Goal: Task Accomplishment & Management: Use online tool/utility

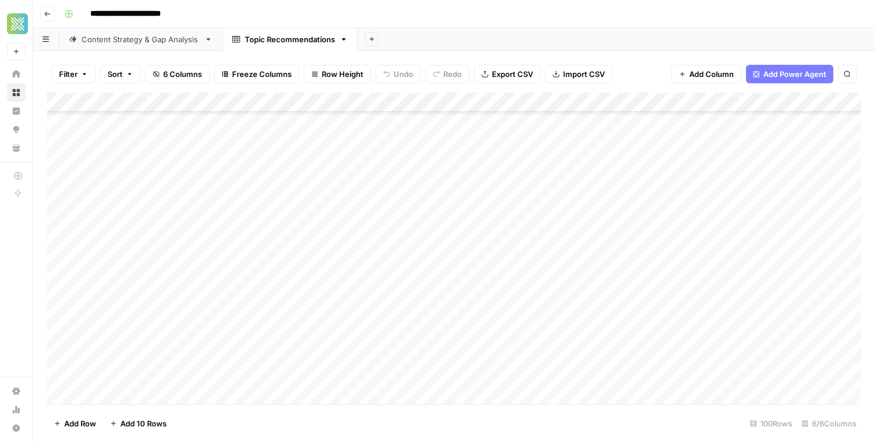
scroll to position [183, 0]
click at [371, 34] on button "Add Sheet" at bounding box center [372, 39] width 14 height 14
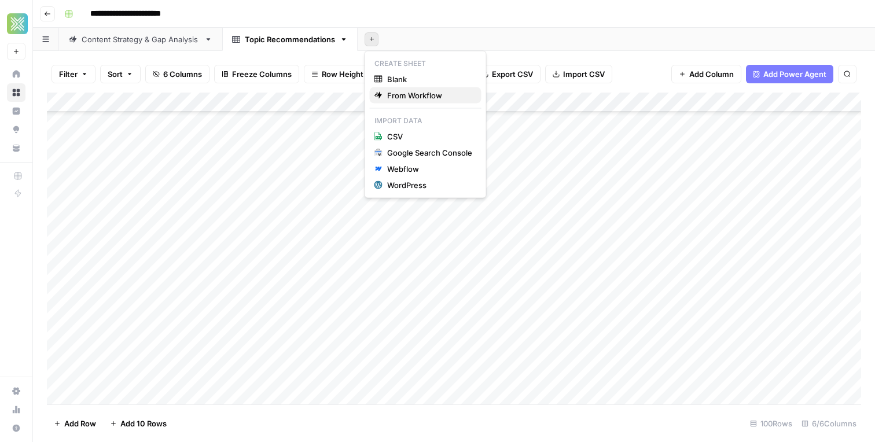
click at [407, 93] on span "From Workflow" at bounding box center [429, 96] width 85 height 12
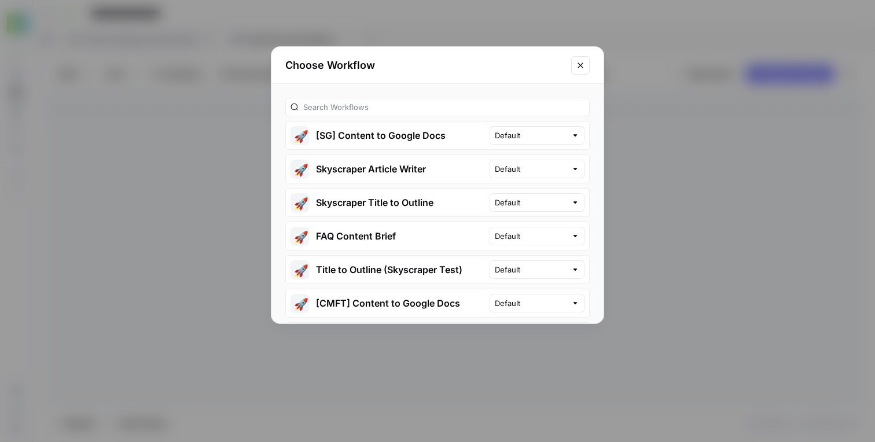
click at [408, 99] on div at bounding box center [437, 107] width 304 height 19
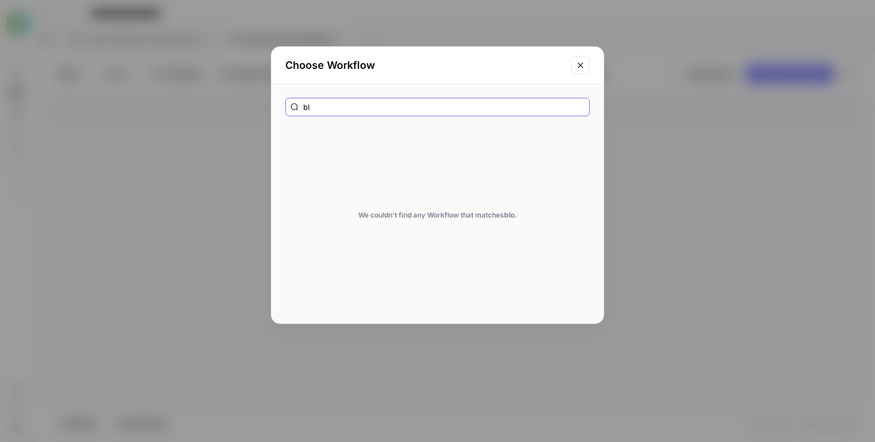
type input "b"
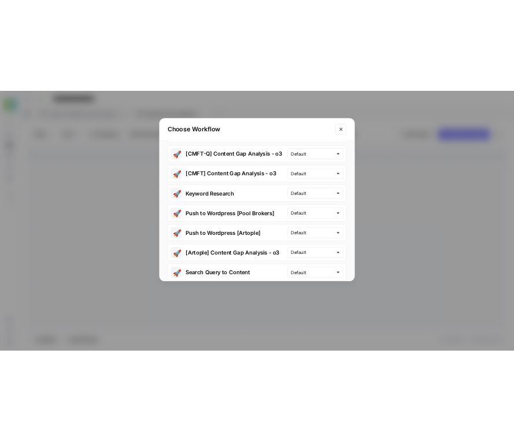
scroll to position [777, 0]
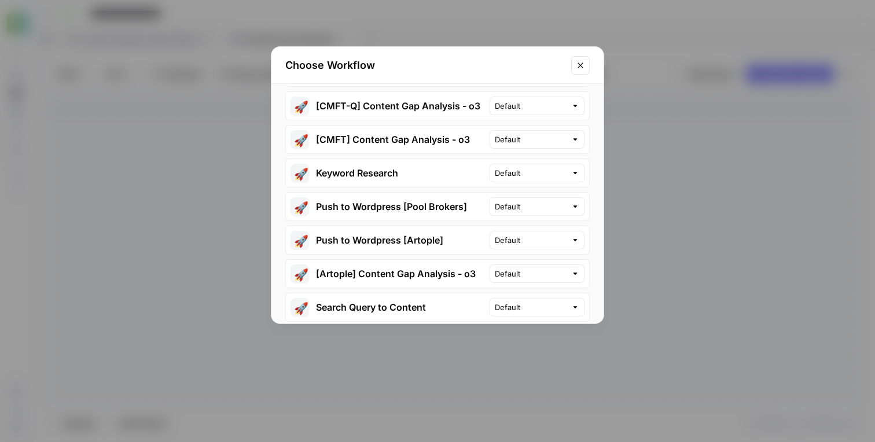
click at [576, 67] on icon "Close modal" at bounding box center [580, 65] width 9 height 9
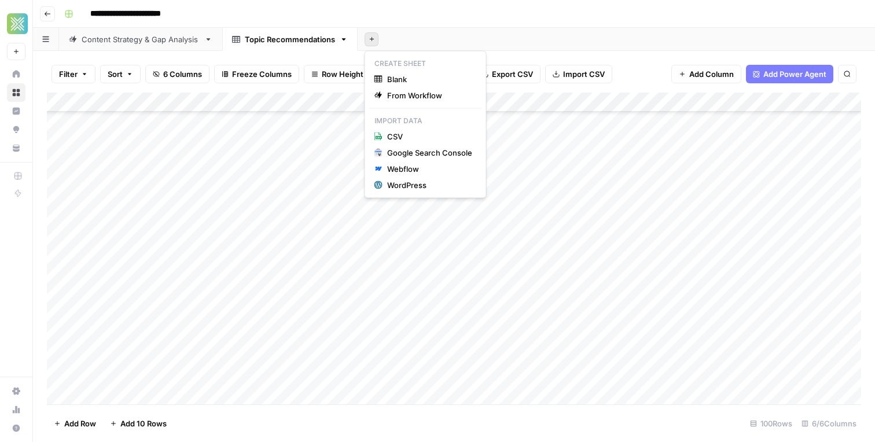
click at [370, 42] on button "Add Sheet" at bounding box center [372, 39] width 14 height 14
click at [383, 77] on div "Blank" at bounding box center [425, 79] width 102 height 12
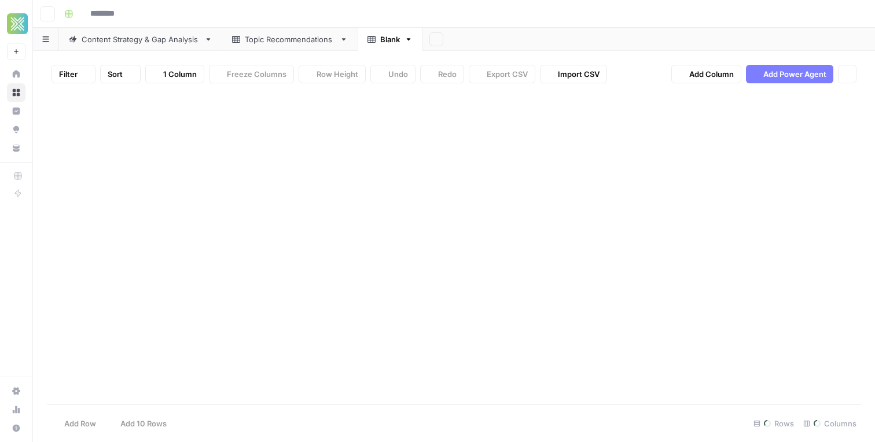
type input "**********"
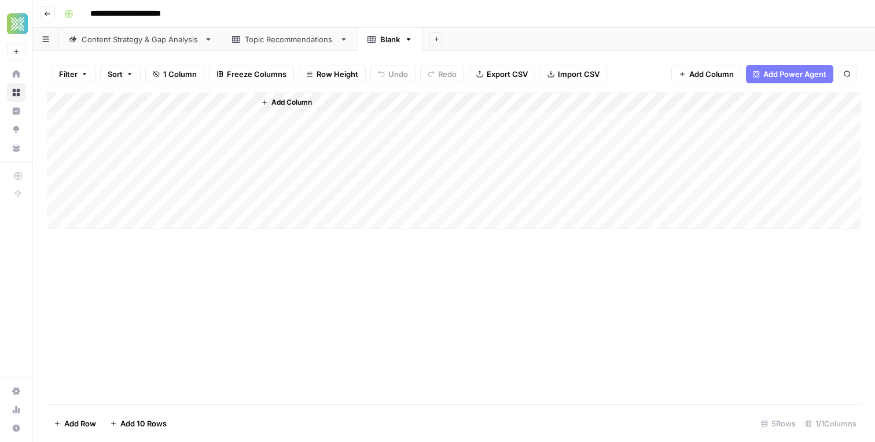
click at [275, 39] on div "Topic Recommendations" at bounding box center [290, 40] width 90 height 12
click at [388, 42] on div "Blank" at bounding box center [390, 40] width 20 height 12
click at [181, 101] on div "Add Column" at bounding box center [454, 161] width 814 height 137
click at [181, 101] on div at bounding box center [170, 104] width 167 height 23
click at [127, 132] on input "Title" at bounding box center [156, 130] width 117 height 12
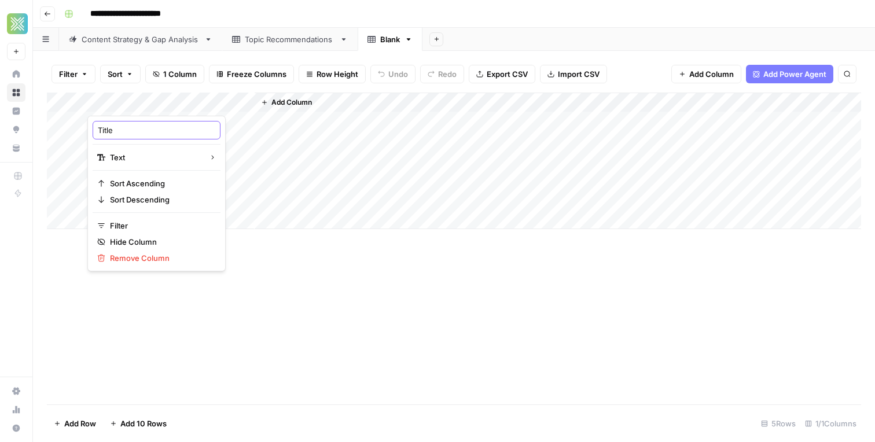
click at [127, 132] on input "Title" at bounding box center [156, 130] width 117 height 12
type input "Article Title"
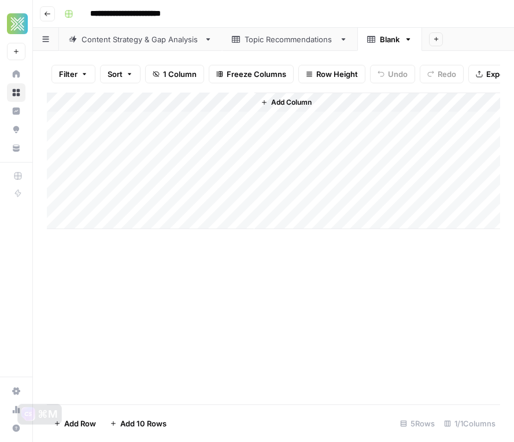
click at [307, 97] on span "Add Column" at bounding box center [291, 102] width 41 height 10
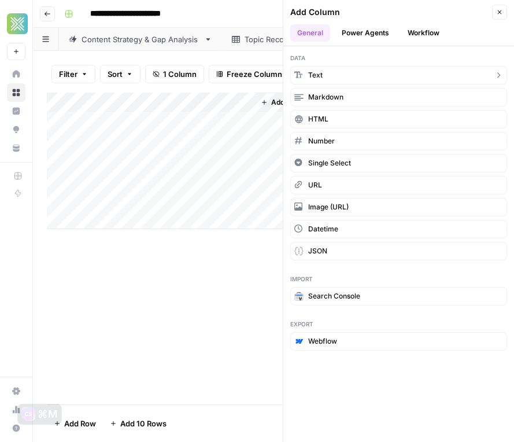
click at [326, 78] on button "Text" at bounding box center [398, 75] width 217 height 19
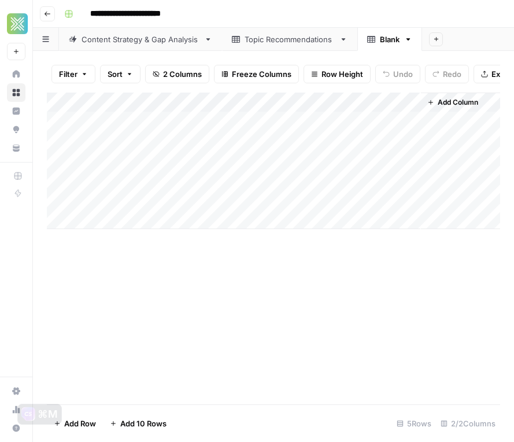
click at [296, 102] on div "Add Column" at bounding box center [274, 161] width 454 height 137
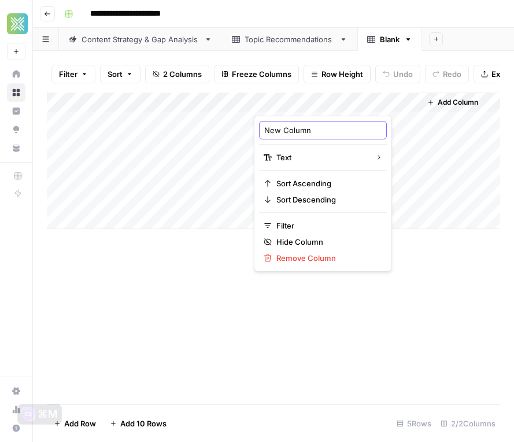
click at [296, 131] on input "New Column" at bounding box center [322, 130] width 117 height 12
type input "Keyword"
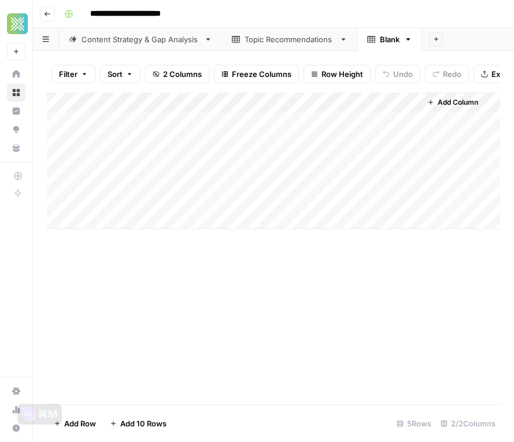
click at [369, 273] on div "Add Column" at bounding box center [274, 249] width 454 height 312
click at [447, 101] on span "Add Column" at bounding box center [458, 102] width 41 height 10
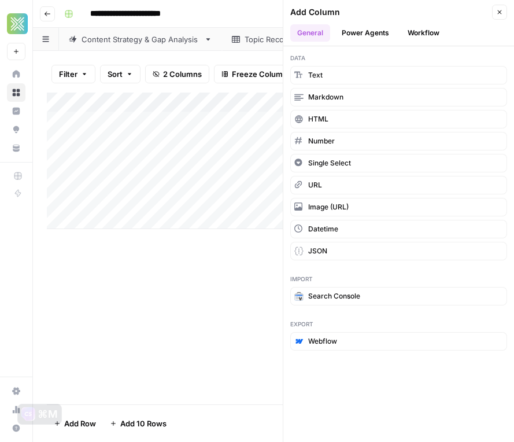
click at [375, 31] on button "Power Agents" at bounding box center [365, 32] width 61 height 17
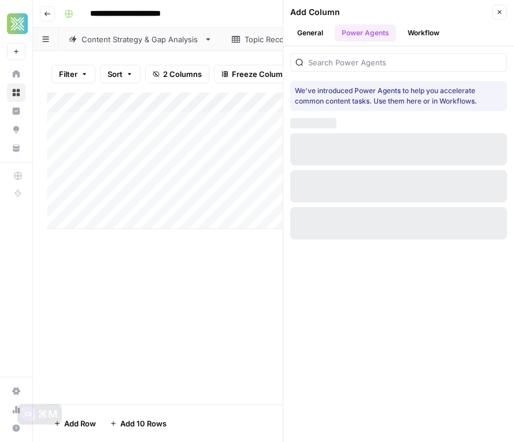
click at [427, 34] on button "Workflow" at bounding box center [424, 32] width 46 height 17
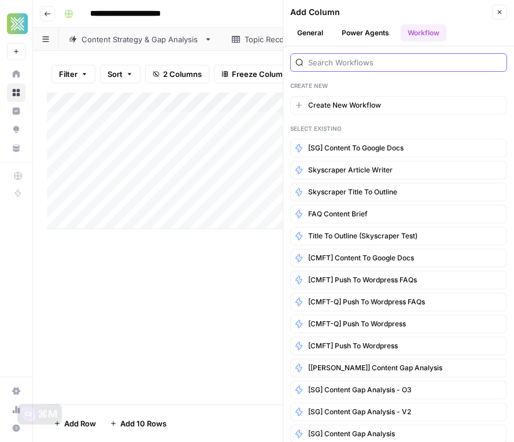
click at [392, 65] on input "search" at bounding box center [405, 63] width 194 height 12
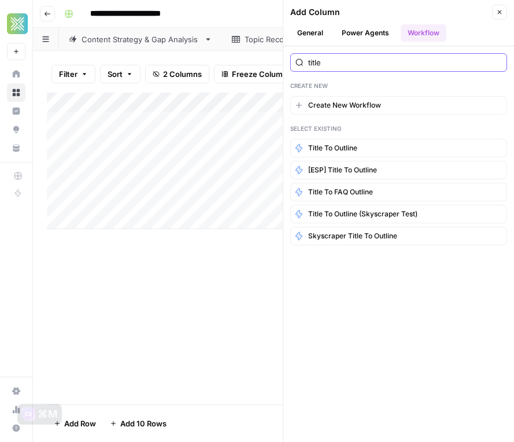
type input "title to outline"
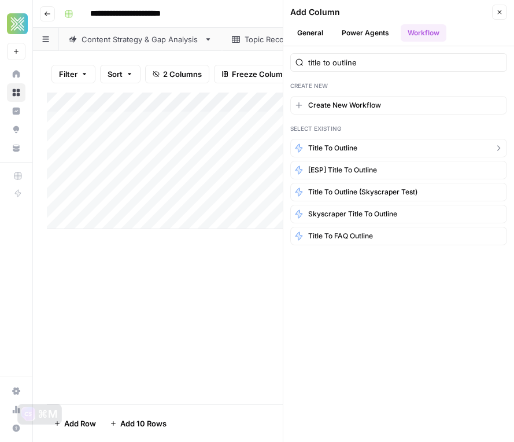
click at [356, 147] on span "Title to Outline" at bounding box center [332, 148] width 49 height 10
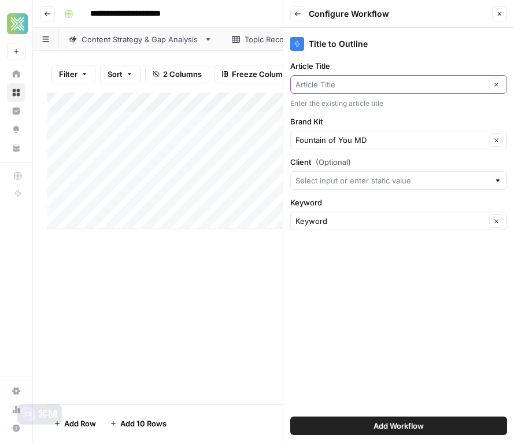
click at [369, 85] on input "Article Title" at bounding box center [391, 85] width 190 height 12
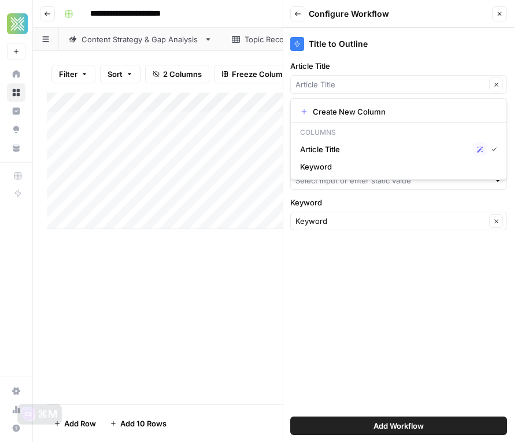
type input "Article Title"
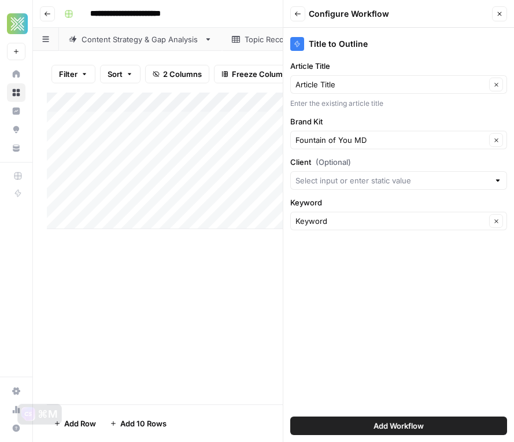
click at [382, 60] on div "Title to Outline Article Title Article Title Clear Enter the existing article t…" at bounding box center [399, 235] width 231 height 414
click at [382, 178] on input "Client (Optional)" at bounding box center [393, 181] width 194 height 12
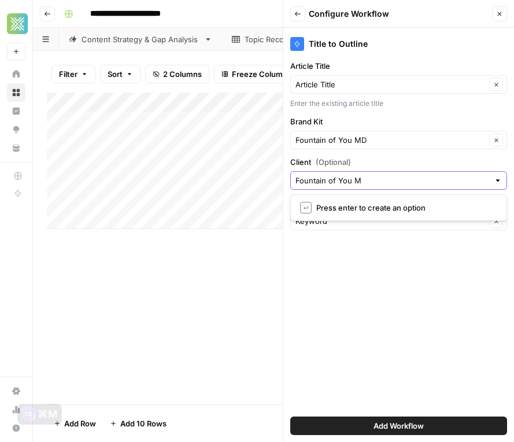
type input "Fountain of You MD"
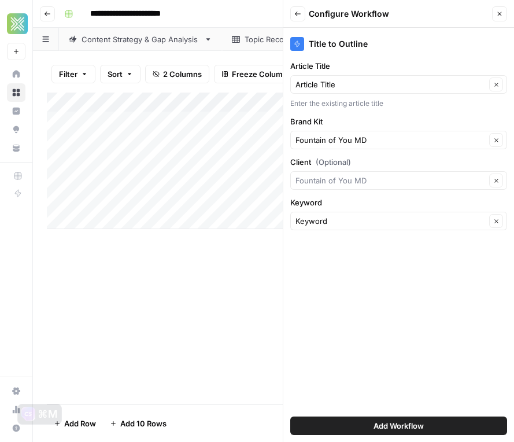
type input "Fountain of You MD"
click at [395, 362] on div "Title to Outline Article Title Article Title Clear Enter the existing article t…" at bounding box center [399, 235] width 231 height 414
click at [377, 422] on span "Add Workflow" at bounding box center [399, 426] width 50 height 12
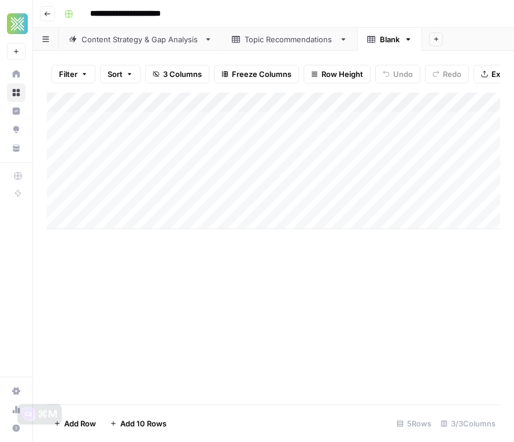
click at [253, 35] on div "Topic Recommendations" at bounding box center [290, 40] width 90 height 12
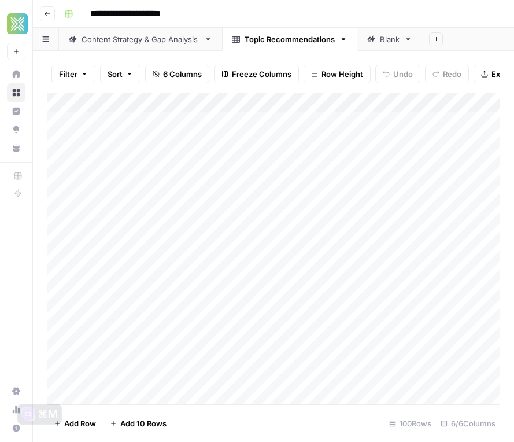
click at [160, 118] on div "Add Column" at bounding box center [274, 249] width 454 height 312
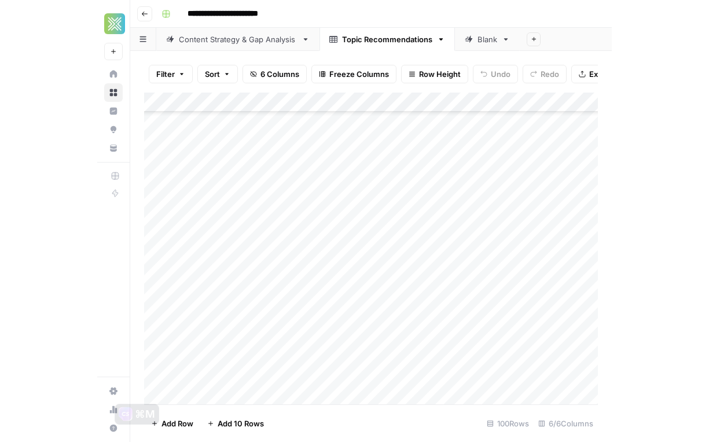
scroll to position [0, 2]
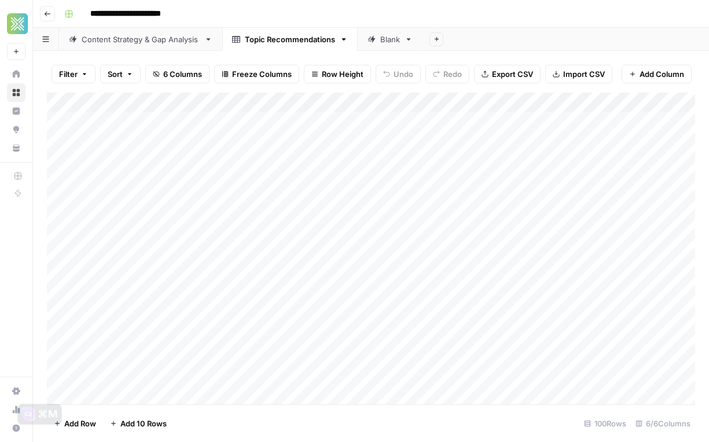
click at [280, 120] on div "Add Column" at bounding box center [371, 249] width 648 height 312
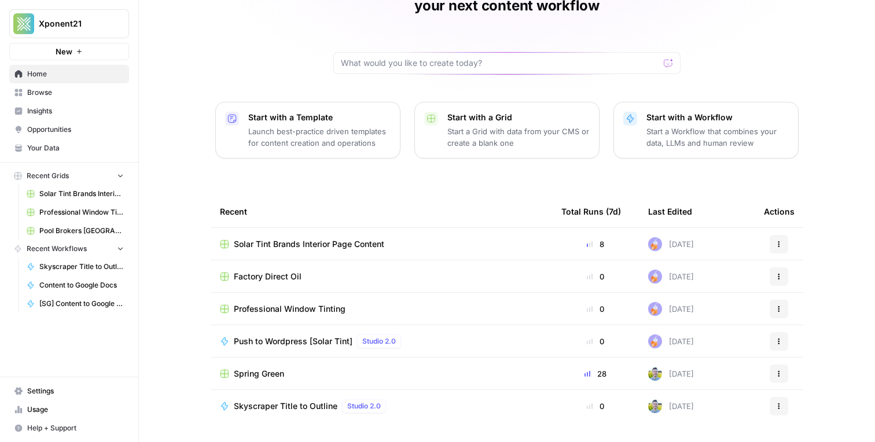
scroll to position [79, 0]
click at [264, 367] on span "Spring Green" at bounding box center [259, 373] width 50 height 12
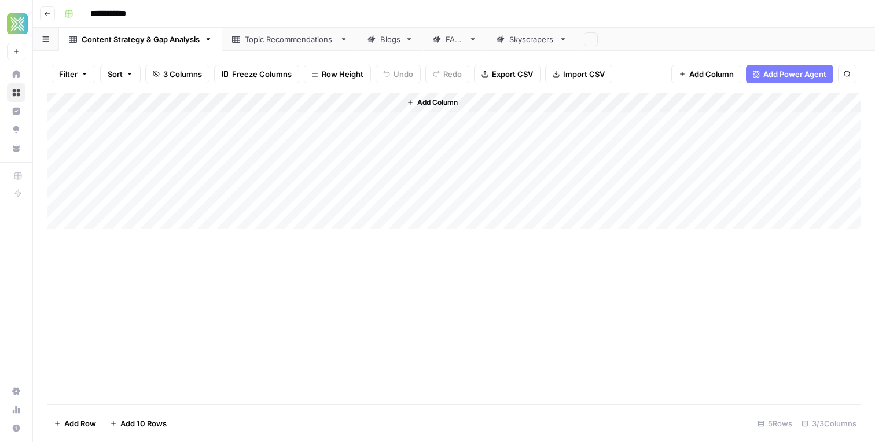
click at [377, 40] on div "Blogs" at bounding box center [383, 40] width 33 height 12
click at [209, 327] on div "Add Column" at bounding box center [454, 249] width 814 height 312
click at [390, 40] on div "Blogs" at bounding box center [390, 40] width 20 height 12
click at [412, 43] on icon "button" at bounding box center [409, 39] width 8 height 8
click at [410, 43] on icon "button" at bounding box center [409, 39] width 8 height 8
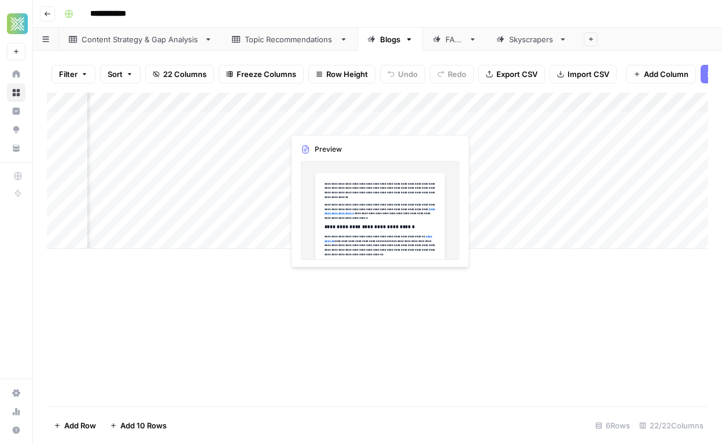
scroll to position [0, 1611]
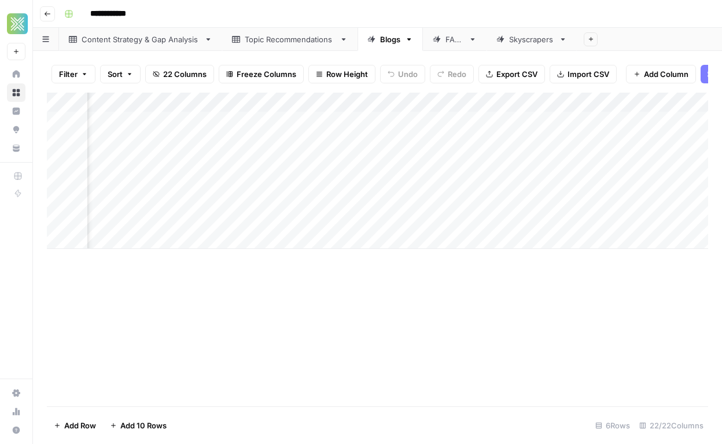
click at [450, 99] on div "Add Column" at bounding box center [377, 171] width 661 height 156
click at [450, 99] on div at bounding box center [476, 104] width 105 height 23
click at [446, 132] on input "Fa Qs" at bounding box center [492, 130] width 117 height 12
type input "FaQs"
click at [349, 307] on div "Add Column" at bounding box center [377, 250] width 661 height 314
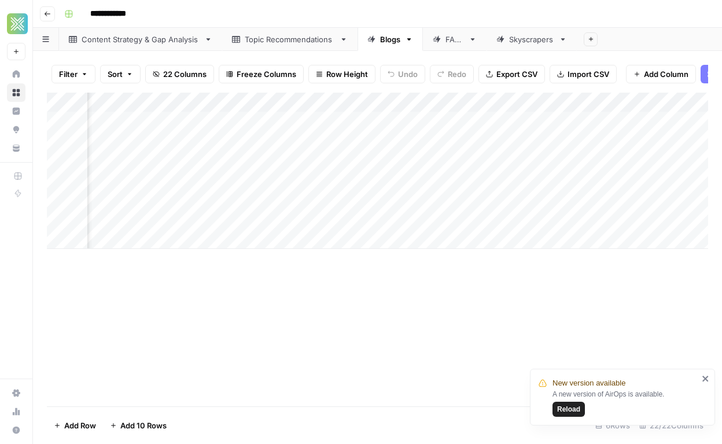
scroll to position [0, 1181]
click at [414, 124] on div "Add Column" at bounding box center [377, 171] width 661 height 156
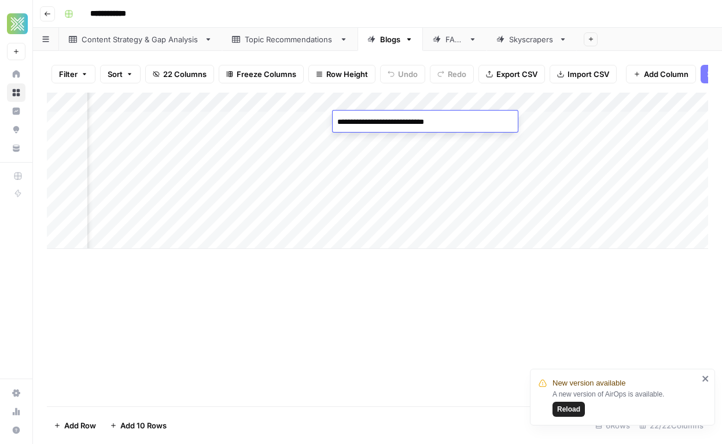
click at [428, 294] on div "Add Column" at bounding box center [377, 250] width 661 height 314
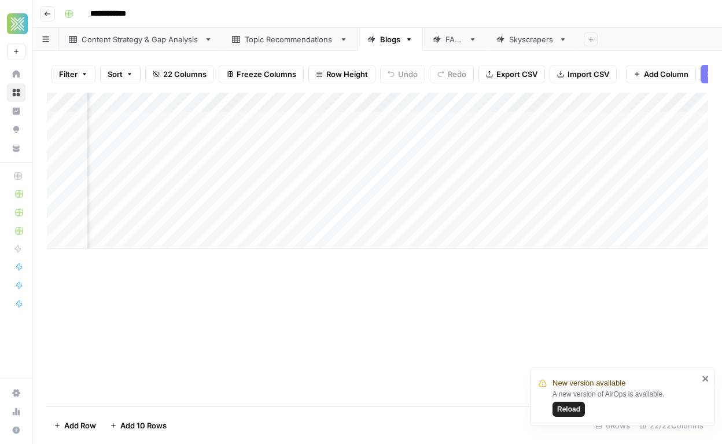
scroll to position [0, 1430]
click at [270, 104] on div "Add Column" at bounding box center [377, 171] width 661 height 156
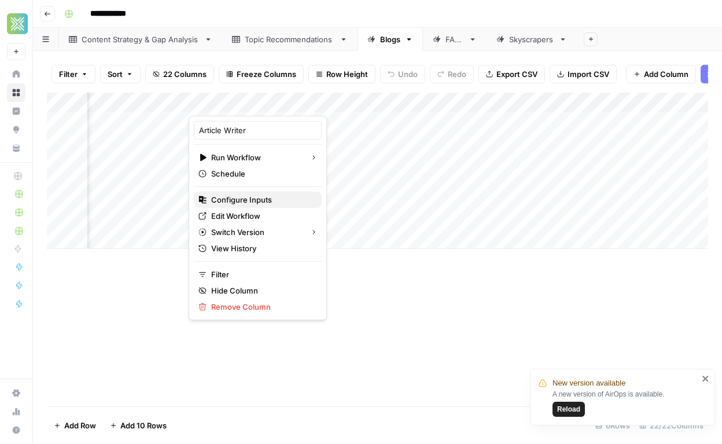
click at [259, 205] on span "Configure Inputs" at bounding box center [261, 200] width 101 height 12
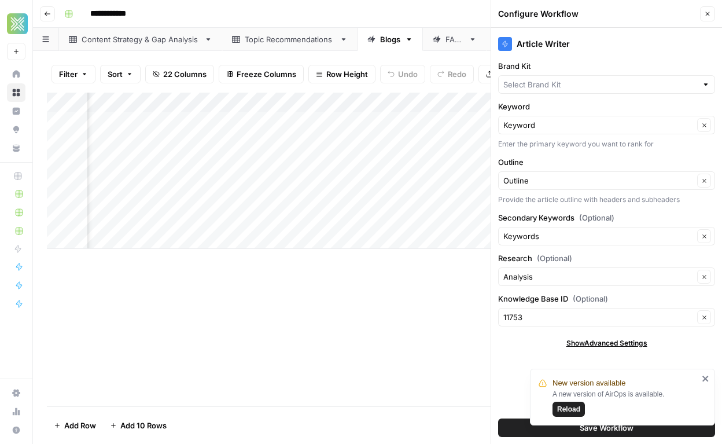
type input "Spring Green"
click at [553, 317] on input "Knowledge Base ID (Optional)" at bounding box center [598, 317] width 190 height 12
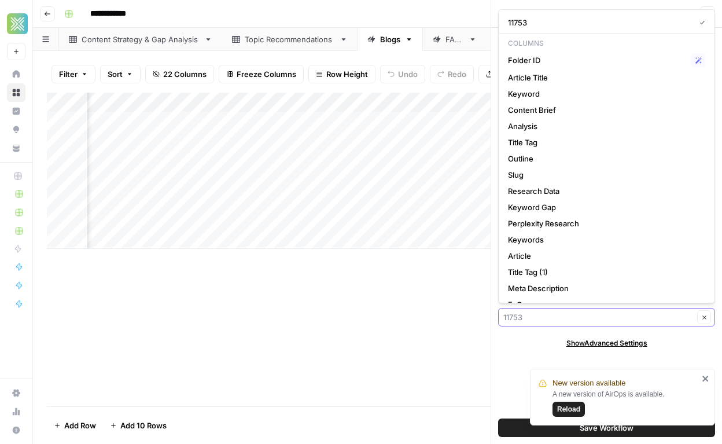
click at [553, 317] on input "Knowledge Base ID (Optional)" at bounding box center [598, 317] width 190 height 12
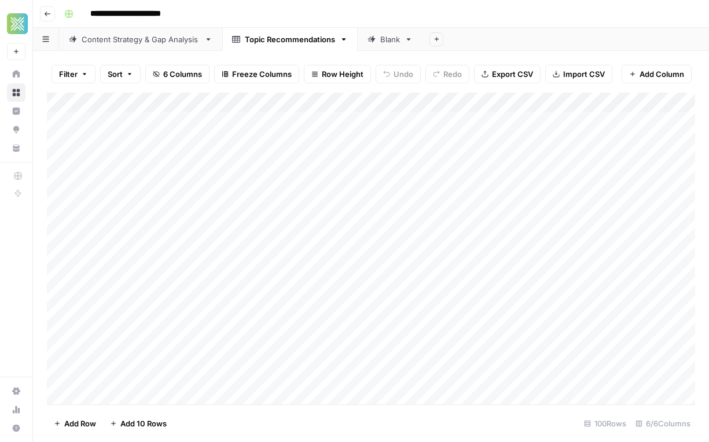
click at [204, 121] on div "Add Column" at bounding box center [371, 249] width 648 height 312
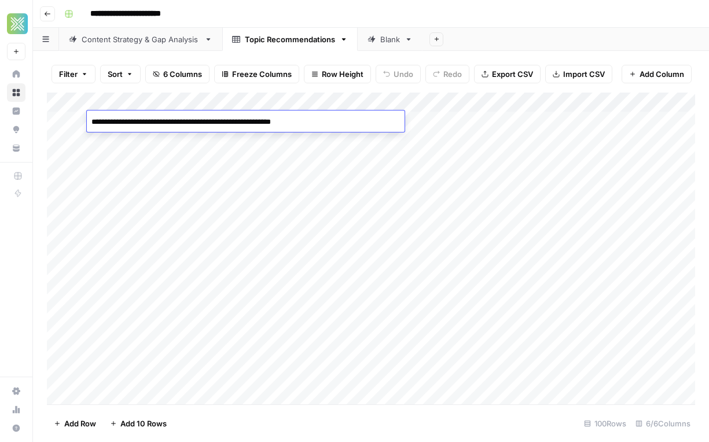
click at [204, 121] on textarea "**********" at bounding box center [246, 122] width 318 height 16
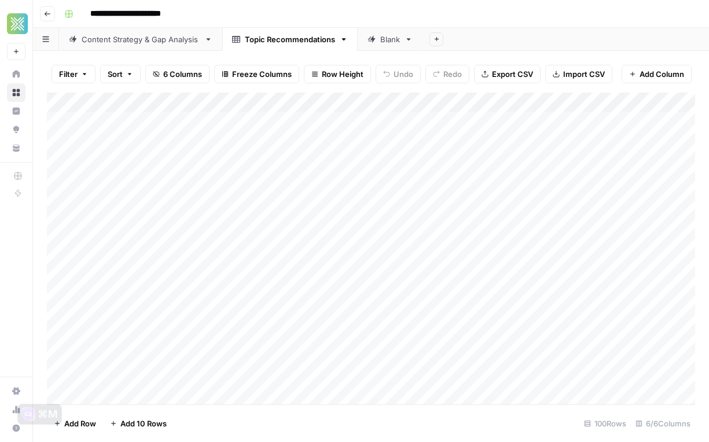
click at [386, 43] on div "Blank" at bounding box center [390, 40] width 20 height 12
click at [154, 122] on div "Add Column" at bounding box center [371, 161] width 648 height 137
type textarea "**********"
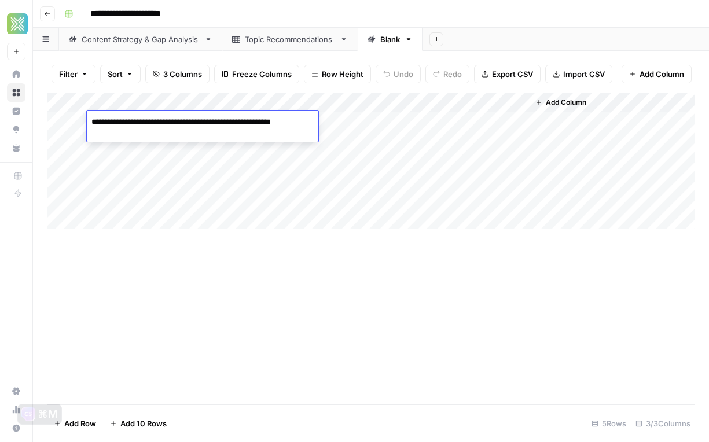
click at [383, 40] on div "Blank" at bounding box center [390, 40] width 20 height 12
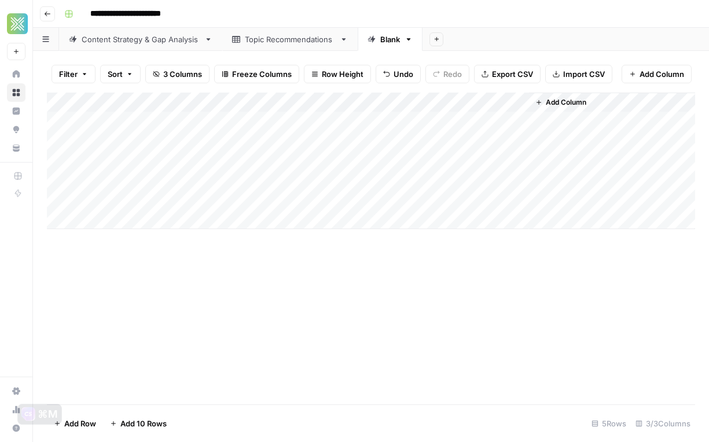
click at [383, 40] on div "Blank" at bounding box center [390, 40] width 20 height 12
type input "*****"
click at [525, 34] on div "Add Sheet" at bounding box center [567, 39] width 284 height 23
click at [255, 39] on div "Topic Recommendations" at bounding box center [290, 40] width 90 height 12
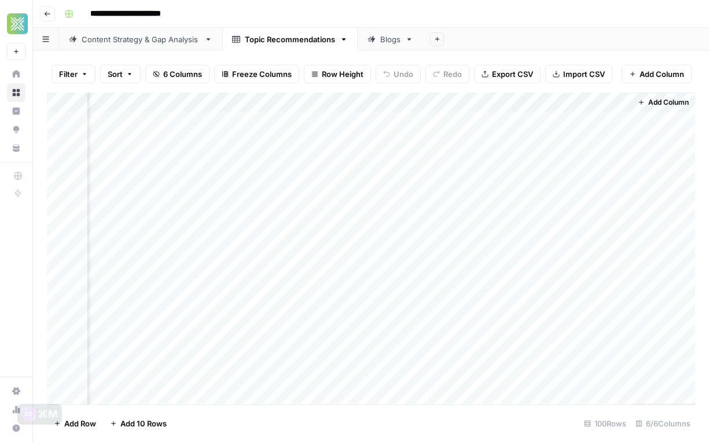
click at [498, 122] on div "Add Column" at bounding box center [371, 249] width 648 height 312
click at [385, 41] on div "Blogs" at bounding box center [390, 40] width 20 height 12
click at [300, 124] on div "Add Column" at bounding box center [371, 161] width 648 height 137
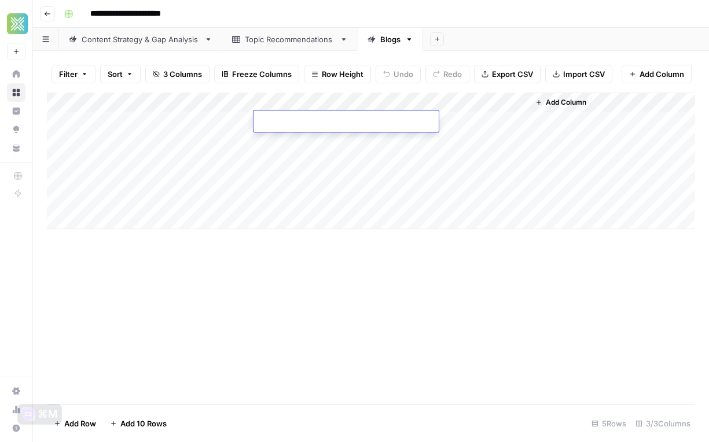
type textarea "**********"
click at [333, 260] on div "Add Column" at bounding box center [371, 249] width 648 height 312
drag, startPoint x: 254, startPoint y: 98, endPoint x: 359, endPoint y: 103, distance: 105.4
click at [359, 103] on div "Add Column" at bounding box center [371, 161] width 648 height 137
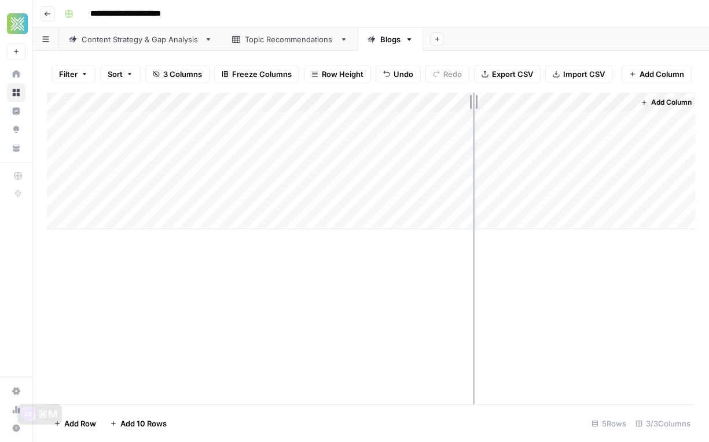
drag, startPoint x: 528, startPoint y: 99, endPoint x: 462, endPoint y: 100, distance: 66.0
click at [462, 100] on div "Add Column" at bounding box center [371, 161] width 648 height 137
click at [500, 121] on div "Add Column" at bounding box center [371, 161] width 648 height 137
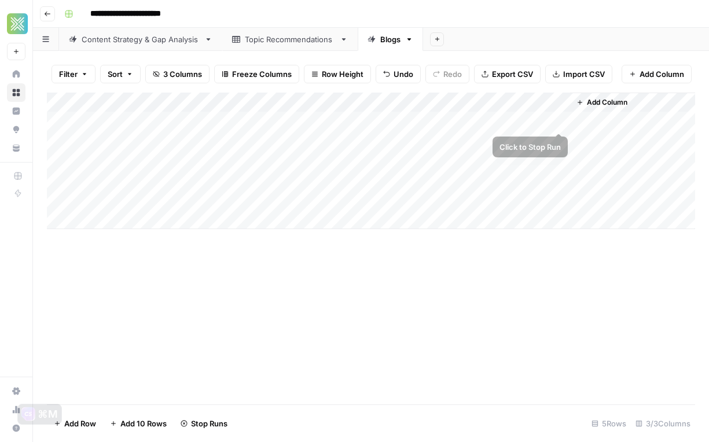
click at [557, 119] on div "Add Column" at bounding box center [371, 161] width 648 height 137
click at [558, 123] on div "Add Column" at bounding box center [371, 161] width 648 height 137
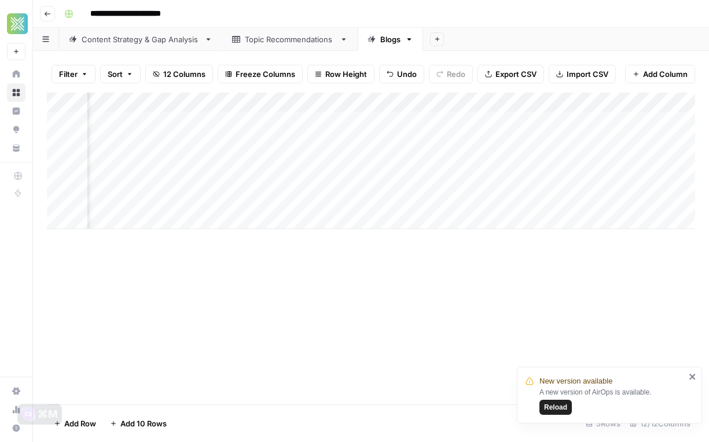
scroll to position [0, 573]
click at [400, 121] on div "Add Column" at bounding box center [371, 161] width 648 height 137
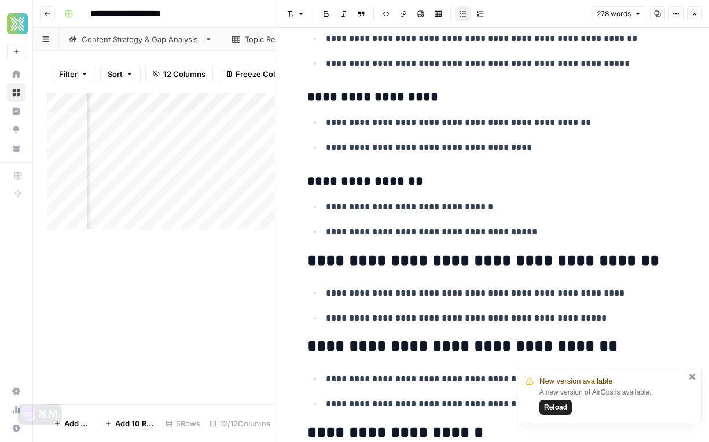
scroll to position [809, 0]
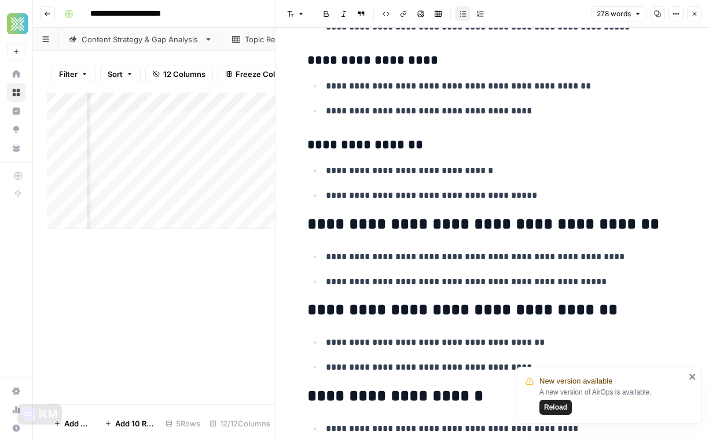
click at [254, 294] on div "Add Column" at bounding box center [161, 249] width 228 height 312
click at [698, 16] on button "Close" at bounding box center [694, 13] width 15 height 15
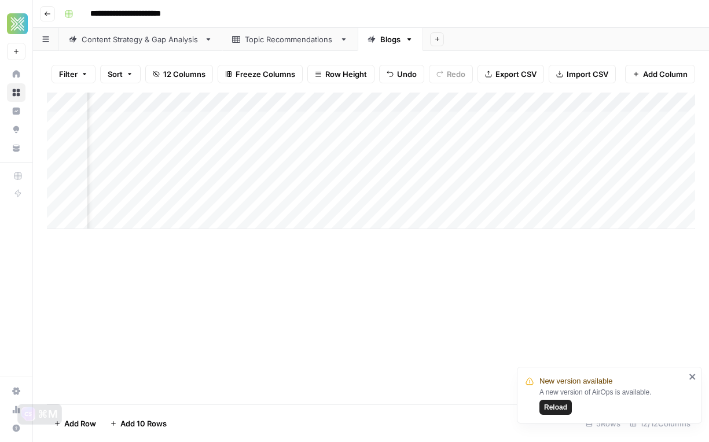
scroll to position [0, 877]
click at [267, 101] on div "Add Column" at bounding box center [371, 161] width 648 height 137
click at [278, 201] on span "Hide Column" at bounding box center [286, 200] width 101 height 12
click at [356, 98] on div "Add Column" at bounding box center [371, 161] width 648 height 137
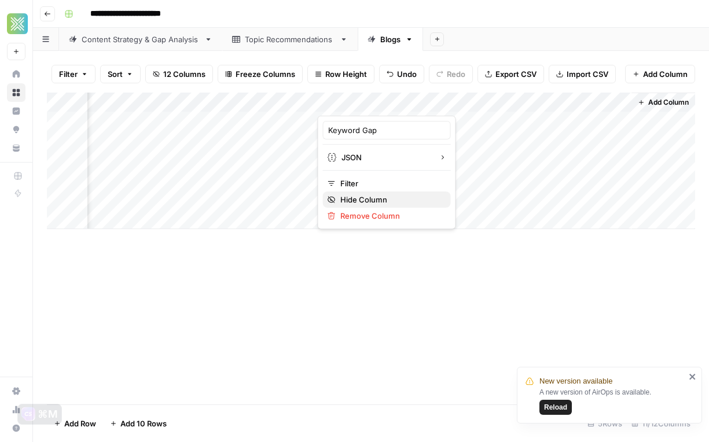
click at [358, 202] on span "Hide Column" at bounding box center [390, 200] width 101 height 12
click at [463, 101] on div "Add Column" at bounding box center [371, 161] width 648 height 137
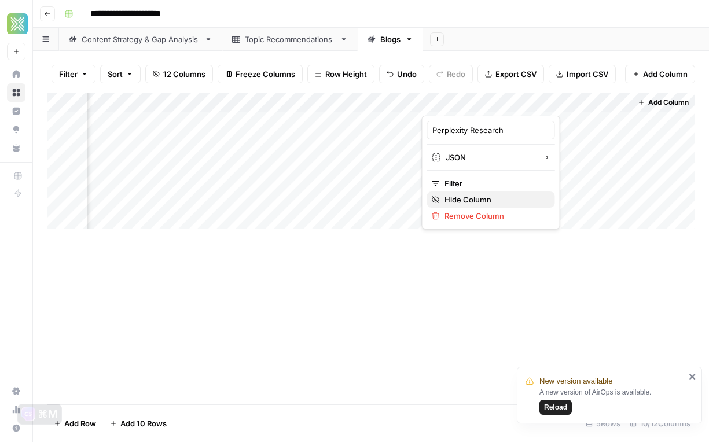
click at [478, 195] on span "Hide Column" at bounding box center [494, 200] width 101 height 12
click at [619, 101] on div "Add Column" at bounding box center [371, 161] width 648 height 137
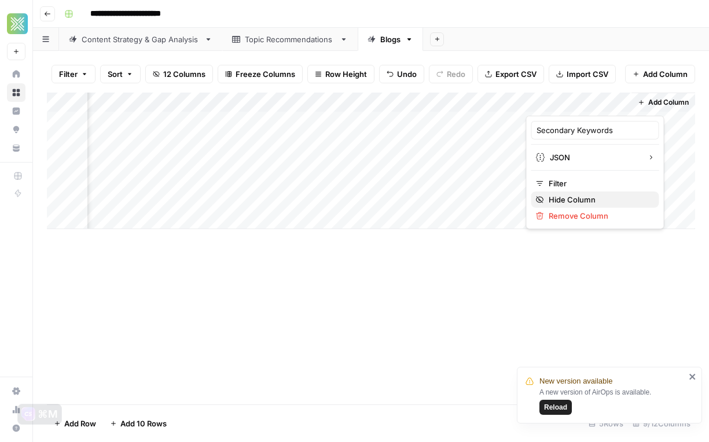
click at [569, 203] on span "Hide Column" at bounding box center [598, 200] width 101 height 12
click at [664, 101] on span "Add Column" at bounding box center [668, 102] width 41 height 10
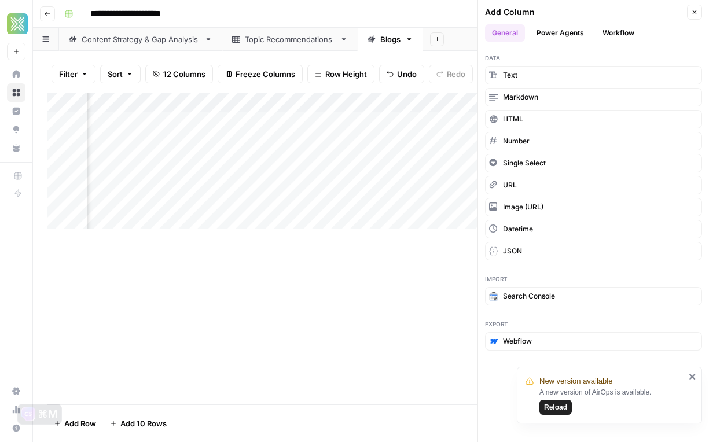
click at [624, 30] on button "Workflow" at bounding box center [618, 32] width 46 height 17
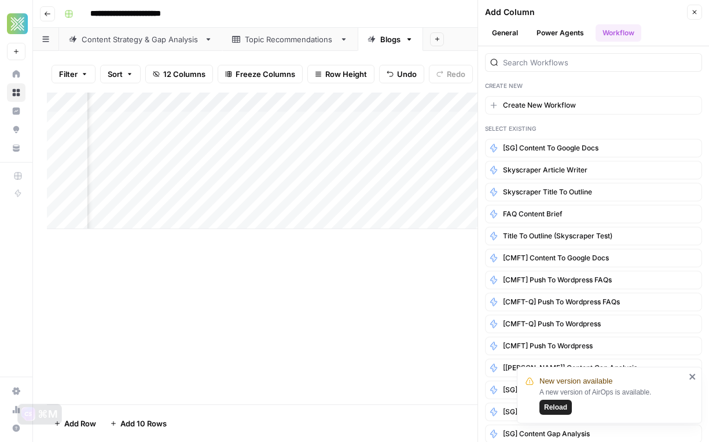
click at [572, 69] on div at bounding box center [593, 62] width 217 height 19
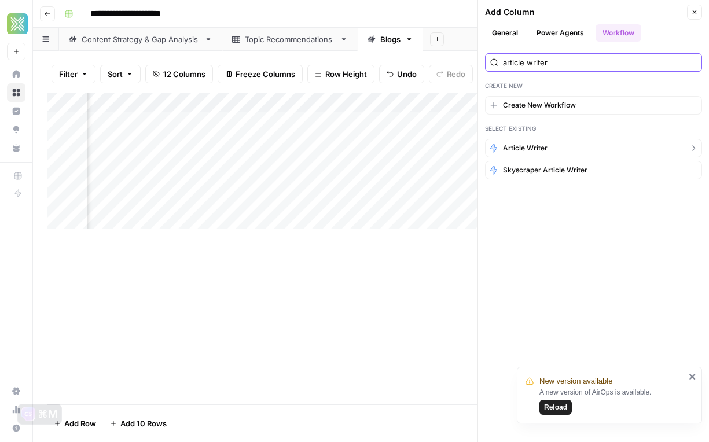
type input "article writer"
click at [550, 154] on button "Article Writer" at bounding box center [593, 148] width 217 height 19
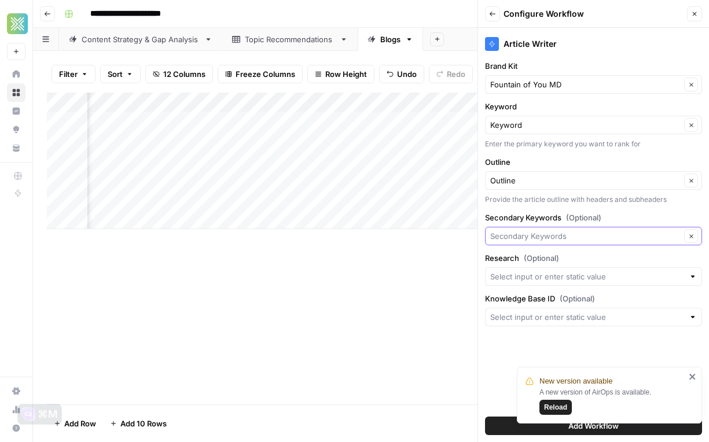
click at [625, 239] on input "Secondary Keywords (Optional)" at bounding box center [585, 236] width 190 height 12
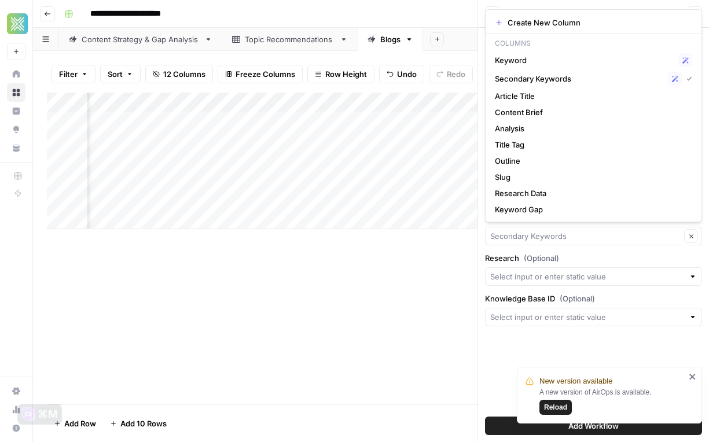
type input "Secondary Keywords"
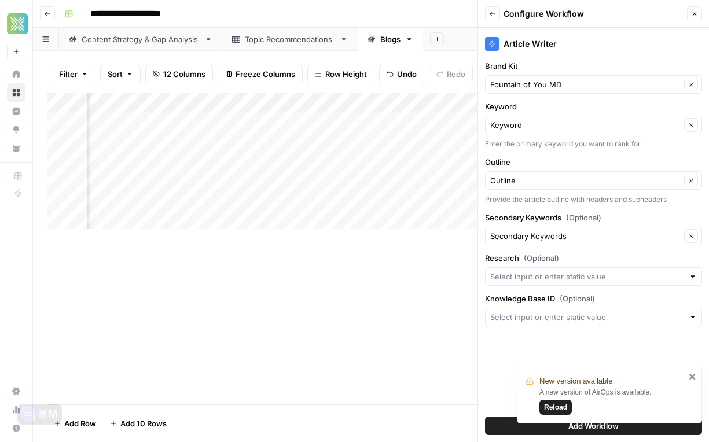
click at [591, 247] on div "Article Writer Brand Kit Fountain of You MD Clear Keyword Keyword Clear Enter t…" at bounding box center [593, 235] width 231 height 414
click at [597, 235] on input "Secondary Keywords (Optional)" at bounding box center [585, 236] width 190 height 12
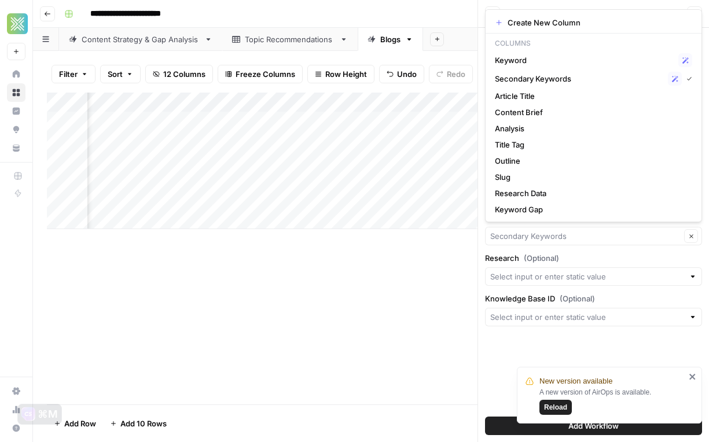
type input "Secondary Keywords"
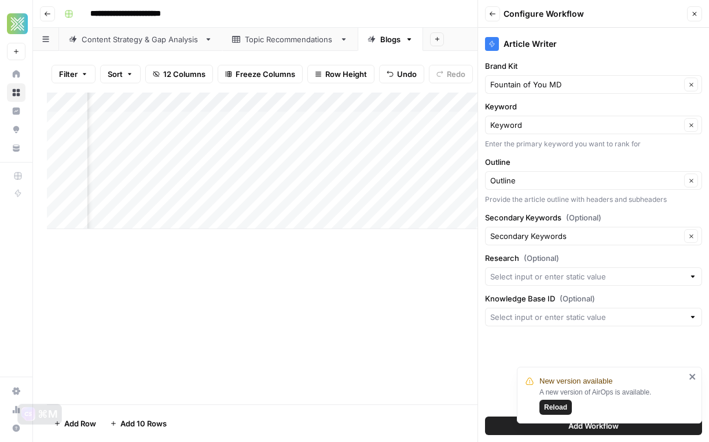
click at [595, 256] on label "Research (Optional)" at bounding box center [593, 258] width 217 height 12
click at [595, 271] on input "Research (Optional)" at bounding box center [587, 277] width 194 height 12
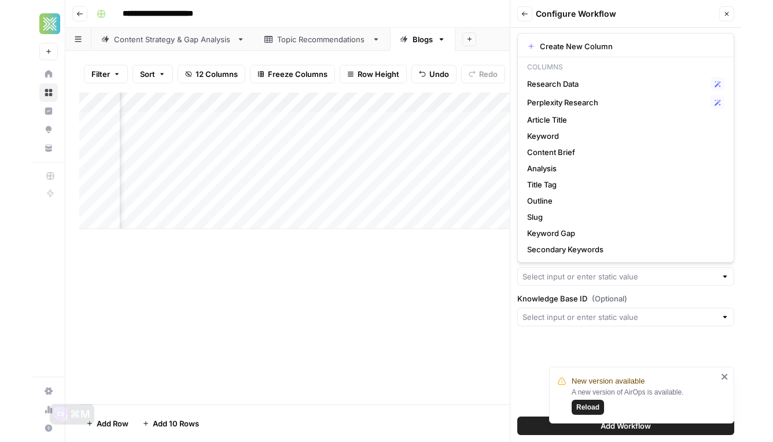
scroll to position [0, 518]
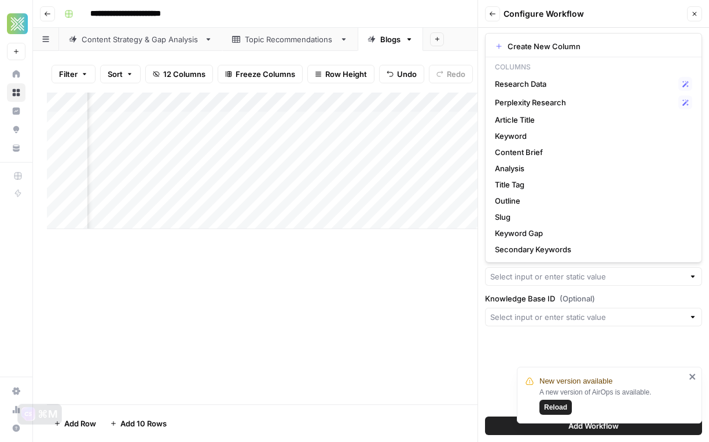
click at [543, 284] on div at bounding box center [593, 276] width 217 height 19
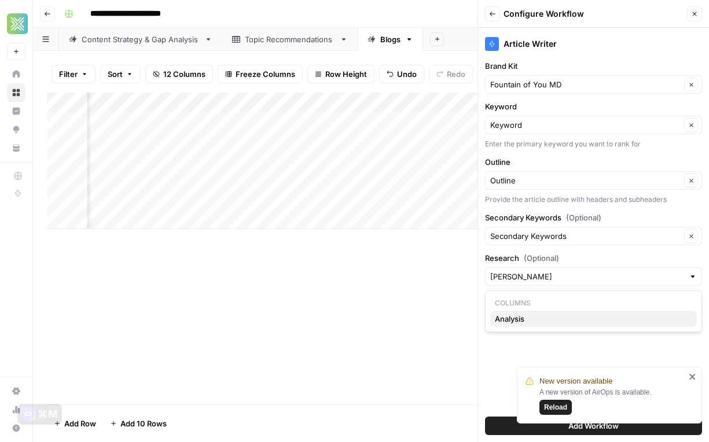
click at [539, 315] on span "Analysis" at bounding box center [591, 319] width 193 height 12
type input "Analysis"
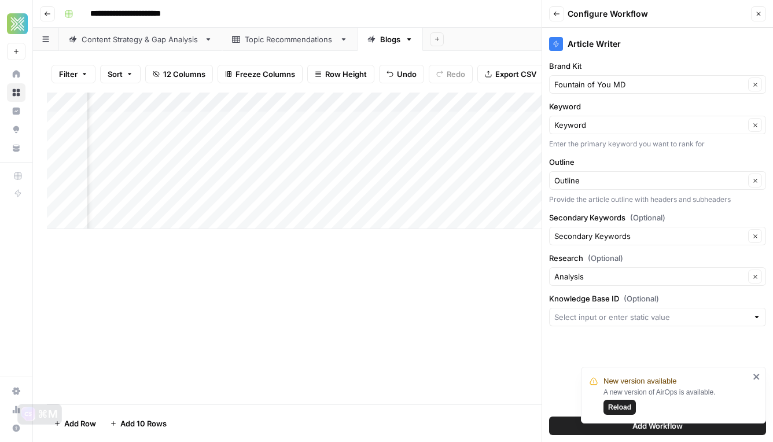
scroll to position [0, 563]
click at [617, 316] on input "Knowledge Base ID (Optional)" at bounding box center [651, 317] width 194 height 12
paste input "11335"
type input "11335"
click at [708, 378] on div "New version available" at bounding box center [670, 381] width 160 height 12
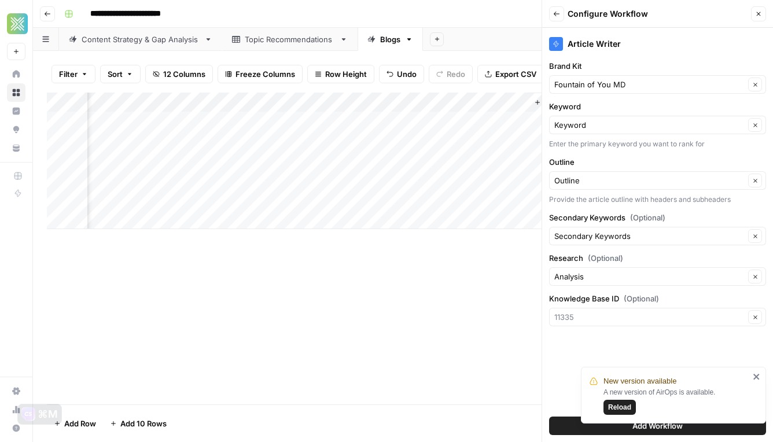
click at [708, 377] on icon "close" at bounding box center [757, 376] width 8 height 9
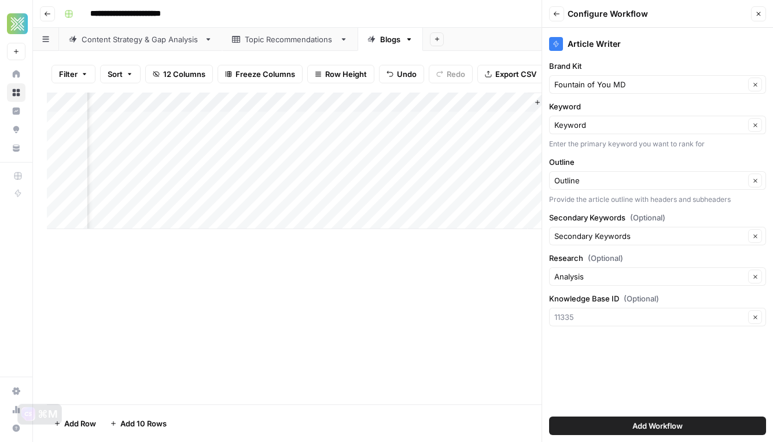
click at [653, 425] on span "Add Workflow" at bounding box center [657, 426] width 50 height 12
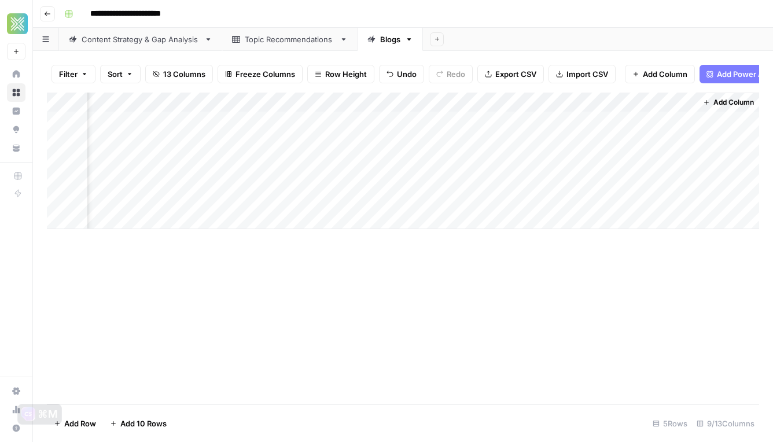
scroll to position [0, 500]
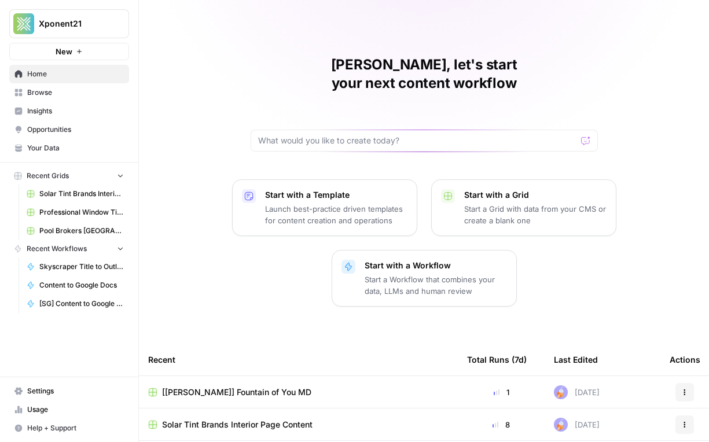
click at [57, 153] on link "Your Data" at bounding box center [69, 148] width 120 height 19
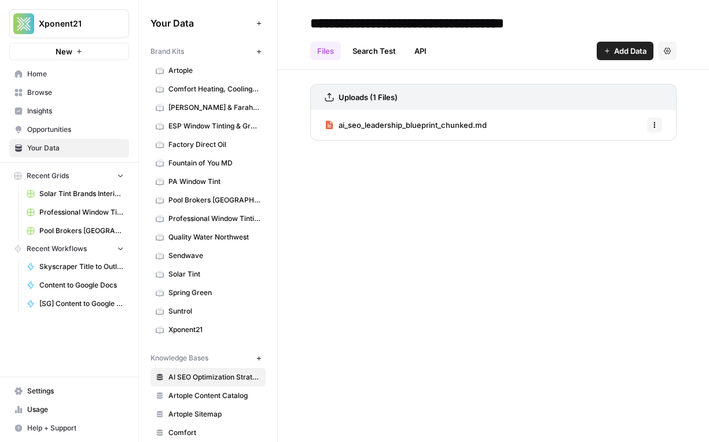
click at [213, 165] on span "Fountain of You MD" at bounding box center [214, 163] width 92 height 10
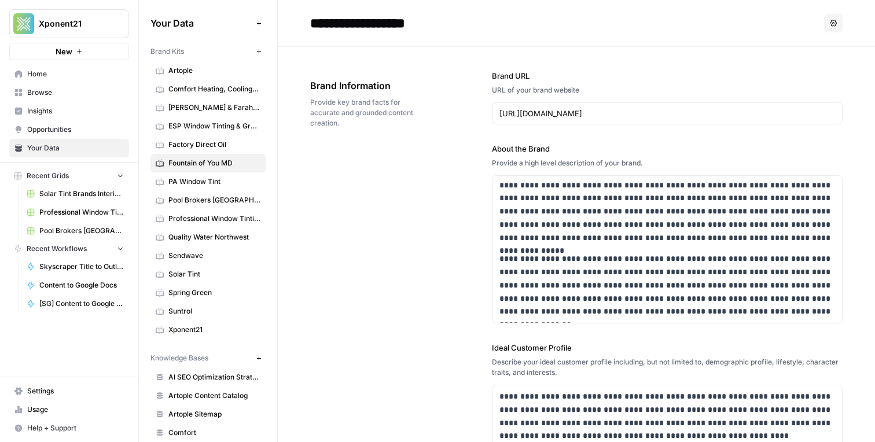
click at [708, 17] on button "Options" at bounding box center [833, 23] width 19 height 19
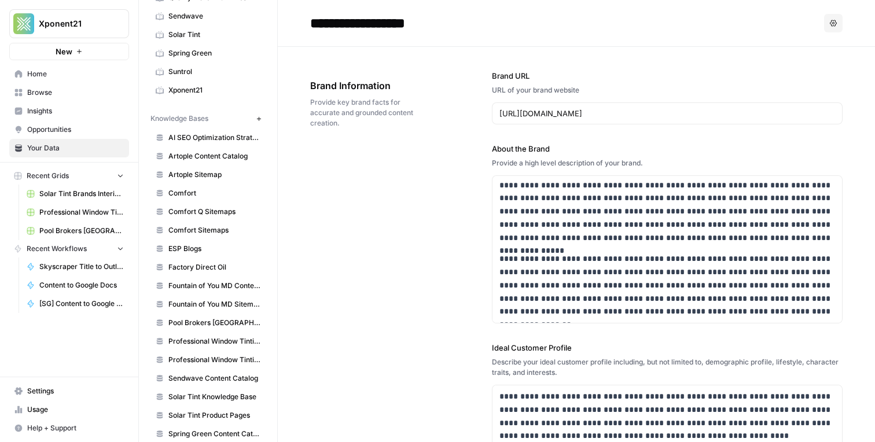
scroll to position [254, 0]
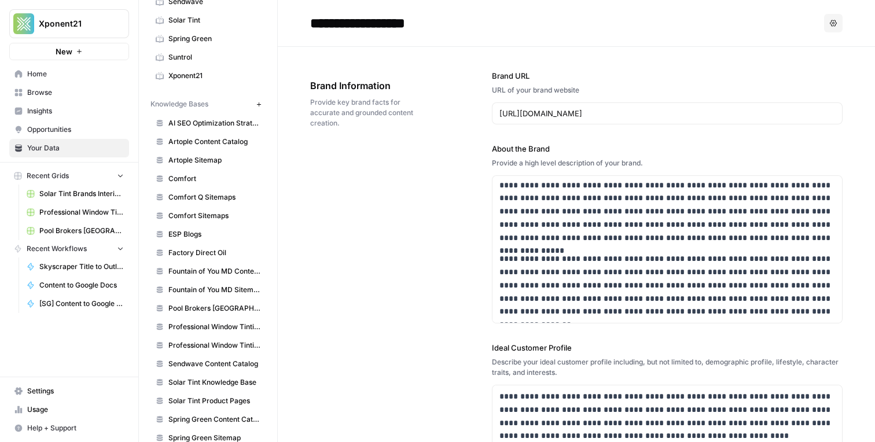
click at [203, 270] on span "Fountain of You MD Content Catalog" at bounding box center [214, 271] width 92 height 10
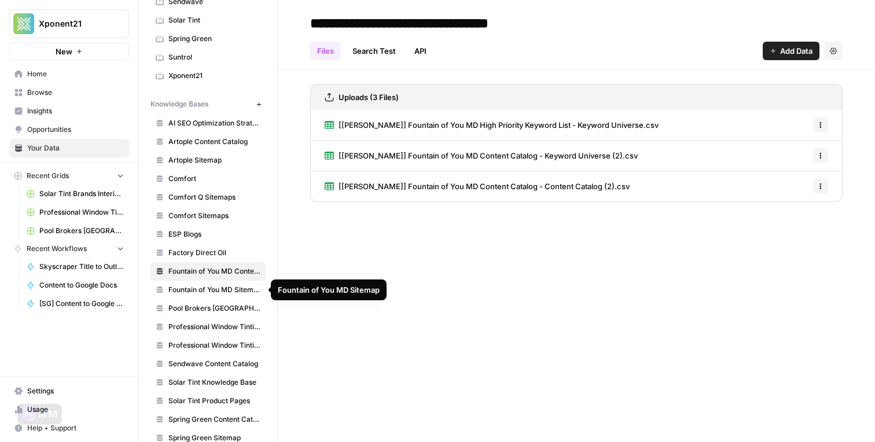
click at [212, 292] on span "Fountain of You MD Sitemap" at bounding box center [214, 290] width 92 height 10
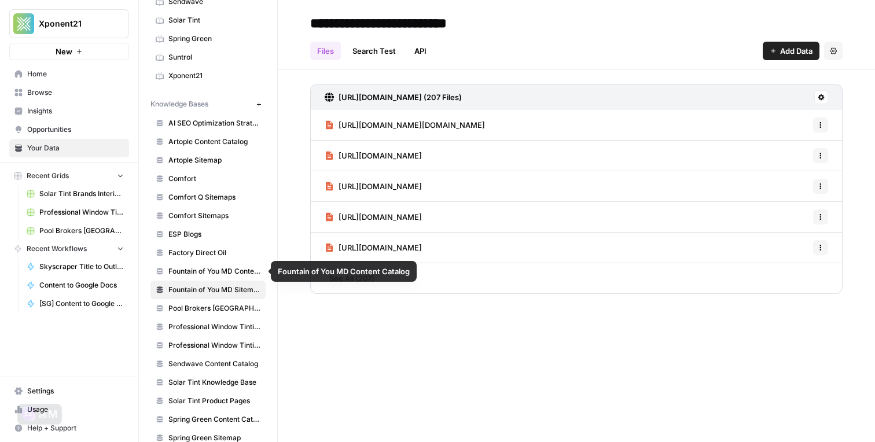
click at [216, 272] on span "Fountain of You MD Content Catalog" at bounding box center [214, 271] width 92 height 10
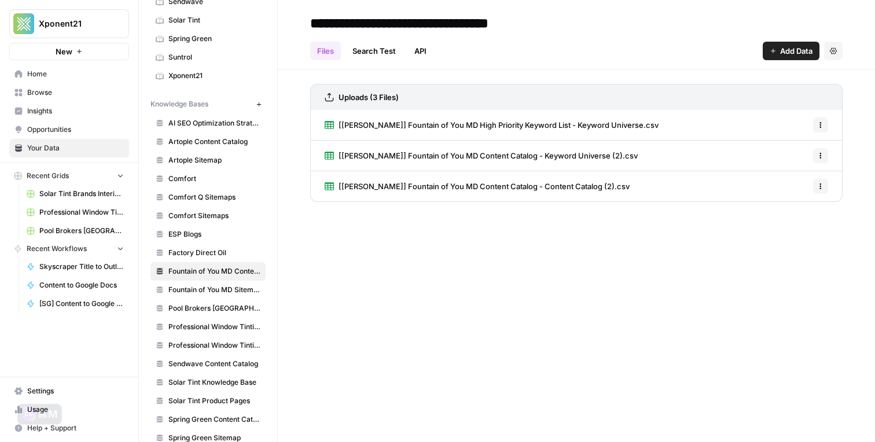
click at [367, 56] on link "Search Test" at bounding box center [373, 51] width 57 height 19
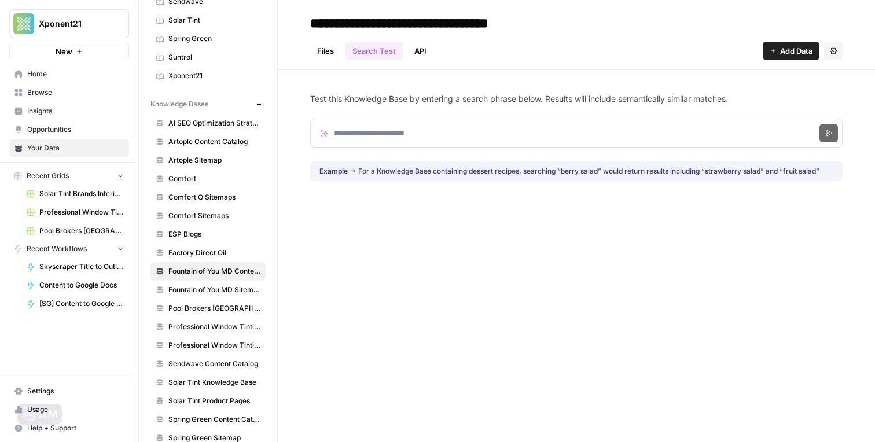
click at [426, 53] on link "API" at bounding box center [420, 51] width 26 height 19
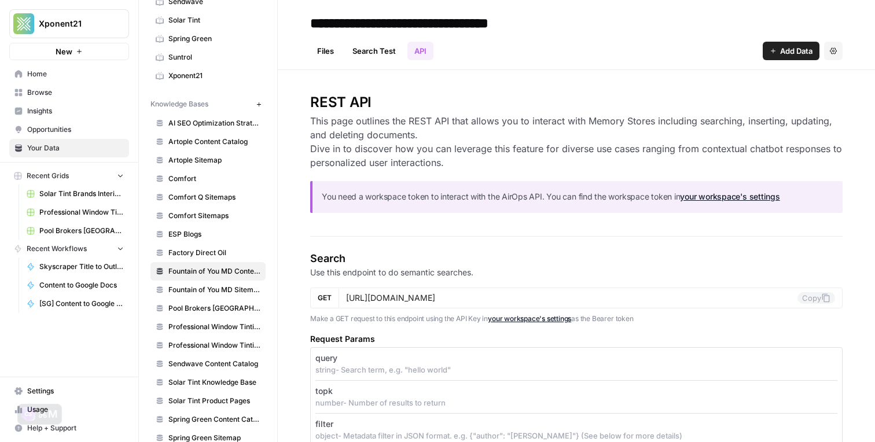
click at [362, 51] on link "Search Test" at bounding box center [373, 51] width 57 height 19
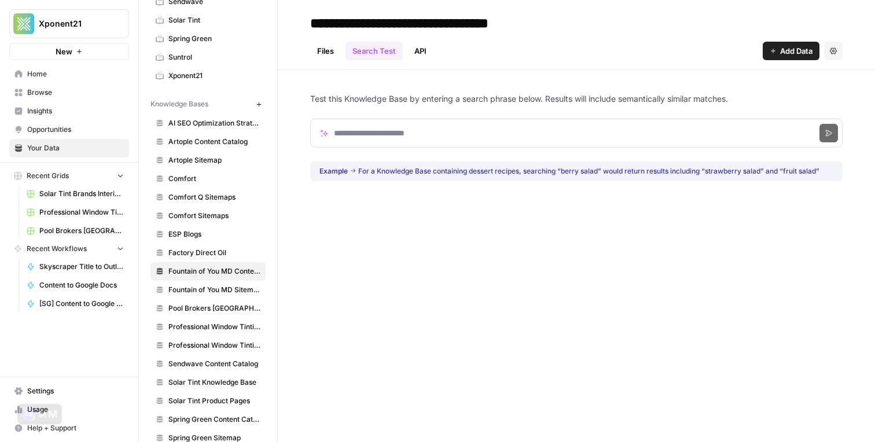
click at [332, 53] on link "Files" at bounding box center [325, 51] width 31 height 19
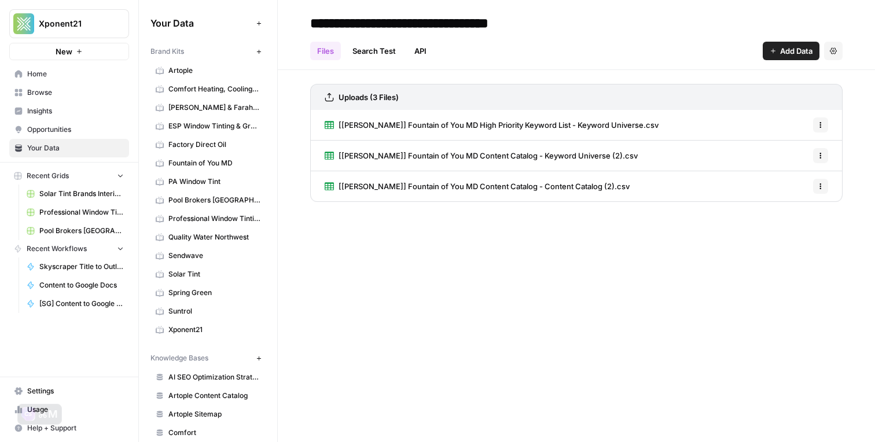
click at [175, 53] on span "Brand Kits" at bounding box center [167, 51] width 34 height 10
click at [194, 34] on div "Your Data Add Data Brand Kits New Artople Comfort Heating, Cooling, Electrical …" at bounding box center [208, 221] width 138 height 442
click at [217, 163] on span "Fountain of You MD" at bounding box center [214, 163] width 92 height 10
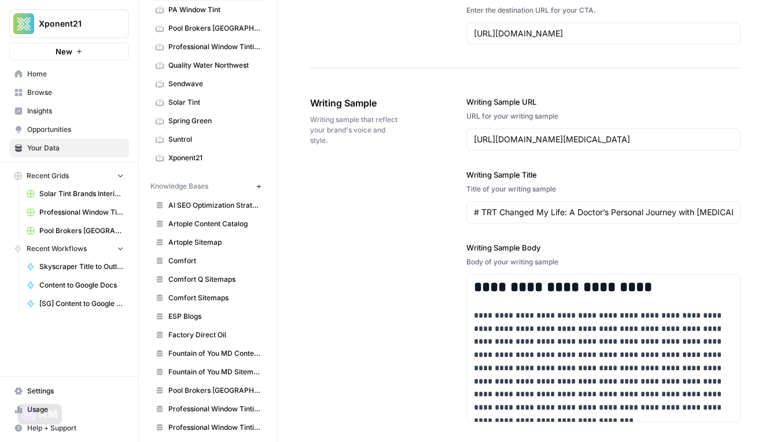
scroll to position [227, 0]
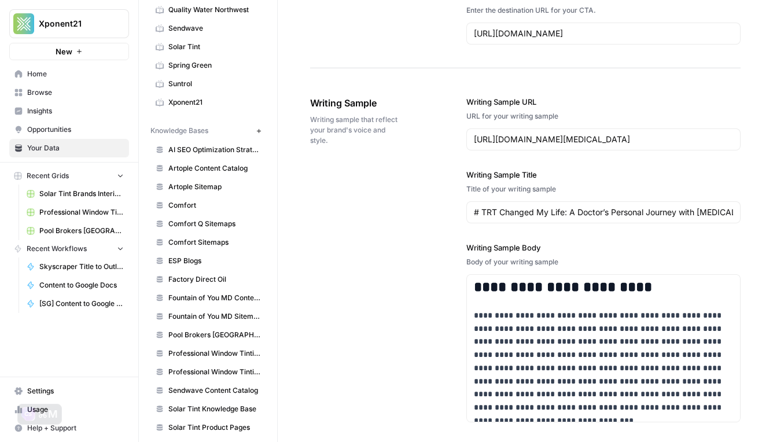
click at [216, 293] on span "Fountain of You MD Content Catalog" at bounding box center [214, 298] width 92 height 10
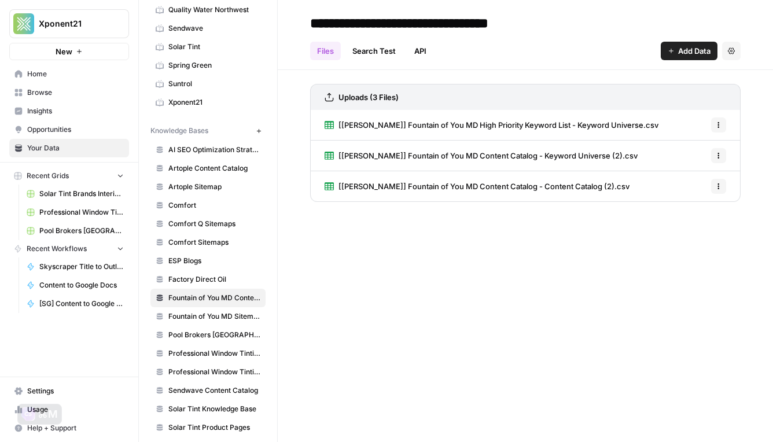
click at [708, 46] on button "Settings" at bounding box center [731, 51] width 19 height 19
click at [388, 51] on link "Search Test" at bounding box center [373, 51] width 57 height 19
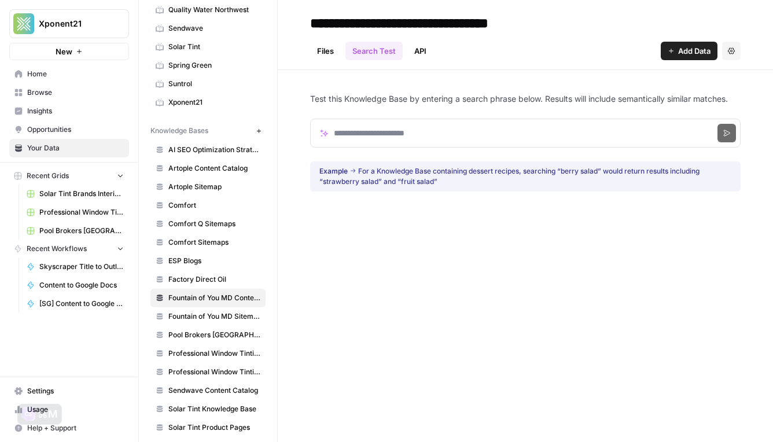
click at [415, 53] on link "API" at bounding box center [420, 51] width 26 height 19
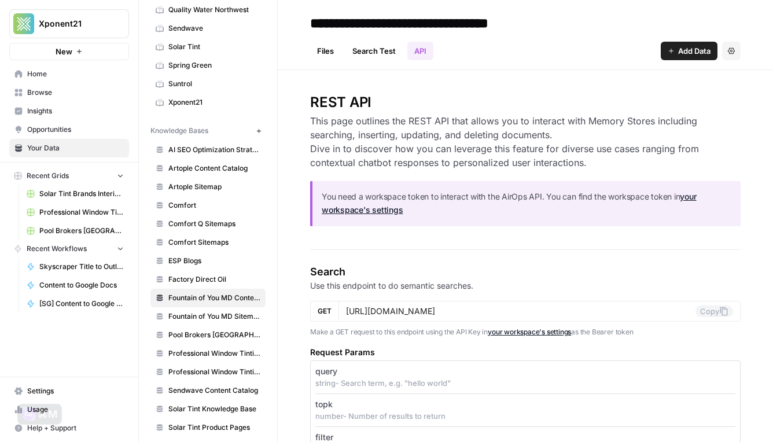
click at [328, 58] on link "Files" at bounding box center [325, 51] width 31 height 19
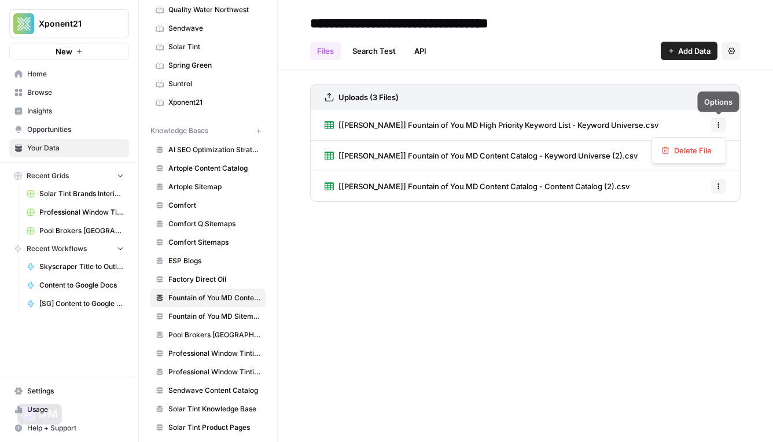
click at [708, 126] on icon "button" at bounding box center [718, 125] width 7 height 7
click at [602, 292] on div "**********" at bounding box center [525, 221] width 495 height 442
click at [240, 321] on span "Fountain of You MD Sitemap" at bounding box center [214, 316] width 92 height 10
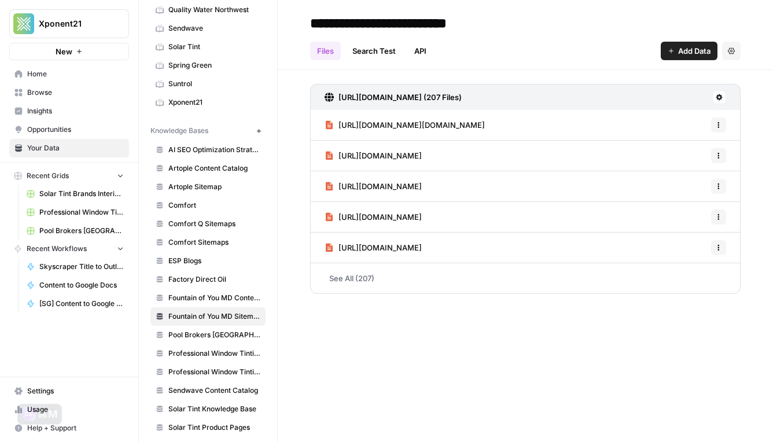
click at [708, 92] on button at bounding box center [719, 97] width 14 height 14
click at [708, 52] on icon "button" at bounding box center [731, 50] width 7 height 7
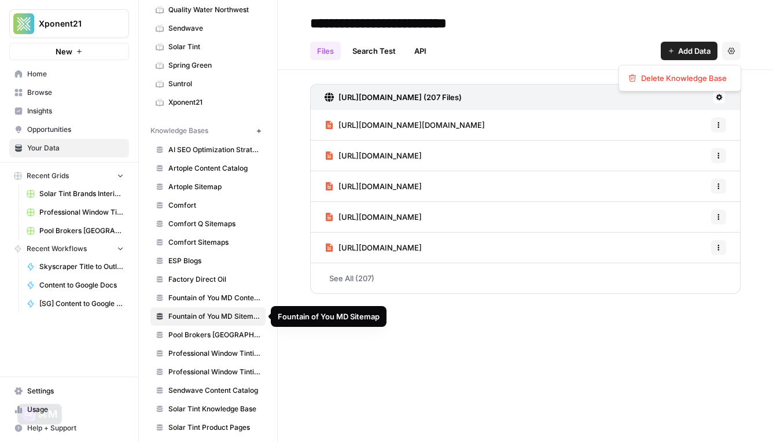
click at [248, 318] on span "Fountain of You MD Sitemap" at bounding box center [214, 316] width 92 height 10
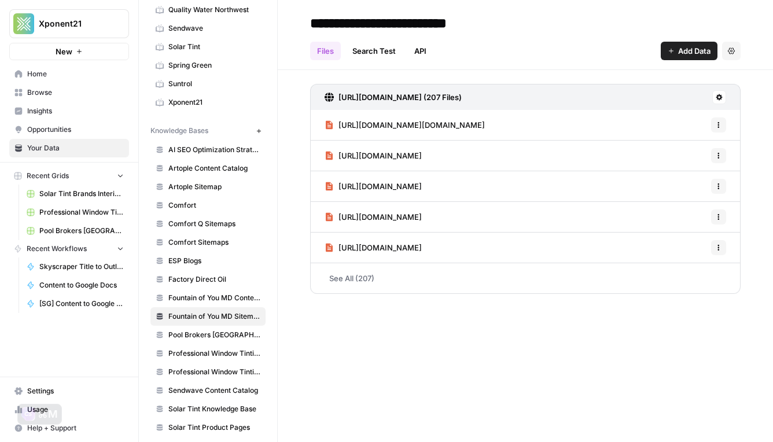
click at [56, 100] on link "Browse" at bounding box center [69, 92] width 120 height 19
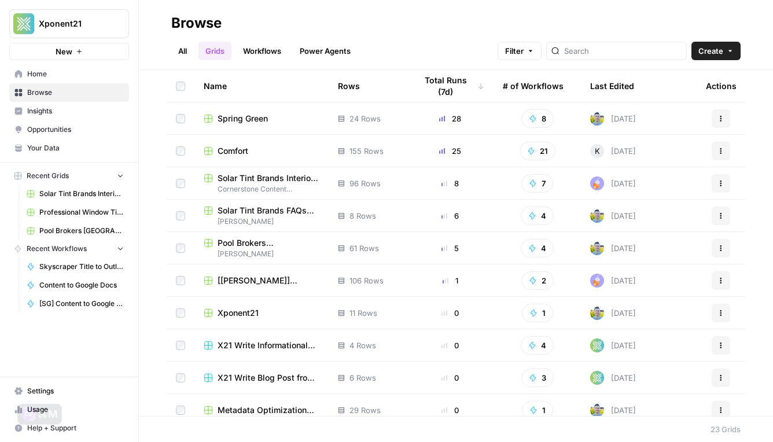
click at [55, 120] on link "Opportunities" at bounding box center [69, 129] width 120 height 19
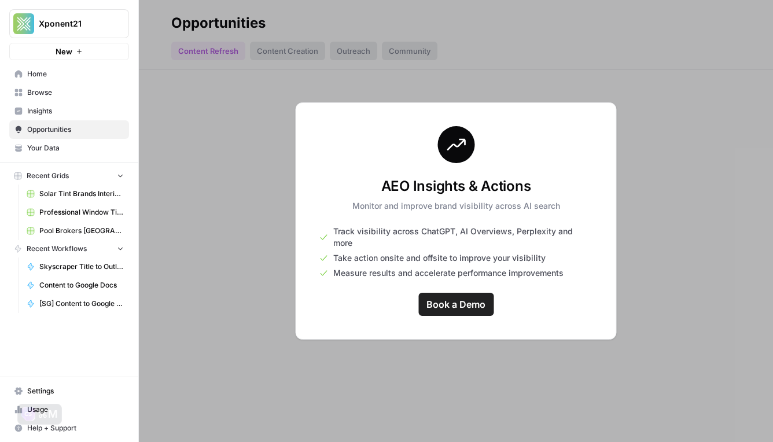
click at [53, 111] on span "Insights" at bounding box center [75, 111] width 97 height 10
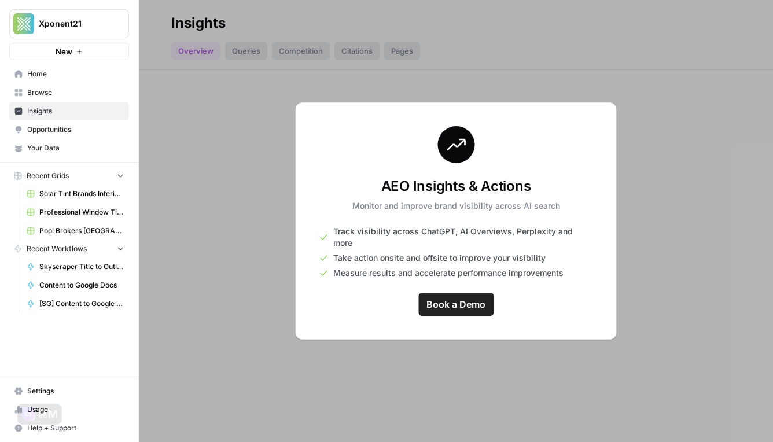
click at [56, 150] on span "Your Data" at bounding box center [75, 148] width 97 height 10
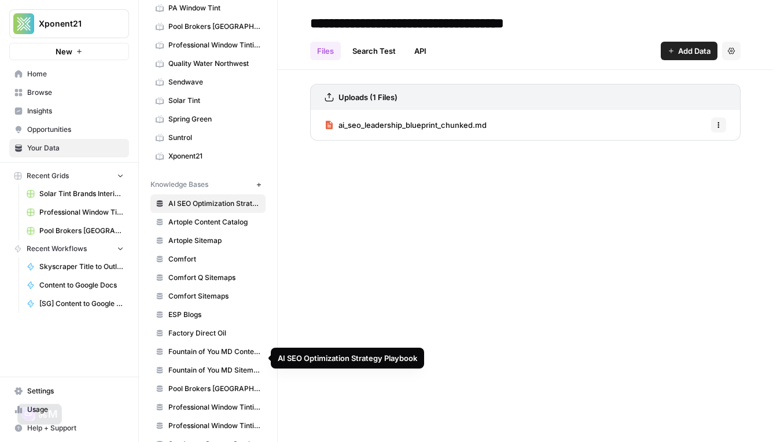
scroll to position [175, 0]
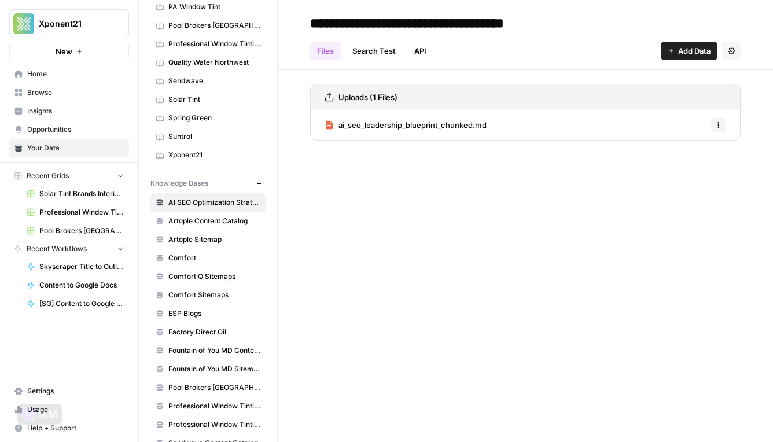
click at [229, 342] on link "Fountain of You MD Content Catalog" at bounding box center [207, 350] width 115 height 19
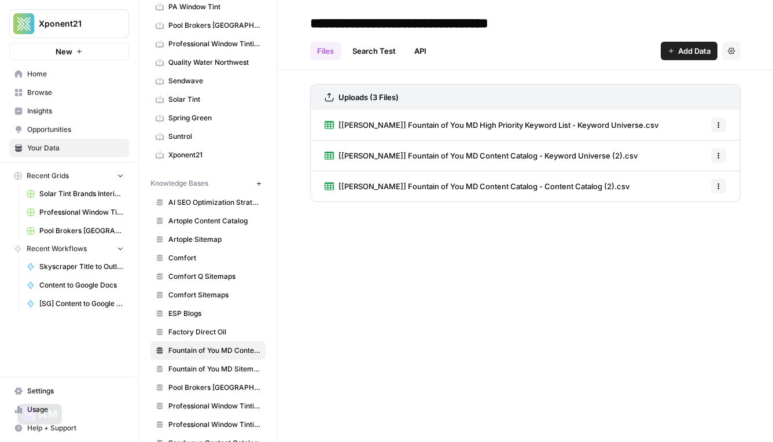
click at [502, 27] on input "**********" at bounding box center [432, 23] width 254 height 23
click at [592, 27] on div "**********" at bounding box center [525, 23] width 430 height 19
click at [550, 98] on div "Uploads (3 Files)" at bounding box center [525, 97] width 430 height 26
click at [233, 376] on link "Fountain of You MD Sitemap" at bounding box center [207, 369] width 115 height 19
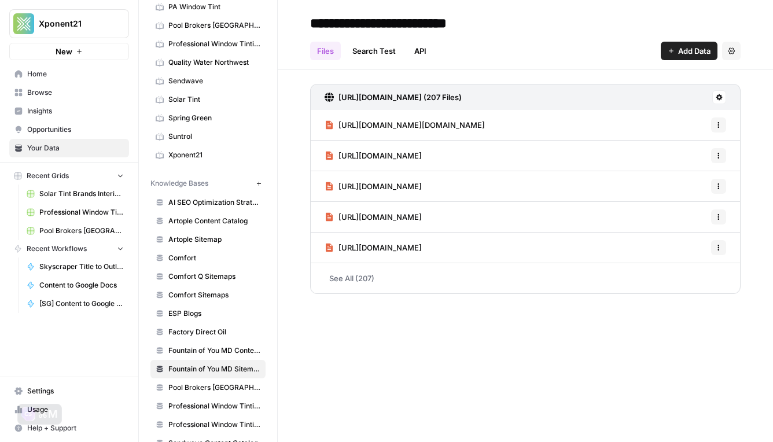
click at [426, 51] on link "API" at bounding box center [420, 51] width 26 height 19
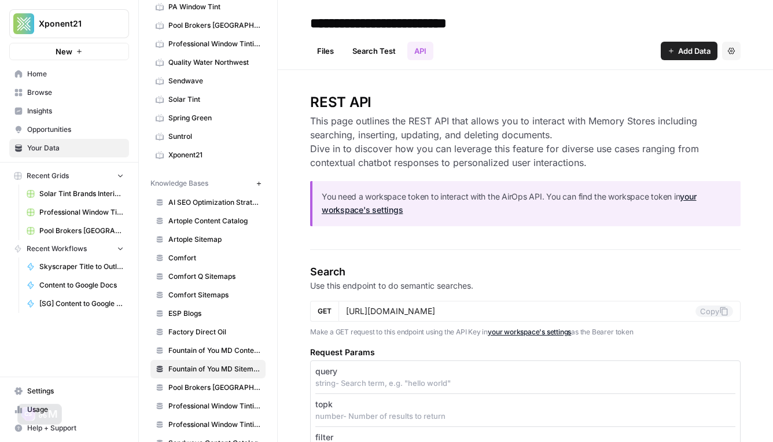
click at [373, 58] on link "Search Test" at bounding box center [373, 51] width 57 height 19
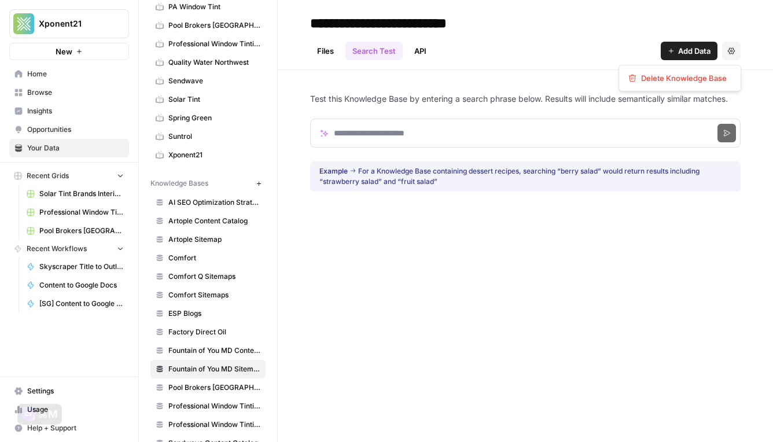
click at [708, 46] on button "Settings" at bounding box center [731, 51] width 19 height 19
click at [402, 51] on ul "Files Search Test API" at bounding box center [371, 51] width 123 height 19
click at [429, 51] on link "API" at bounding box center [420, 51] width 26 height 19
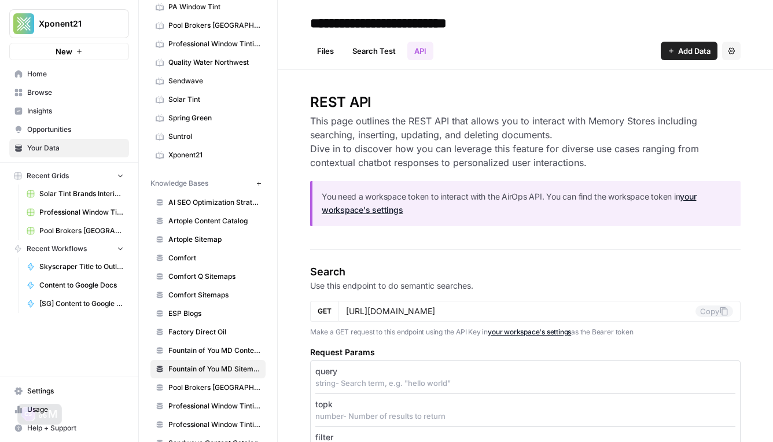
click at [338, 53] on link "Files" at bounding box center [325, 51] width 31 height 19
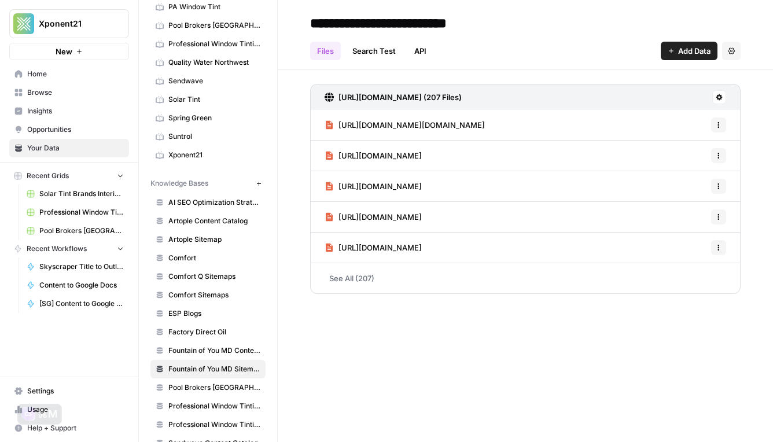
click at [251, 368] on span "Fountain of You MD Sitemap" at bounding box center [214, 369] width 92 height 10
click at [244, 344] on link "Fountain of You MD Content Catalog" at bounding box center [207, 350] width 115 height 19
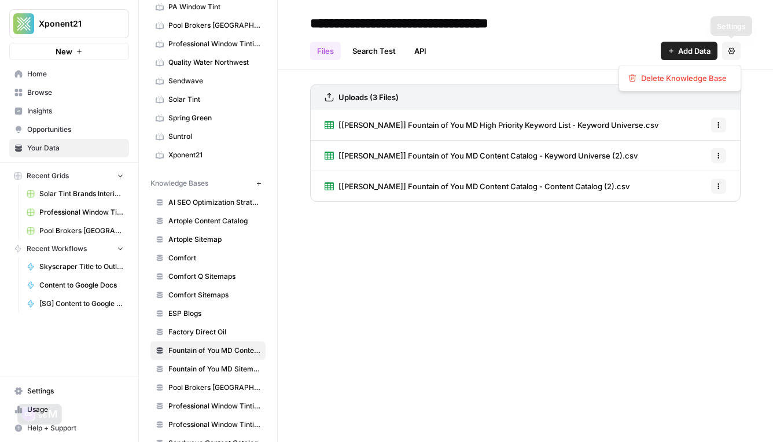
click at [708, 49] on icon "button" at bounding box center [731, 50] width 7 height 7
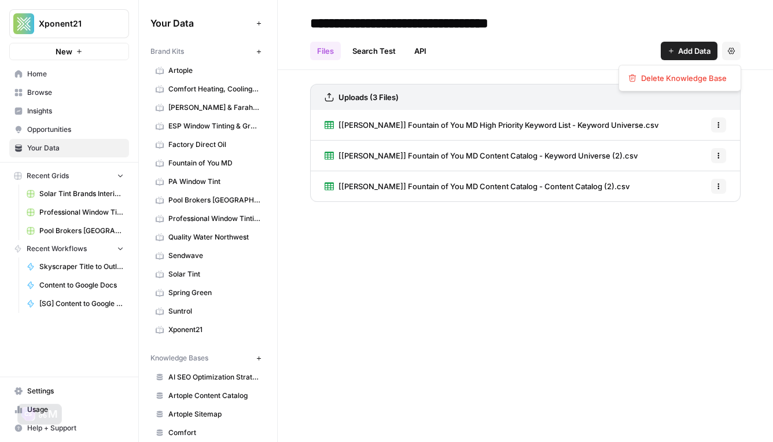
click at [230, 159] on span "Fountain of You MD" at bounding box center [214, 163] width 92 height 10
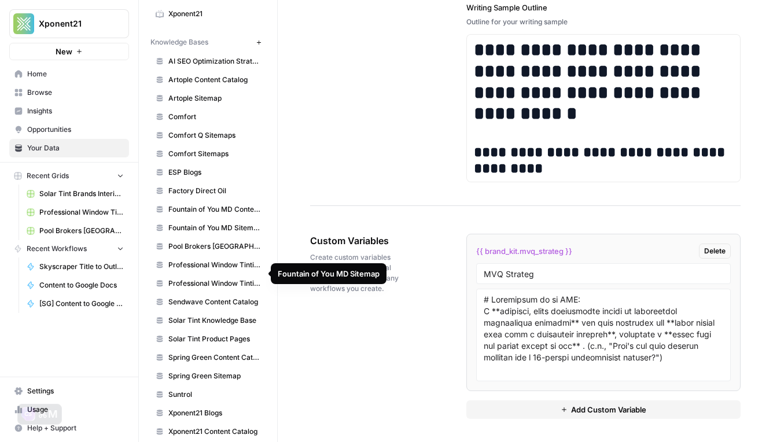
scroll to position [327, 0]
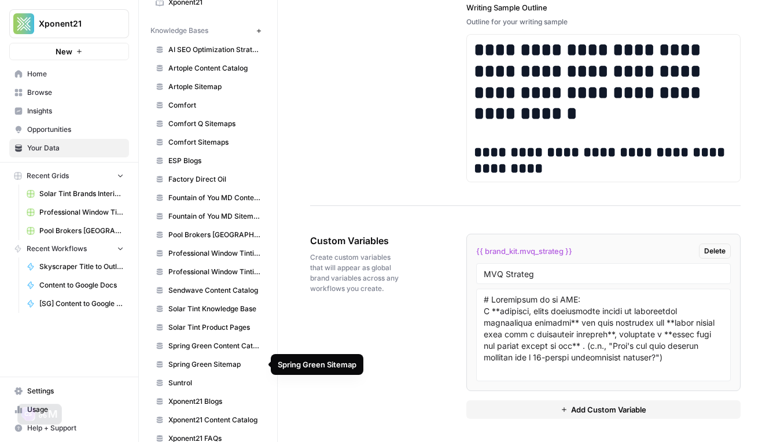
click at [224, 348] on span "Spring Green Content Catalog" at bounding box center [214, 346] width 92 height 10
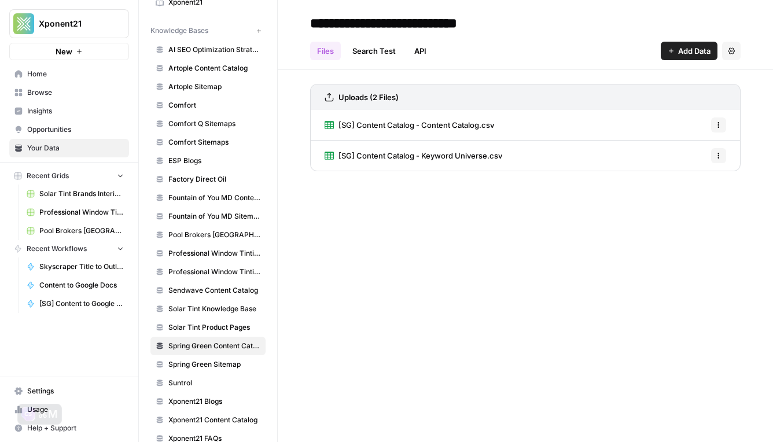
click at [478, 126] on span "[SG] Content Catalog - Content Catalog.csv" at bounding box center [416, 125] width 156 height 12
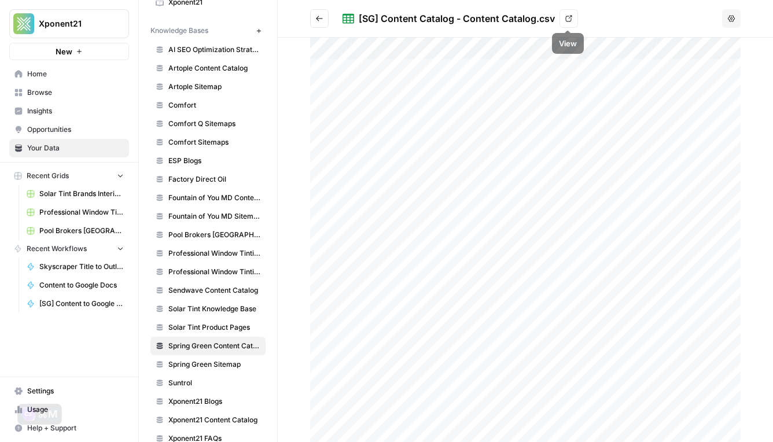
click at [708, 24] on button "Options" at bounding box center [731, 18] width 19 height 19
click at [569, 17] on icon at bounding box center [569, 19] width 6 height 6
click at [326, 15] on button "Go back" at bounding box center [319, 18] width 19 height 19
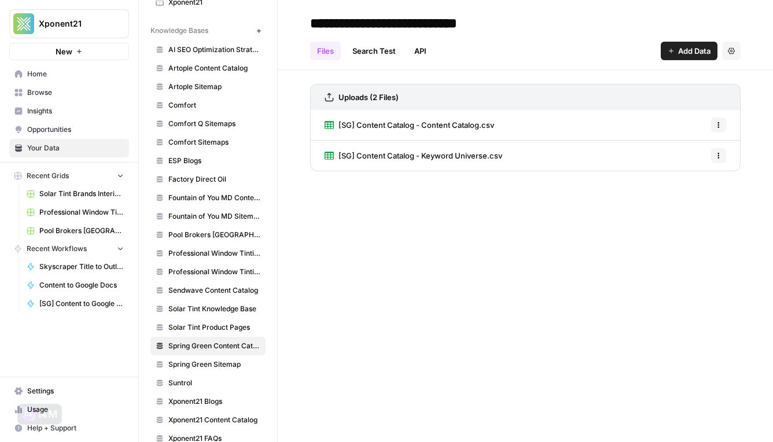
click at [201, 200] on span "Fountain of You MD Content Catalog" at bounding box center [214, 198] width 92 height 10
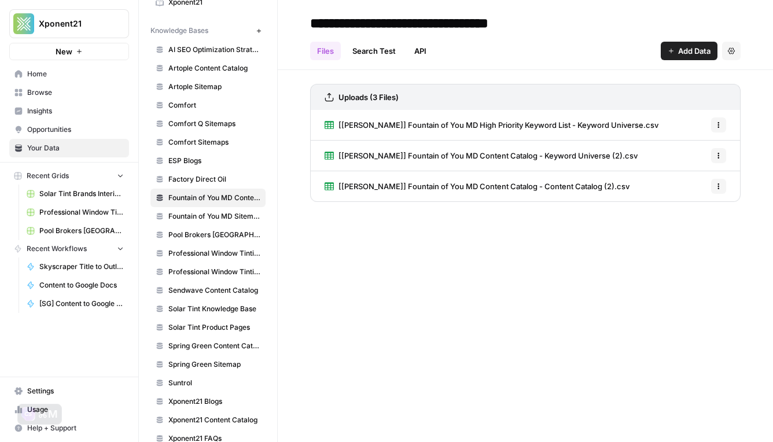
click at [219, 367] on span "Spring Green Sitemap" at bounding box center [214, 364] width 92 height 10
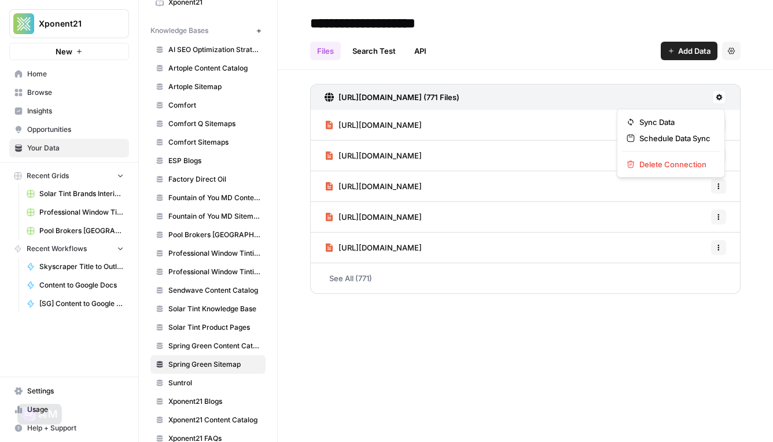
click at [708, 99] on icon at bounding box center [719, 97] width 6 height 6
click at [362, 54] on link "Search Test" at bounding box center [373, 51] width 57 height 19
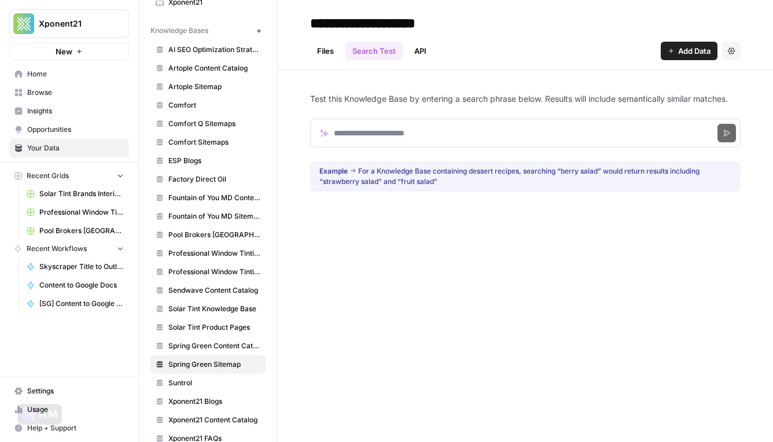
click at [426, 51] on link "API" at bounding box center [420, 51] width 26 height 19
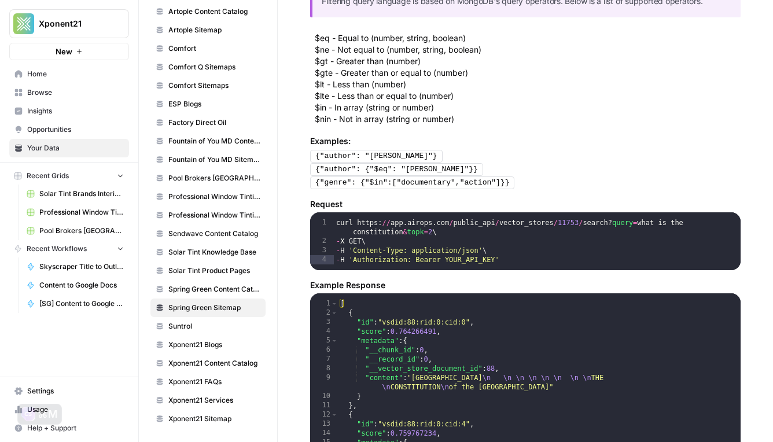
scroll to position [874, 0]
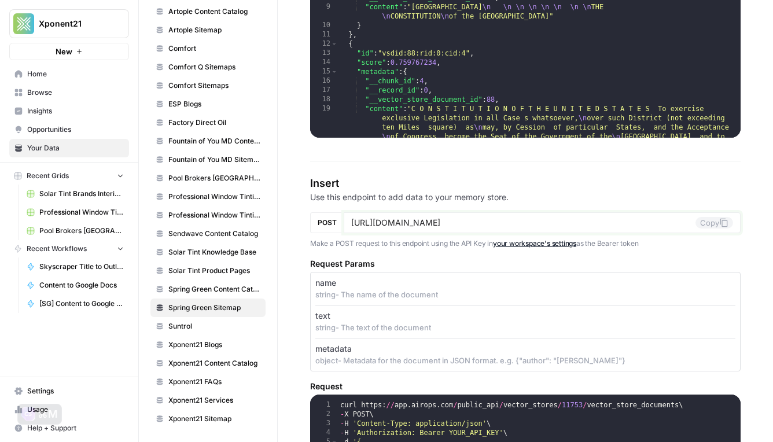
click at [511, 223] on input "https://app.airops.com/public_api/vector_stores/11753/vector_store_documents" at bounding box center [523, 223] width 344 height 10
click at [297, 209] on div "REST API This page outlines the REST API that allows you to interact with Memor…" at bounding box center [525, 359] width 495 height 2327
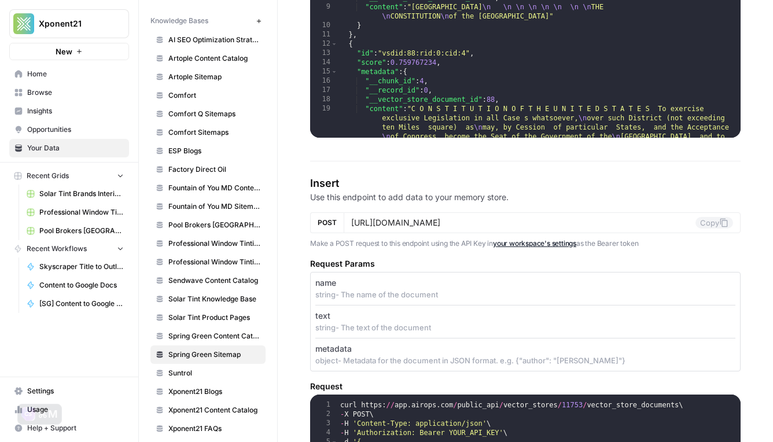
scroll to position [333, 0]
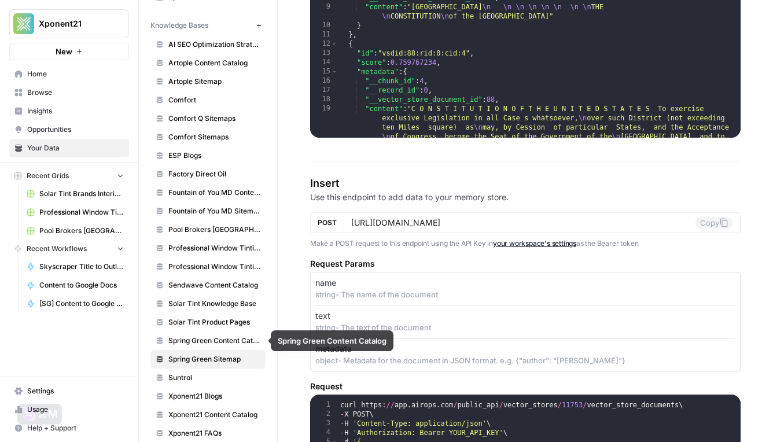
click at [227, 347] on link "Spring Green Content Catalog" at bounding box center [207, 341] width 115 height 19
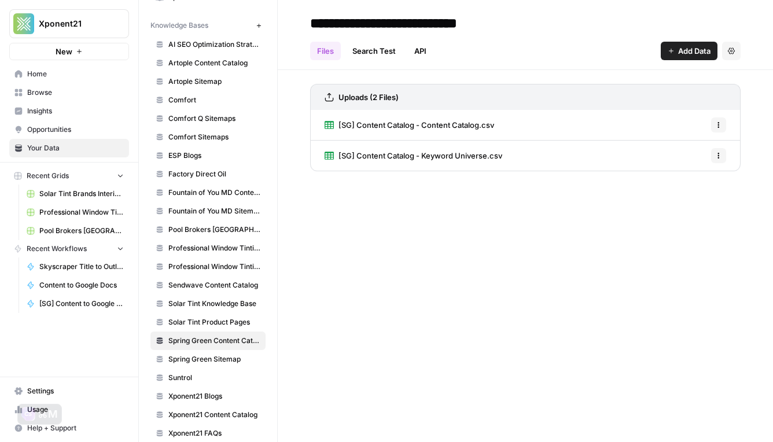
click at [422, 48] on link "API" at bounding box center [420, 51] width 26 height 19
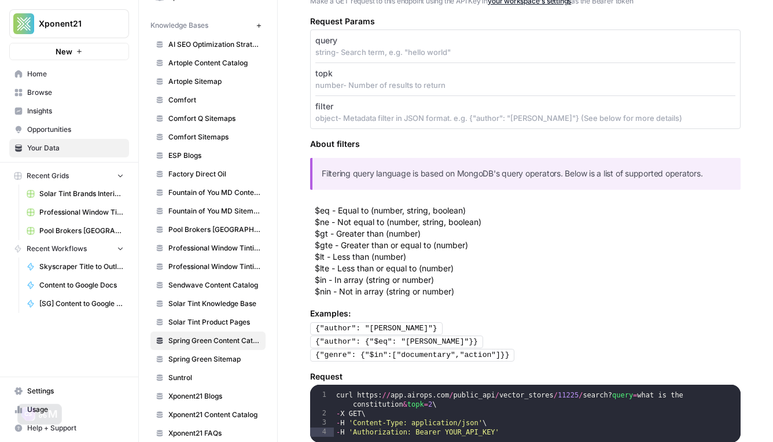
scroll to position [333, 0]
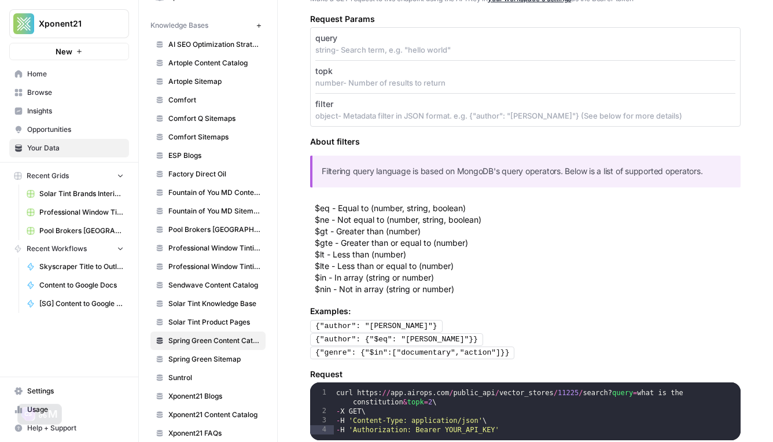
click at [232, 360] on span "Spring Green Sitemap" at bounding box center [214, 359] width 92 height 10
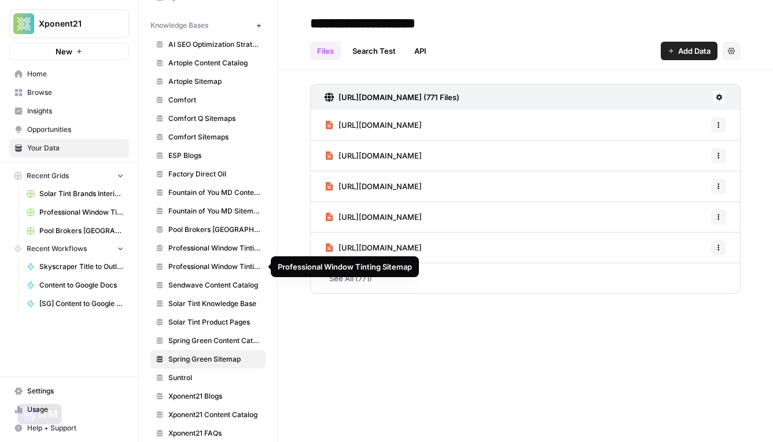
click at [220, 244] on span "Professional Window Tinting Content Catalog" at bounding box center [214, 248] width 92 height 10
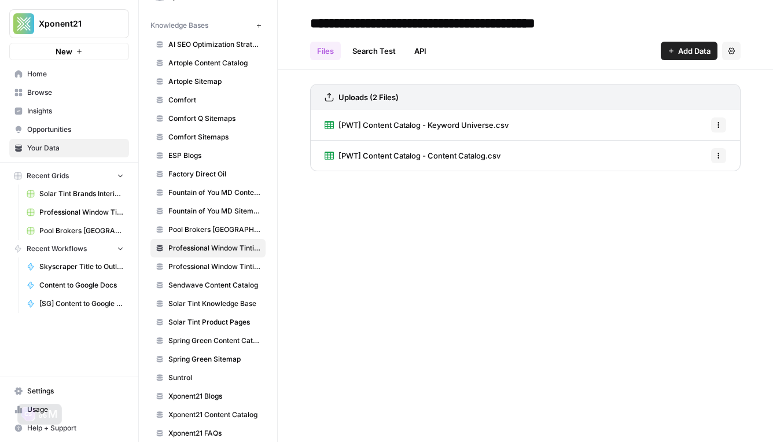
click at [427, 46] on link "API" at bounding box center [420, 51] width 26 height 19
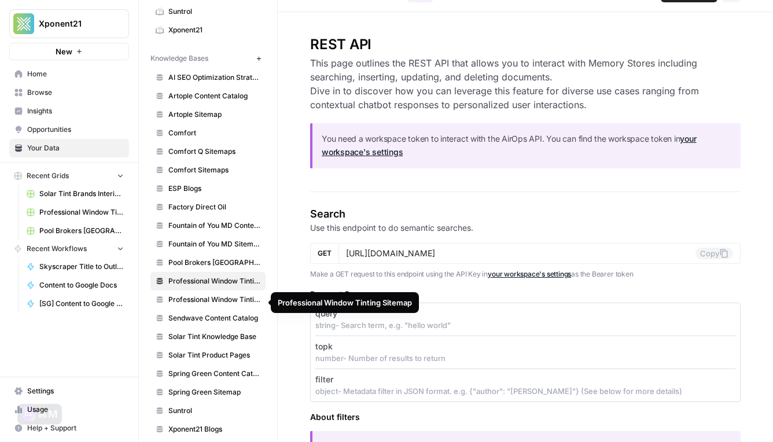
scroll to position [320, 0]
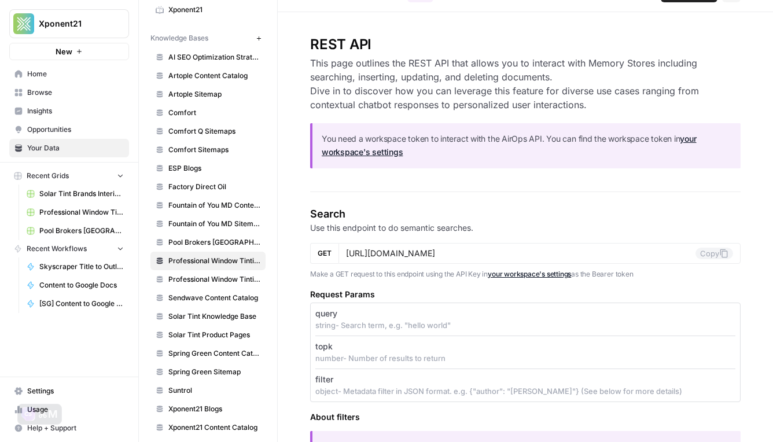
click at [221, 208] on span "Fountain of You MD Content Catalog" at bounding box center [214, 205] width 92 height 10
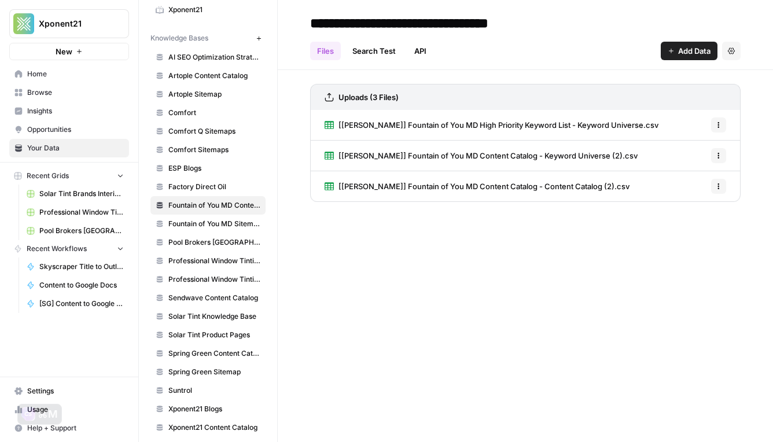
click at [421, 56] on link "API" at bounding box center [420, 51] width 26 height 19
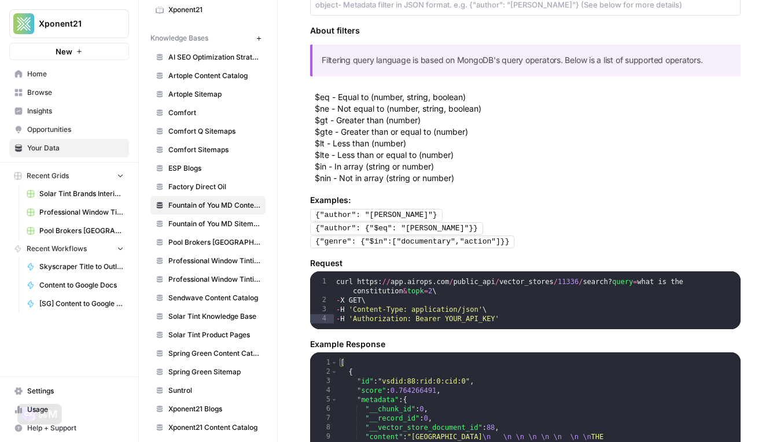
scroll to position [454, 0]
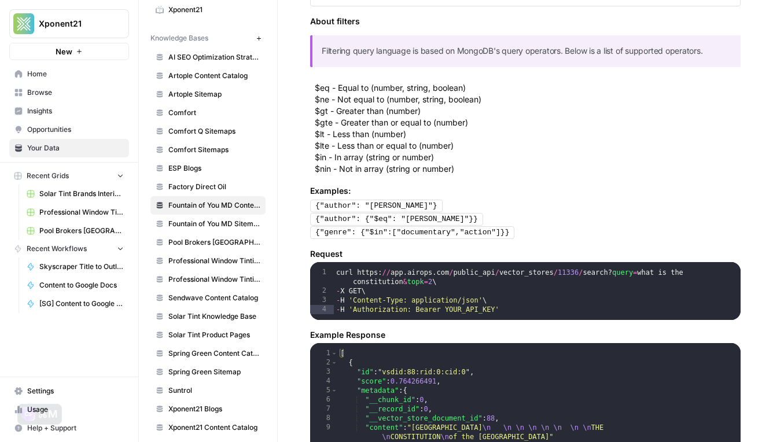
click at [240, 223] on span "Fountain of You MD Sitemap" at bounding box center [214, 224] width 92 height 10
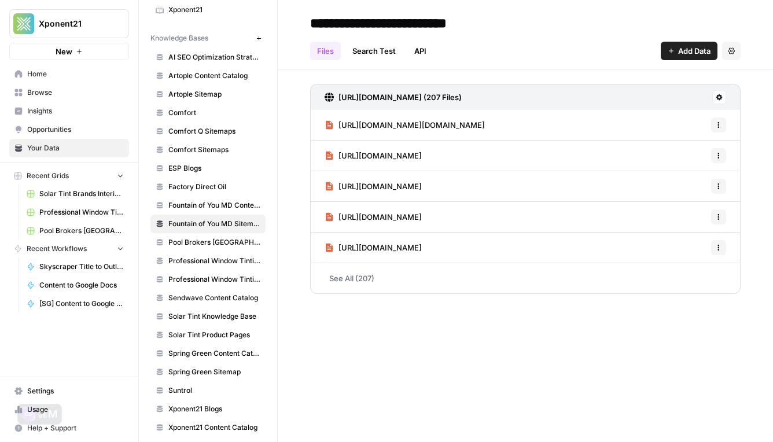
click at [416, 56] on link "API" at bounding box center [420, 51] width 26 height 19
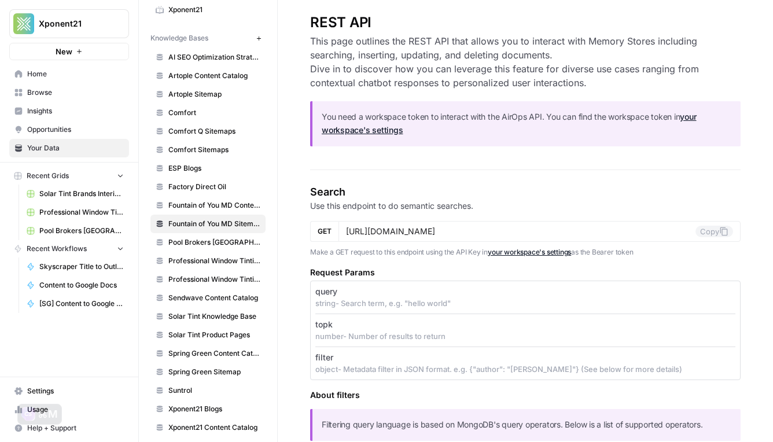
scroll to position [136, 0]
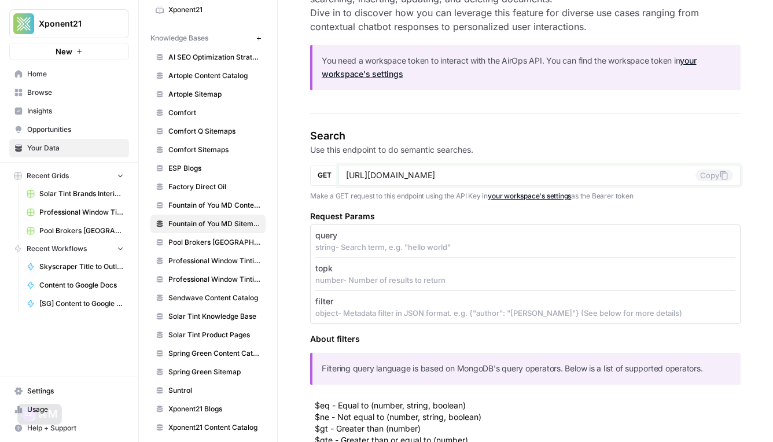
drag, startPoint x: 531, startPoint y: 174, endPoint x: 553, endPoint y: 171, distance: 21.7
click at [553, 171] on input "https://app.airops.com/public_api/vector_stores/11335/search" at bounding box center [520, 175] width 349 height 10
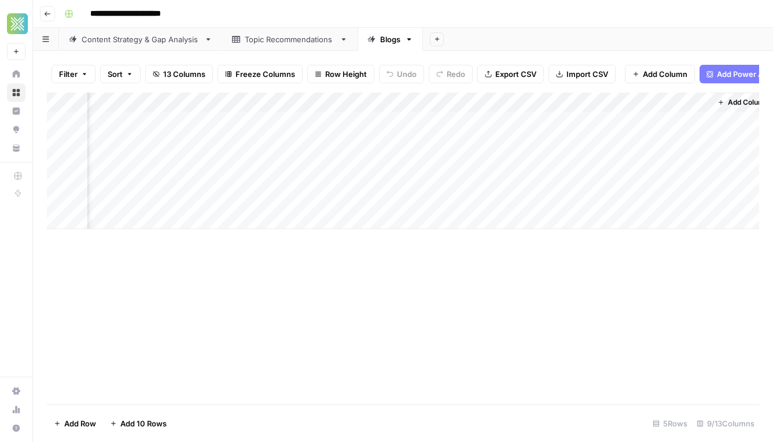
scroll to position [0, 500]
click at [651, 121] on div "Add Column" at bounding box center [403, 161] width 712 height 137
click at [622, 102] on div "Add Column" at bounding box center [403, 161] width 712 height 137
click at [622, 102] on div at bounding box center [642, 104] width 105 height 23
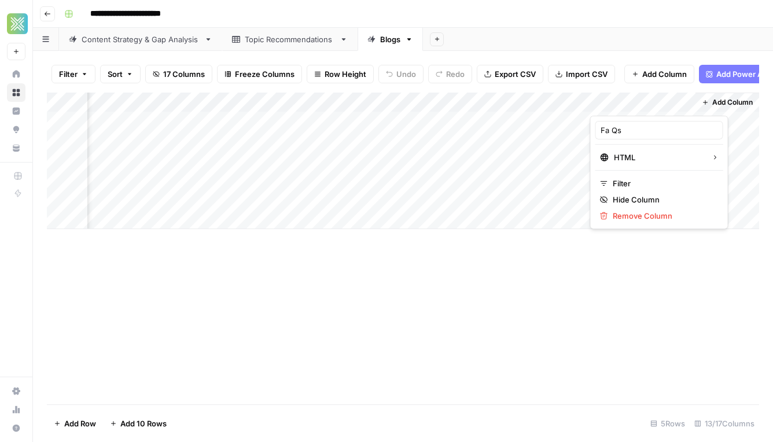
click at [613, 137] on div "Fa Qs" at bounding box center [659, 130] width 128 height 19
click at [612, 133] on input "Fa Qs" at bounding box center [659, 130] width 117 height 12
type input "FAQs"
click at [494, 320] on div "Add Column" at bounding box center [403, 249] width 712 height 312
click at [731, 101] on span "Add Column" at bounding box center [732, 102] width 41 height 10
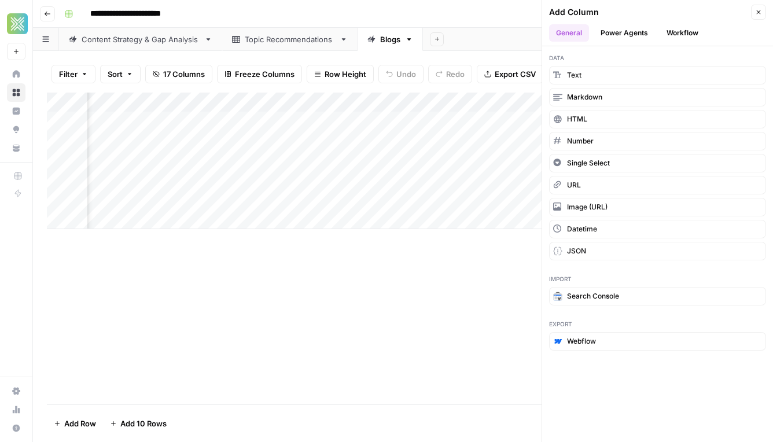
click at [667, 30] on button "Workflow" at bounding box center [683, 32] width 46 height 17
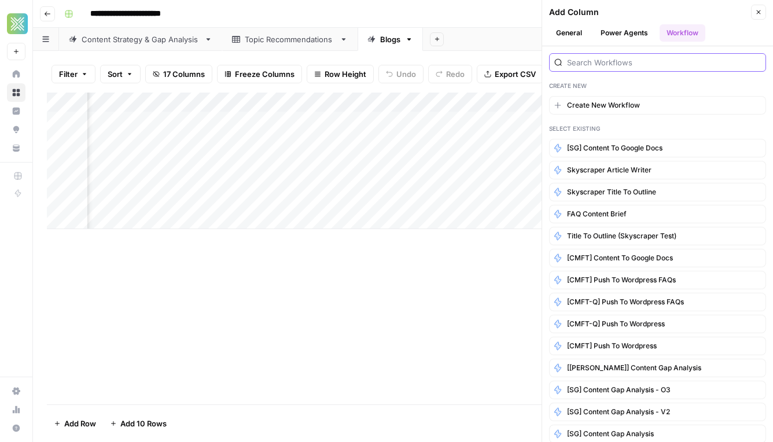
click at [620, 64] on input "search" at bounding box center [664, 63] width 194 height 12
type input "hero"
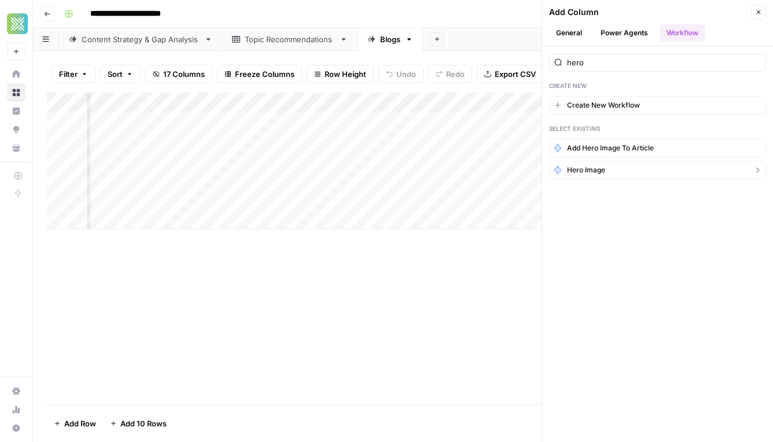
click at [607, 174] on button "Hero Image" at bounding box center [657, 170] width 217 height 19
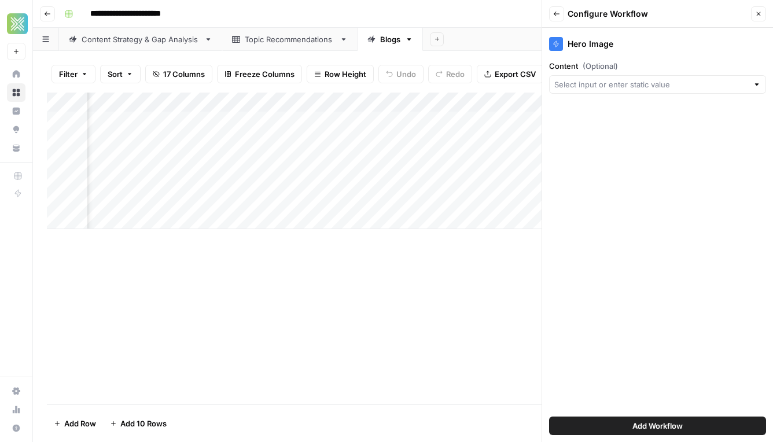
click at [621, 74] on div "Content (Optional)" at bounding box center [657, 77] width 217 height 34
click at [620, 79] on input "Content (Optional)" at bounding box center [651, 85] width 194 height 12
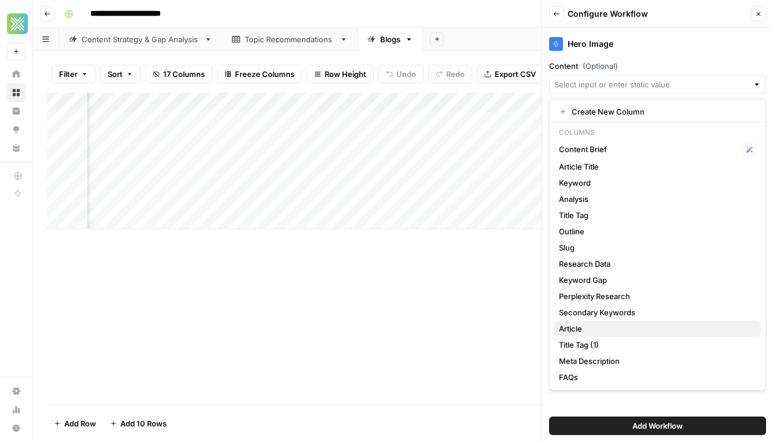
click at [624, 327] on span "Article" at bounding box center [655, 329] width 193 height 12
type input "Article"
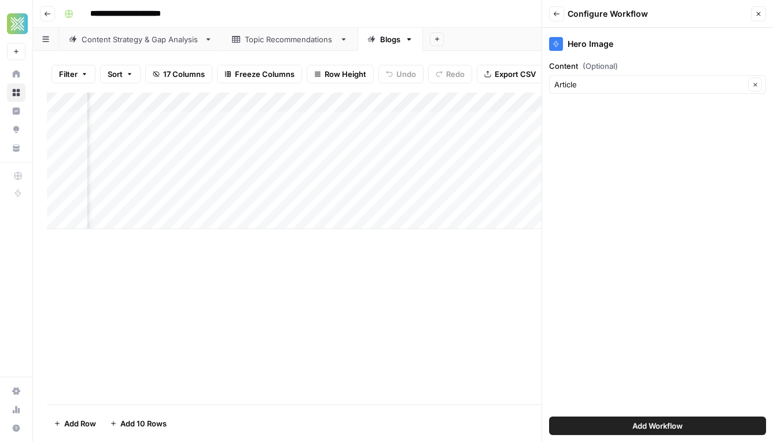
click at [620, 422] on button "Add Workflow" at bounding box center [657, 426] width 217 height 19
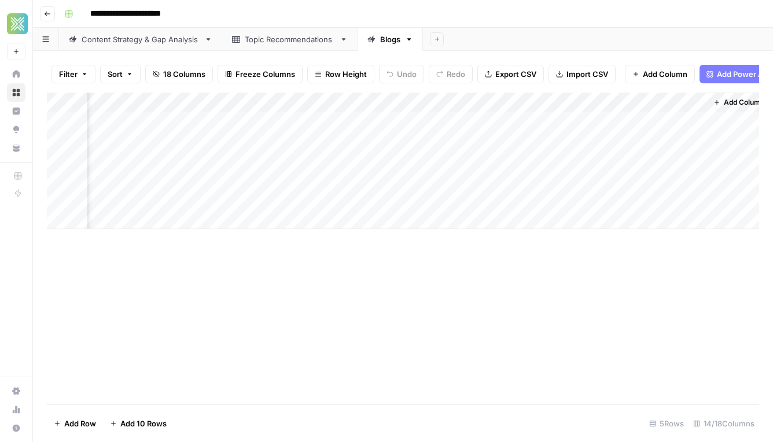
scroll to position [0, 1021]
click at [628, 119] on div "Add Column" at bounding box center [403, 161] width 712 height 137
click at [681, 121] on div "Add Column" at bounding box center [403, 161] width 712 height 137
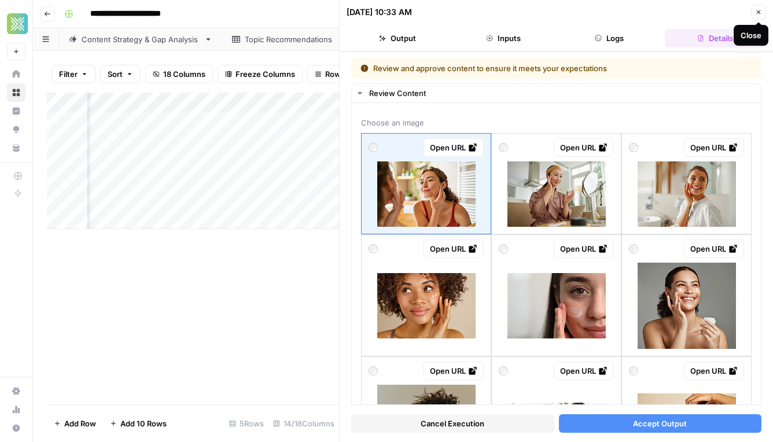
click at [757, 13] on icon "button" at bounding box center [759, 12] width 4 height 4
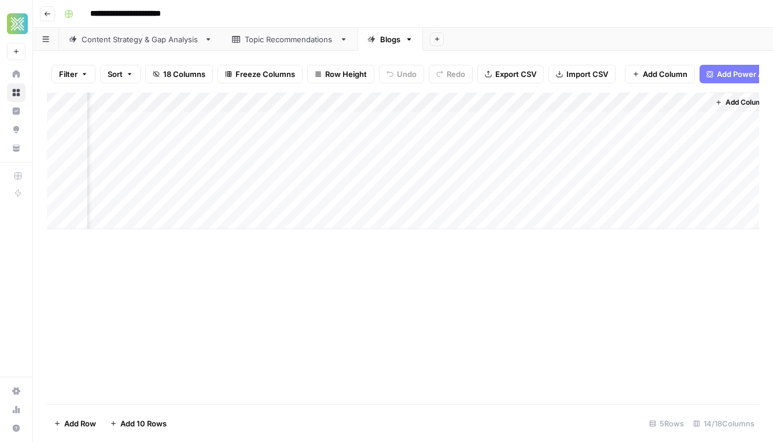
scroll to position [0, 1021]
click at [684, 122] on div "Add Column" at bounding box center [403, 161] width 712 height 137
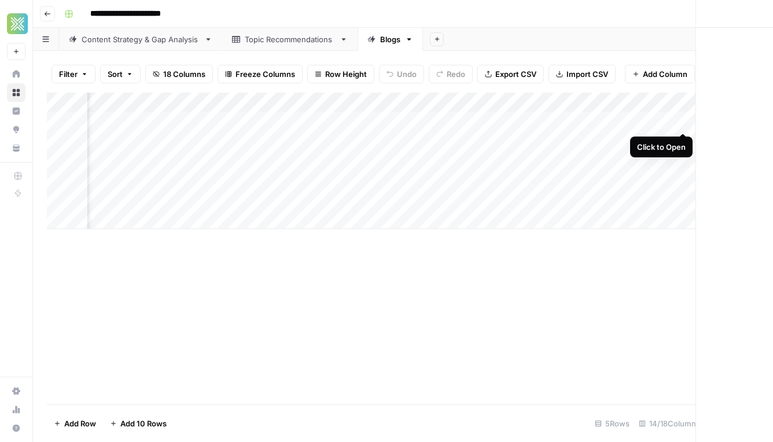
scroll to position [0, 1021]
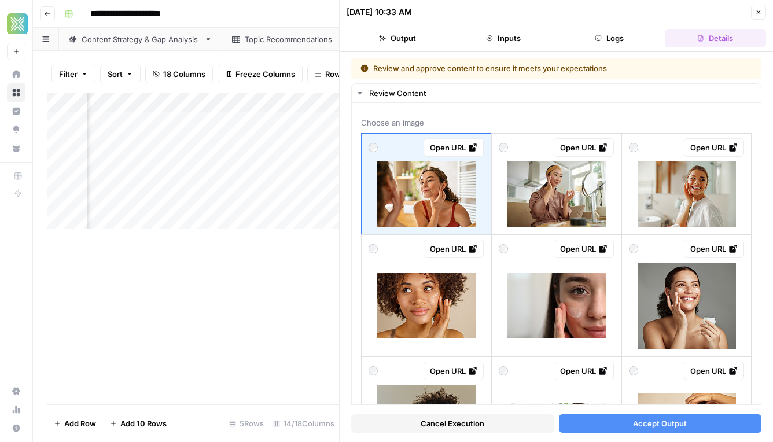
click at [254, 233] on div "Add Column" at bounding box center [193, 249] width 292 height 312
click at [760, 13] on icon "button" at bounding box center [759, 12] width 4 height 4
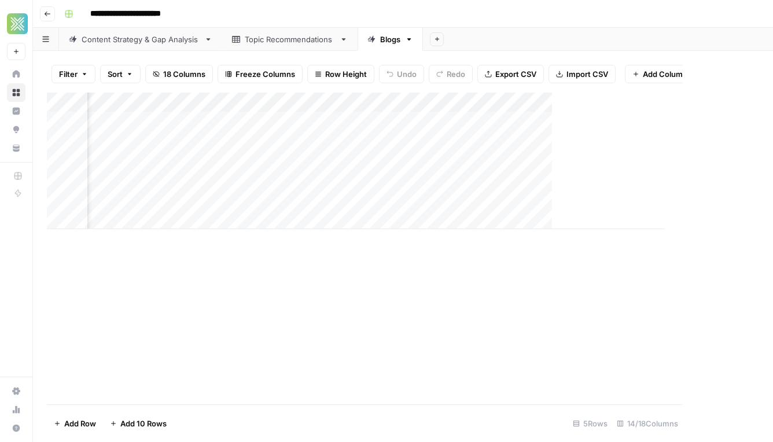
scroll to position [0, 1007]
click at [723, 100] on button "Add Column" at bounding box center [740, 102] width 60 height 15
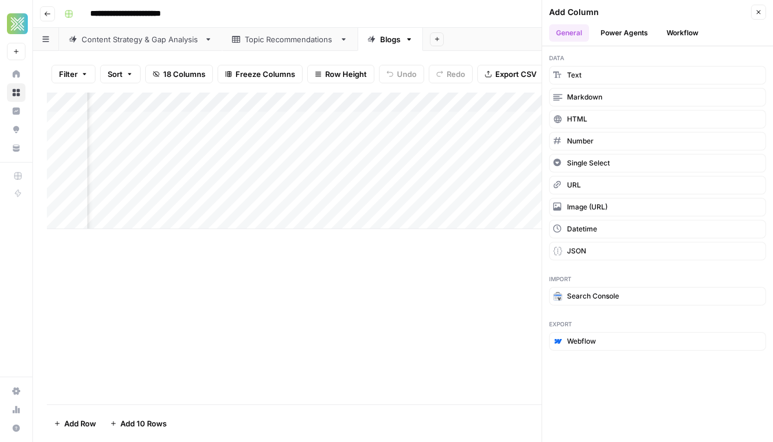
click at [754, 13] on button "Close" at bounding box center [758, 12] width 15 height 15
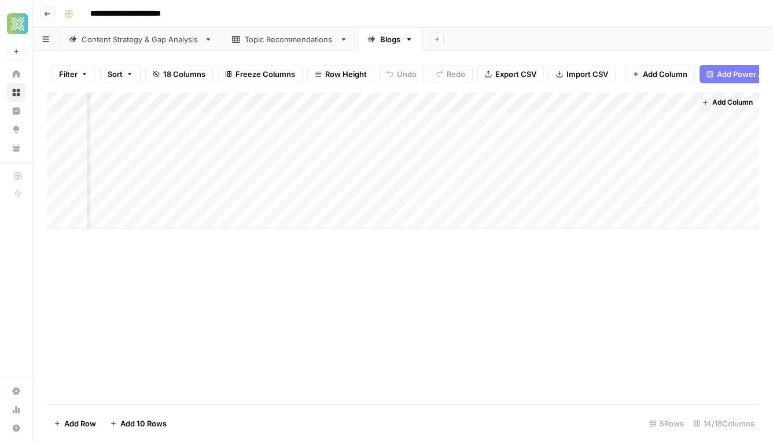
click at [682, 124] on div "Add Column" at bounding box center [403, 161] width 712 height 137
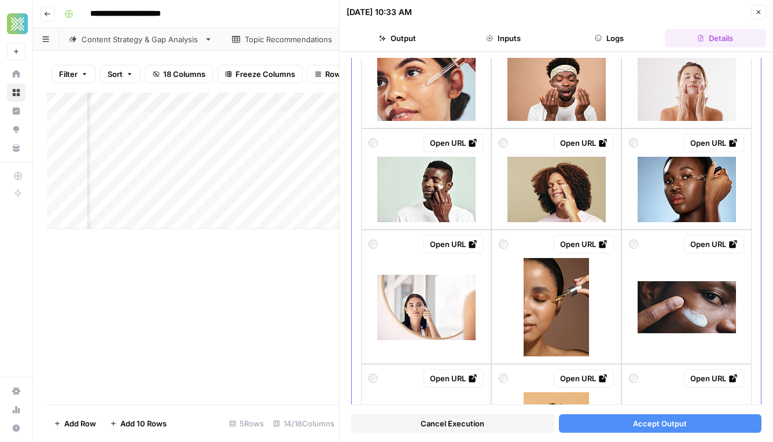
scroll to position [889, 0]
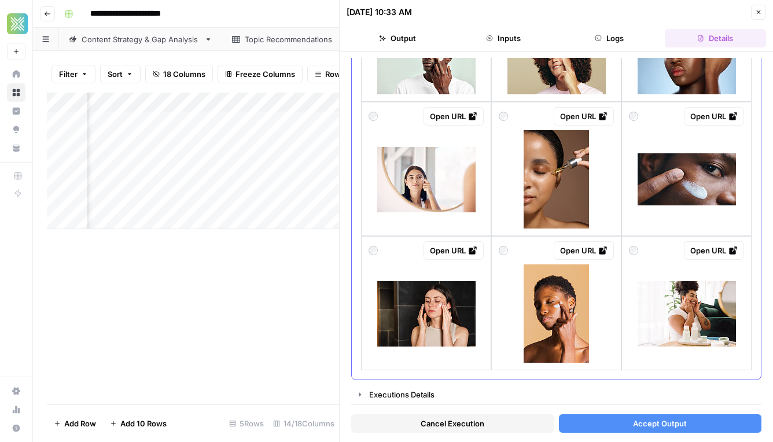
click at [396, 41] on button "Output" at bounding box center [397, 38] width 101 height 19
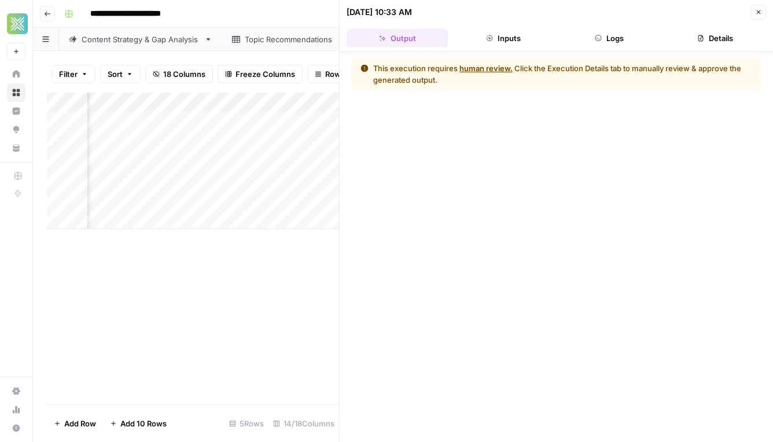
click at [706, 45] on button "Details" at bounding box center [715, 38] width 101 height 19
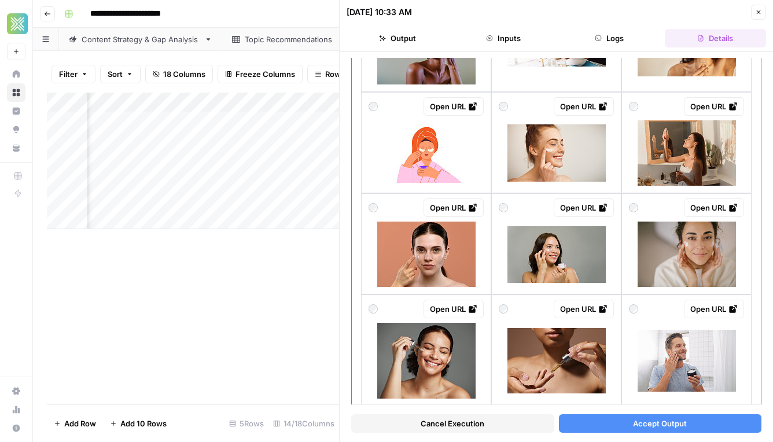
scroll to position [389, 0]
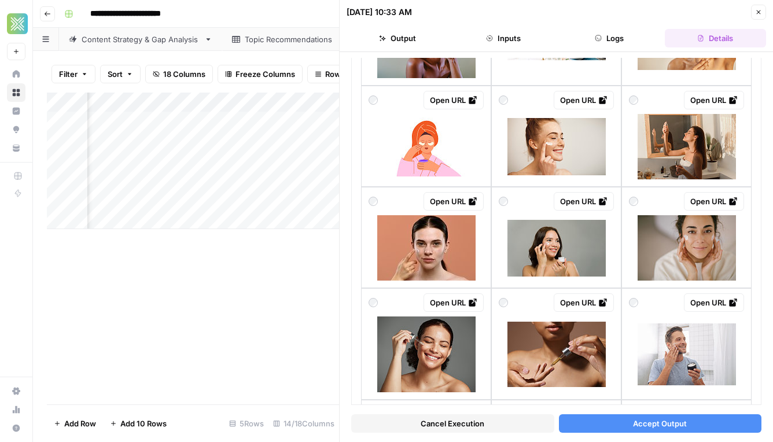
click at [652, 424] on span "Accept Output" at bounding box center [660, 424] width 54 height 12
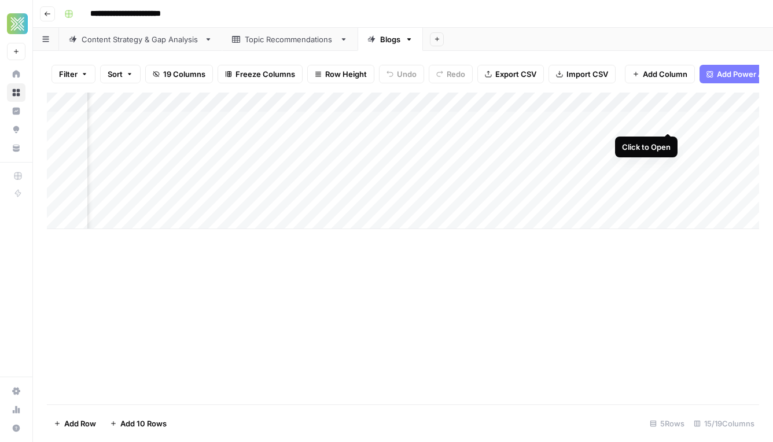
scroll to position [0, 1125]
click at [716, 97] on button "Add Column" at bounding box center [727, 102] width 60 height 15
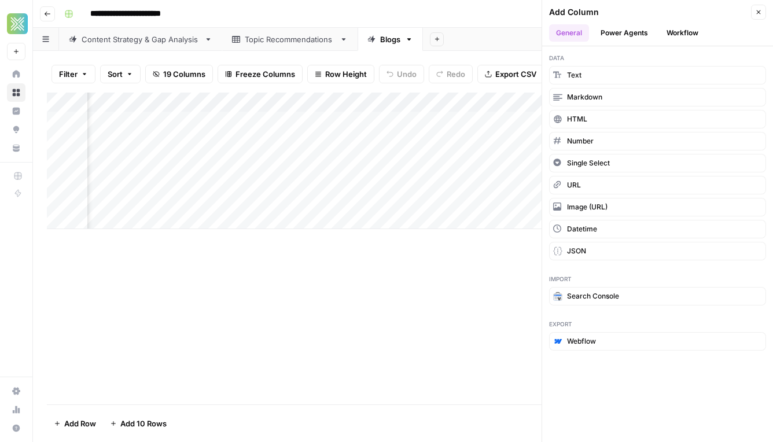
click at [656, 39] on ul "General Power Agents Workflow" at bounding box center [657, 32] width 217 height 17
click at [670, 41] on button "Workflow" at bounding box center [683, 32] width 46 height 17
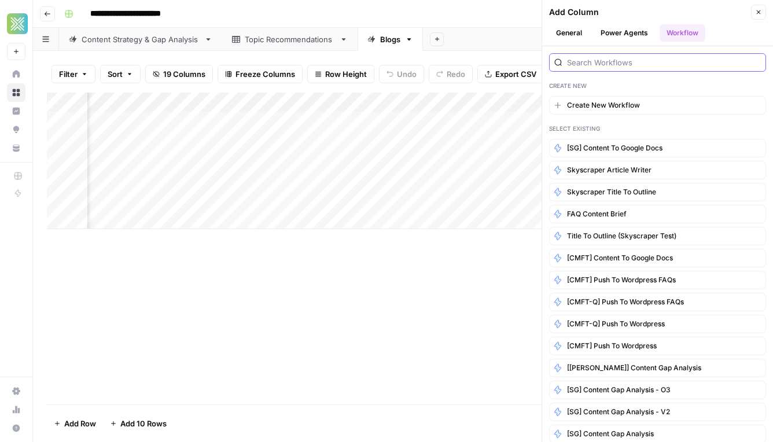
click at [625, 65] on input "search" at bounding box center [664, 63] width 194 height 12
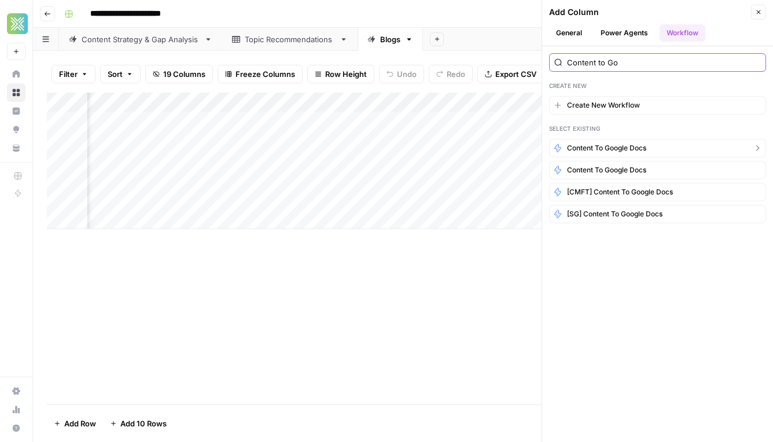
type input "Content to Go"
click at [758, 149] on icon "button" at bounding box center [757, 147] width 3 height 5
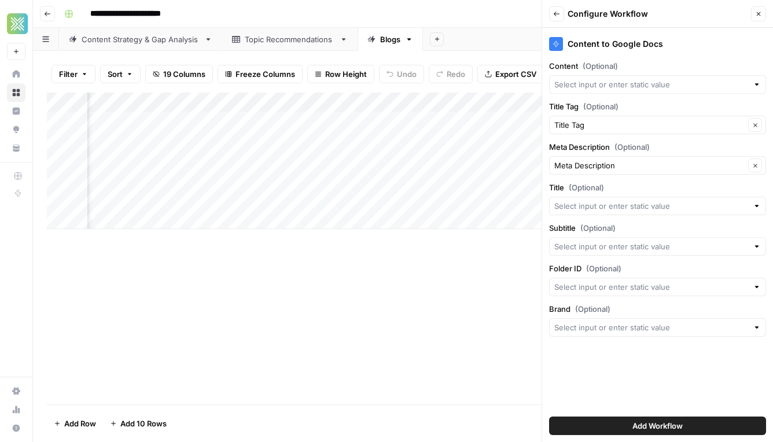
click at [549, 19] on button "Back" at bounding box center [556, 13] width 15 height 15
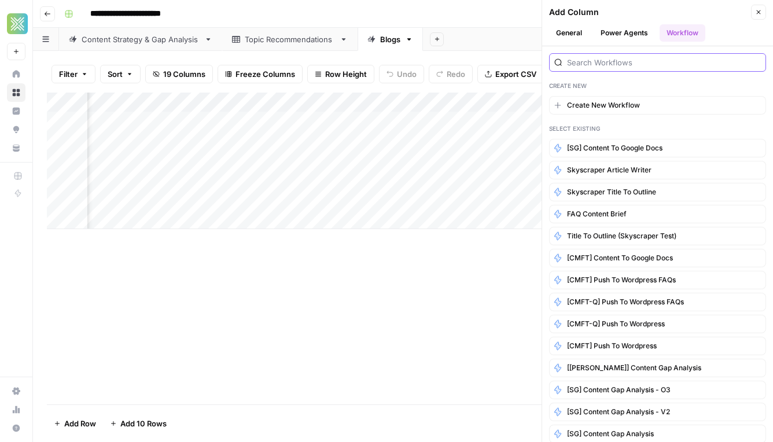
click at [617, 61] on input "search" at bounding box center [664, 63] width 194 height 12
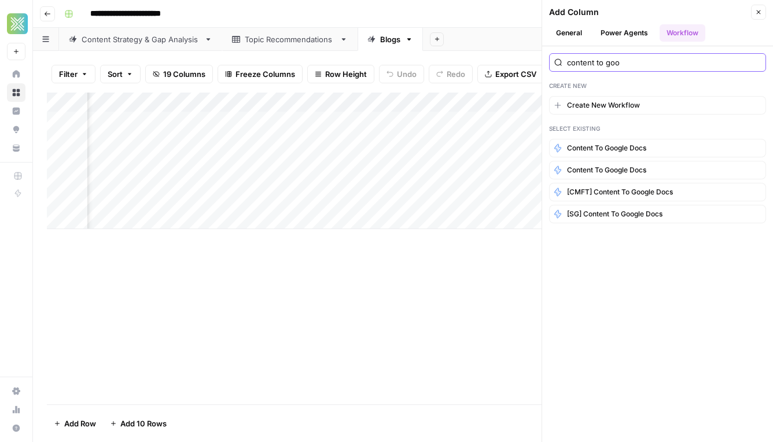
type input "content to goo"
click at [757, 12] on icon "button" at bounding box center [758, 12] width 7 height 7
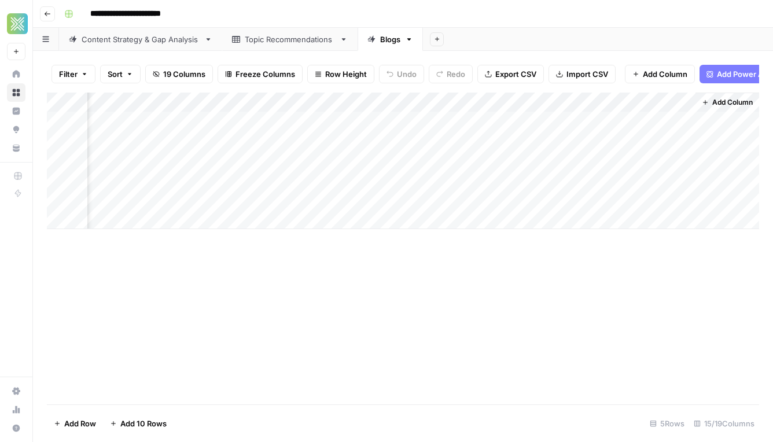
click at [712, 106] on span "Add Column" at bounding box center [732, 102] width 41 height 10
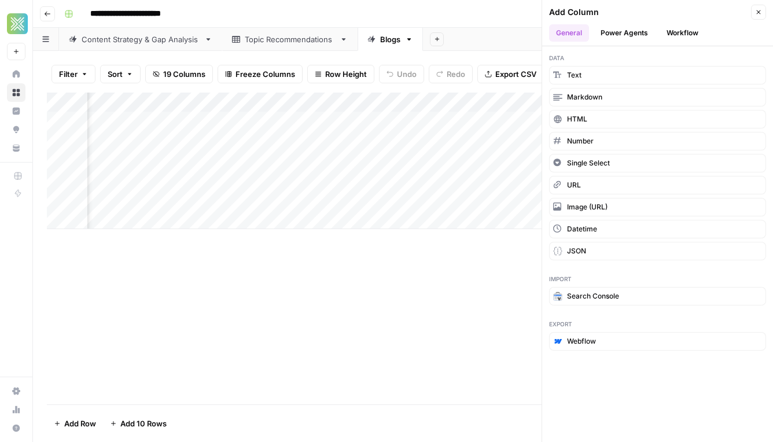
click at [631, 35] on button "Power Agents" at bounding box center [624, 32] width 61 height 17
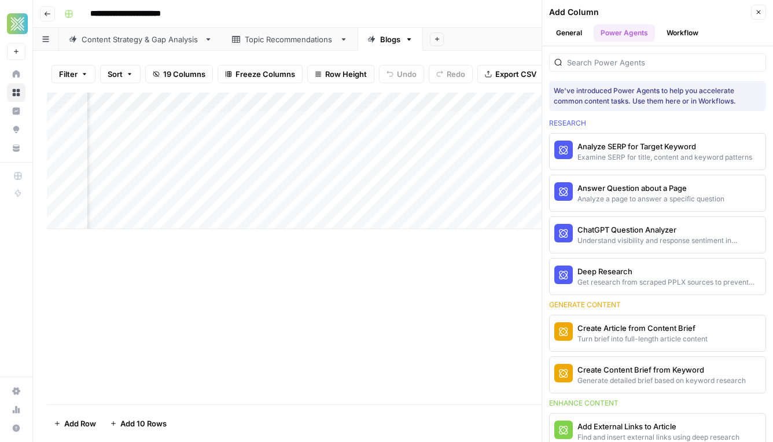
click at [675, 35] on button "Workflow" at bounding box center [683, 32] width 46 height 17
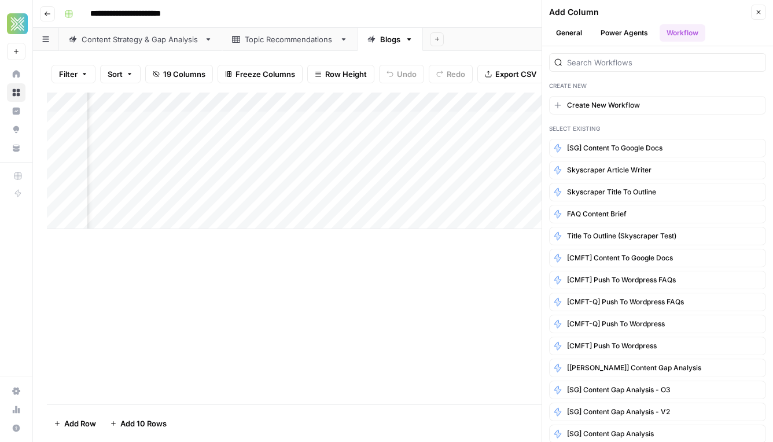
click at [578, 34] on button "General" at bounding box center [569, 32] width 40 height 17
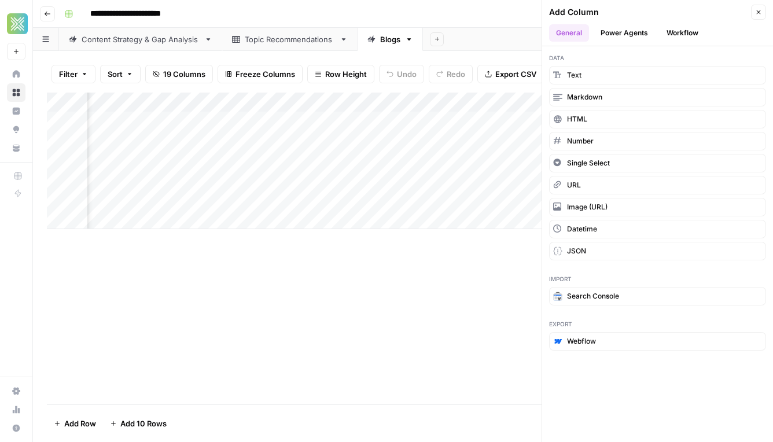
click at [763, 13] on button "Close" at bounding box center [758, 12] width 15 height 15
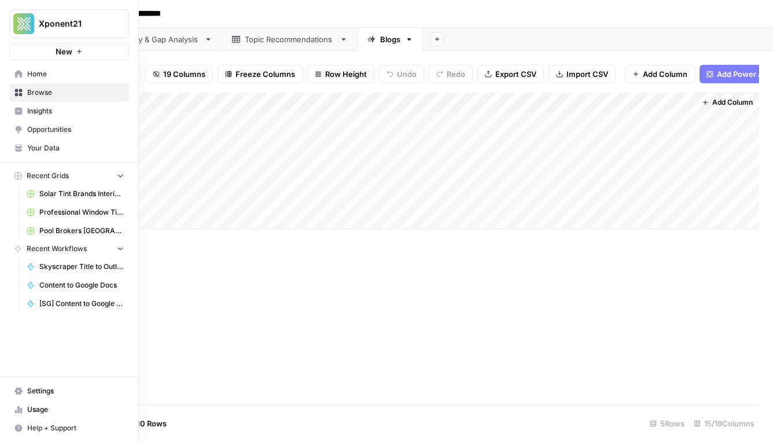
click at [65, 153] on span "Your Data" at bounding box center [75, 148] width 97 height 10
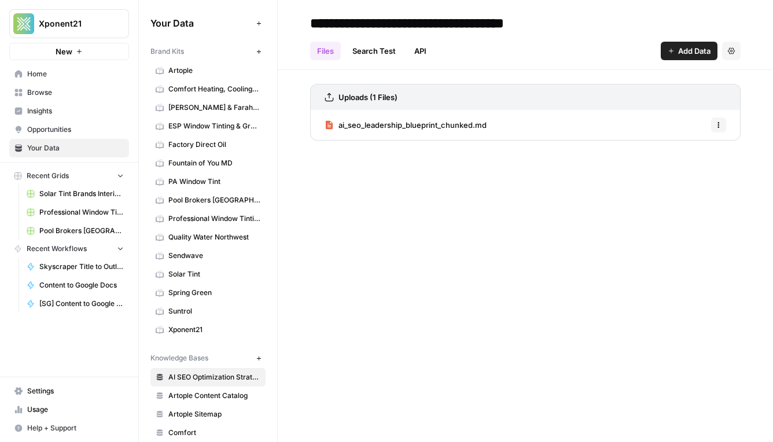
click at [233, 165] on span "Fountain of You MD" at bounding box center [214, 163] width 92 height 10
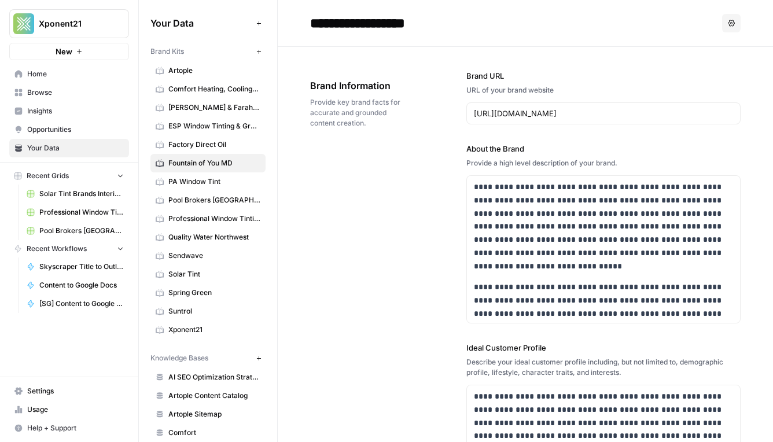
click at [48, 390] on span "Settings" at bounding box center [75, 391] width 97 height 10
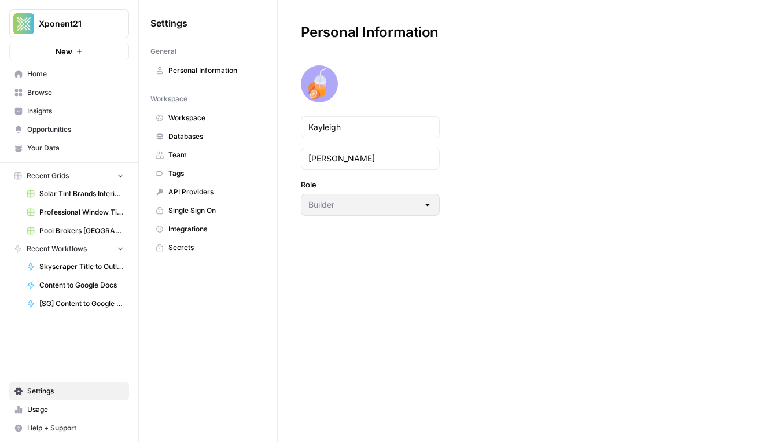
click at [204, 233] on span "Integrations" at bounding box center [214, 229] width 92 height 10
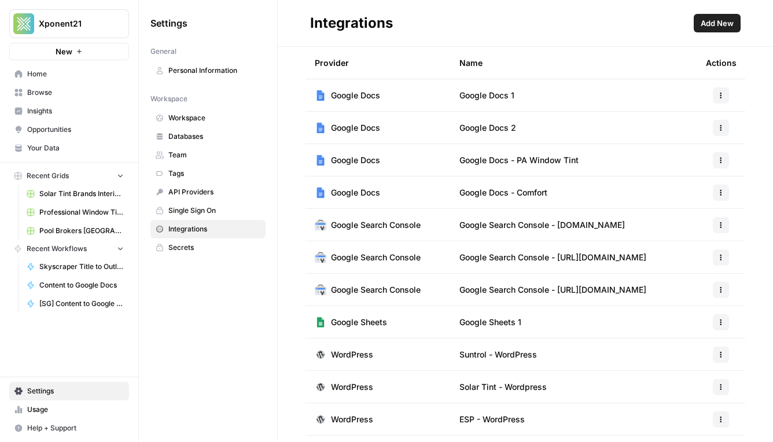
click at [710, 17] on span "Add New" at bounding box center [717, 23] width 33 height 12
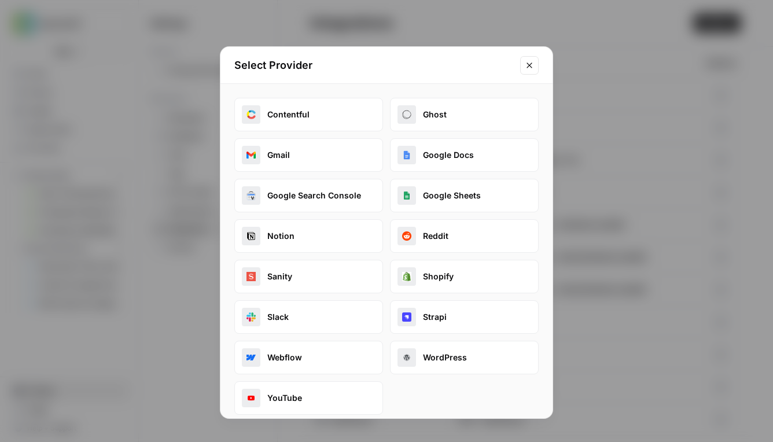
click at [441, 153] on button "Google Docs" at bounding box center [464, 155] width 149 height 34
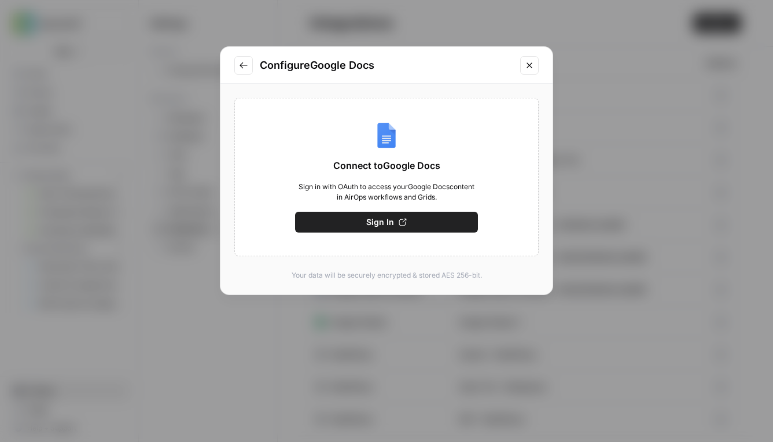
click at [374, 227] on span "Sign In" at bounding box center [380, 222] width 28 height 12
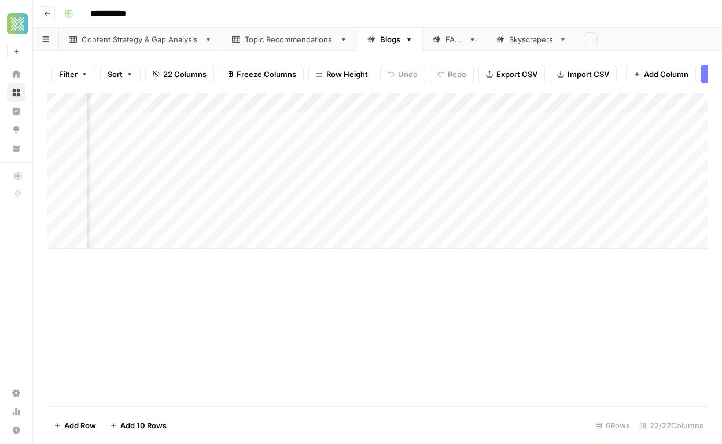
scroll to position [0, 1900]
click at [318, 102] on div "Add Column" at bounding box center [377, 171] width 661 height 156
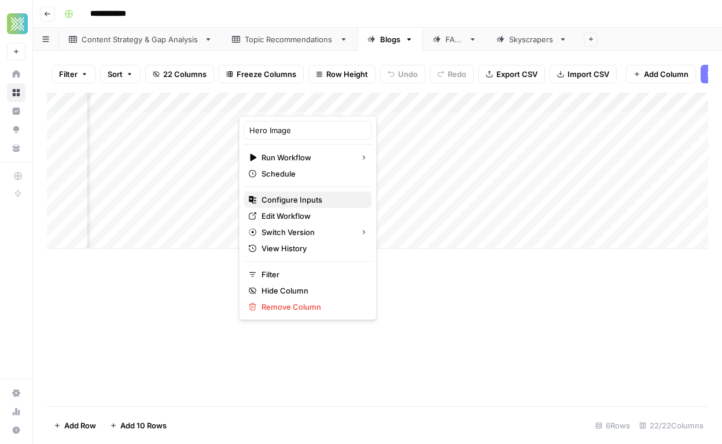
click at [311, 196] on span "Configure Inputs" at bounding box center [312, 200] width 101 height 12
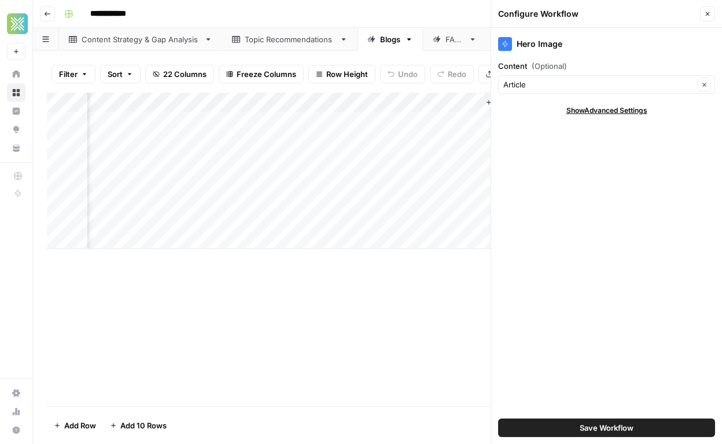
scroll to position [0, 2282]
click at [345, 102] on div "Add Column" at bounding box center [377, 171] width 661 height 156
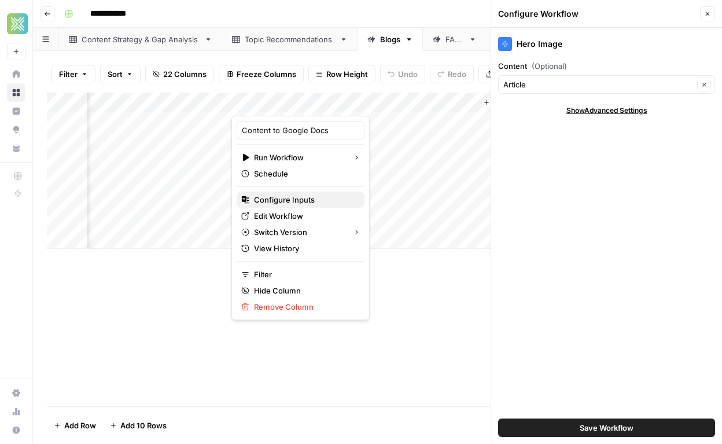
click at [296, 203] on span "Configure Inputs" at bounding box center [304, 200] width 101 height 12
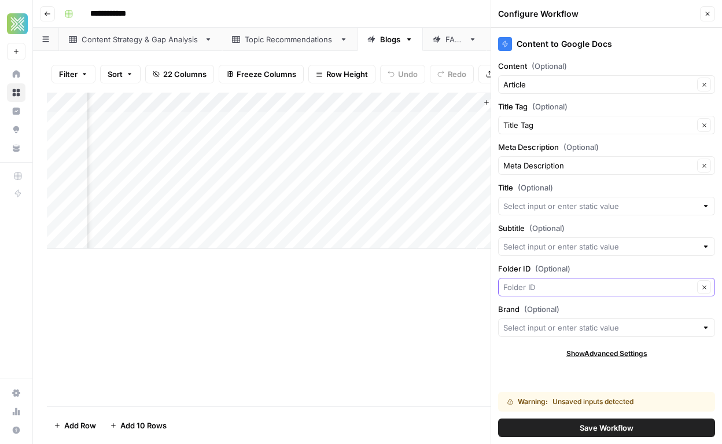
click at [613, 284] on input "Folder ID (Optional)" at bounding box center [598, 287] width 190 height 12
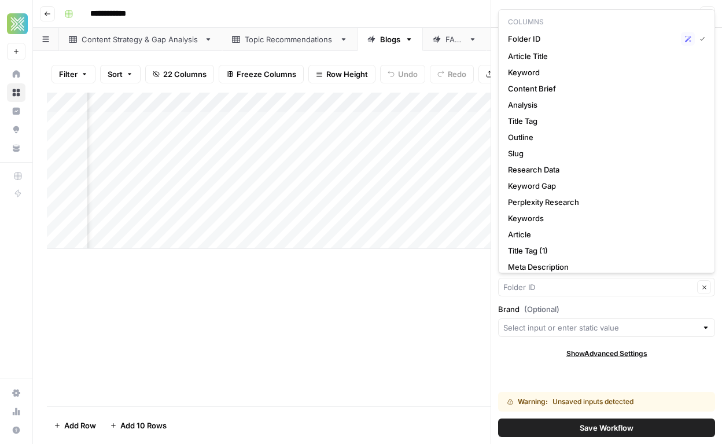
scroll to position [0, 2188]
type input "Folder ID"
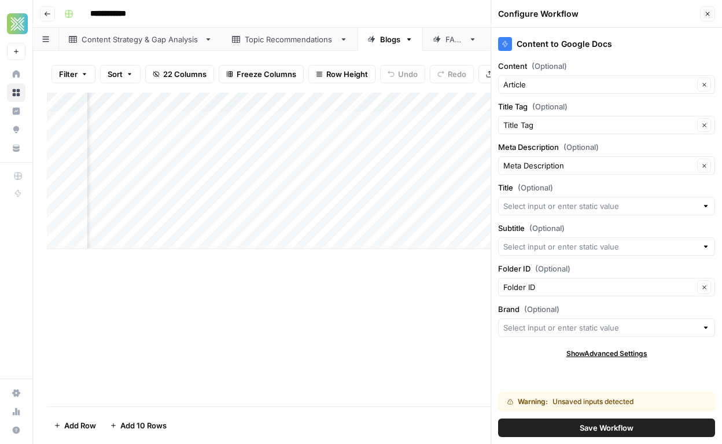
click at [234, 127] on div "Add Column" at bounding box center [377, 171] width 661 height 156
click at [223, 274] on div "Add Column" at bounding box center [377, 250] width 661 height 314
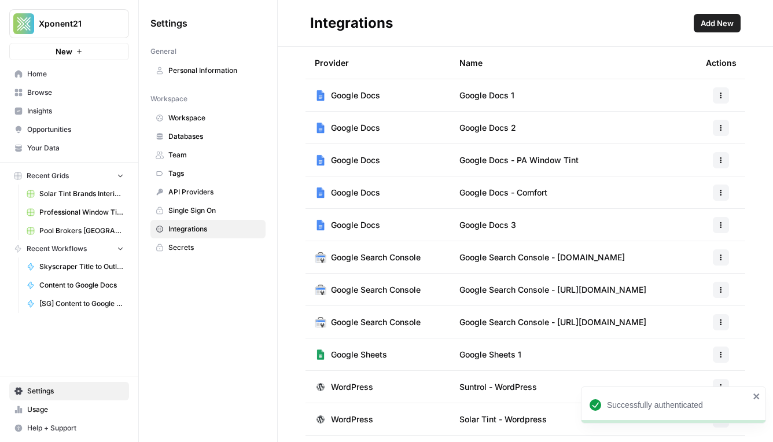
click at [717, 223] on button "button" at bounding box center [721, 225] width 16 height 16
click at [691, 250] on span "Edit" at bounding box center [696, 251] width 37 height 12
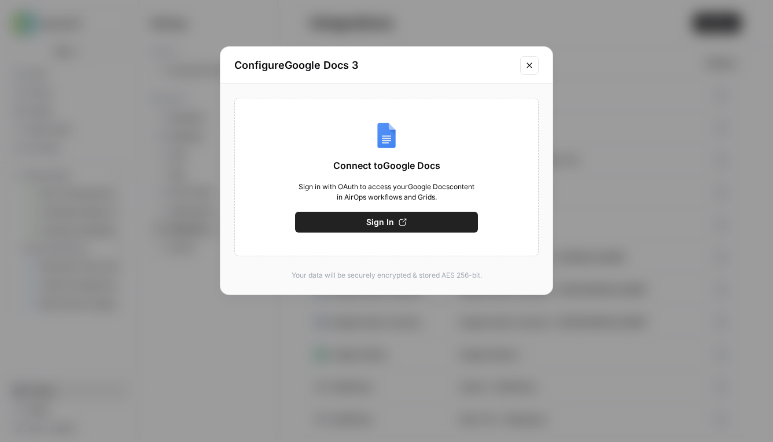
click at [530, 65] on icon "Close modal" at bounding box center [529, 64] width 5 height 5
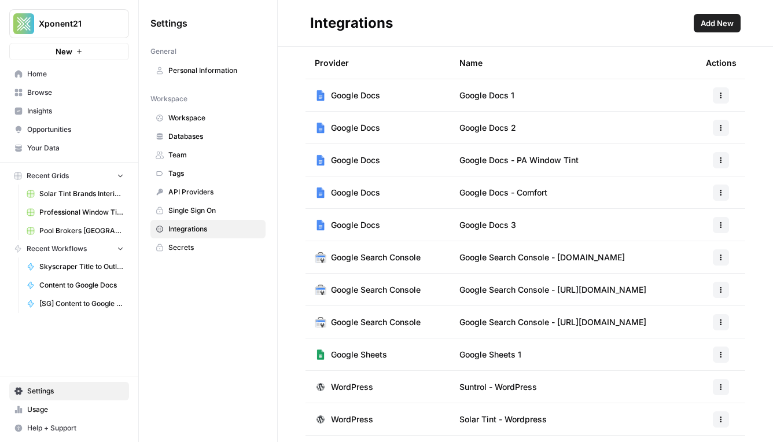
click at [715, 227] on button "button" at bounding box center [721, 225] width 16 height 16
click at [682, 263] on span "Rename" at bounding box center [696, 268] width 37 height 12
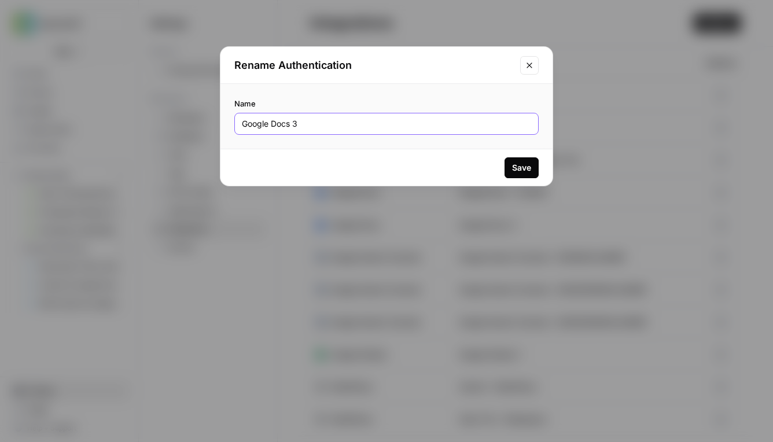
click at [297, 124] on input "Google Docs 3" at bounding box center [386, 124] width 289 height 12
click at [242, 126] on input "Google Docs" at bounding box center [386, 124] width 289 height 12
type input "[FOY] Google Docs"
click at [508, 170] on button "Save" at bounding box center [522, 167] width 34 height 21
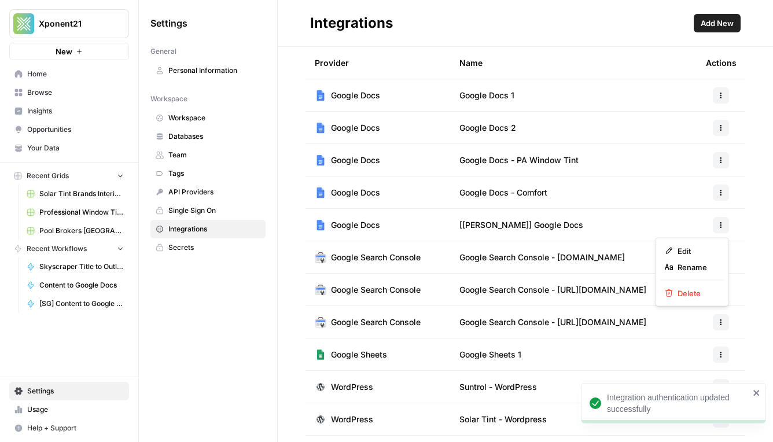
click at [722, 226] on icon "button" at bounding box center [720, 225] width 7 height 7
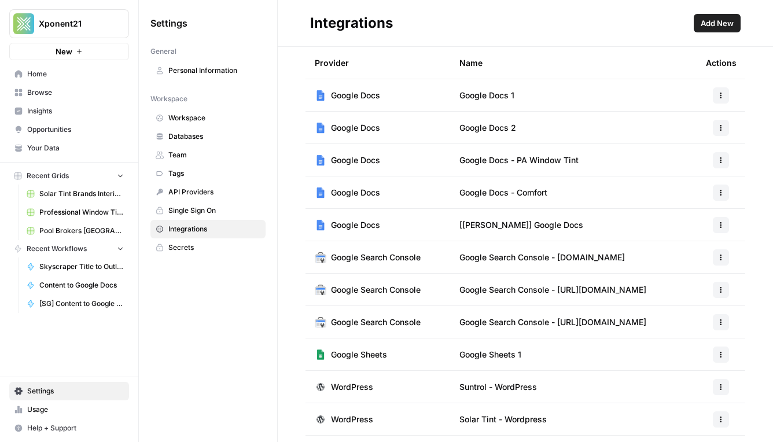
click at [49, 75] on span "Home" at bounding box center [75, 74] width 97 height 10
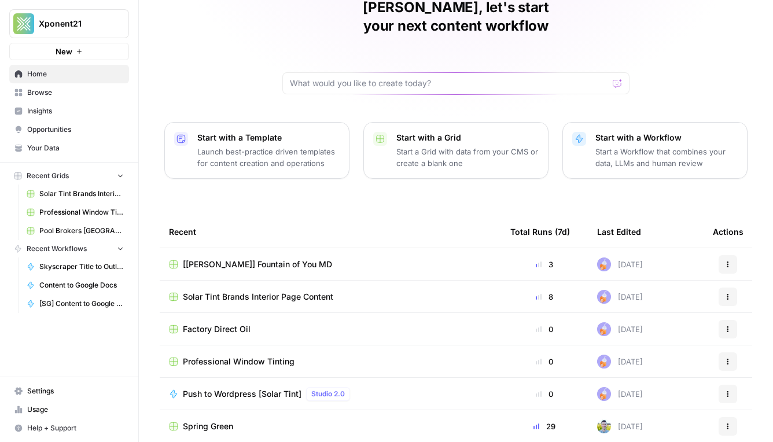
scroll to position [58, 0]
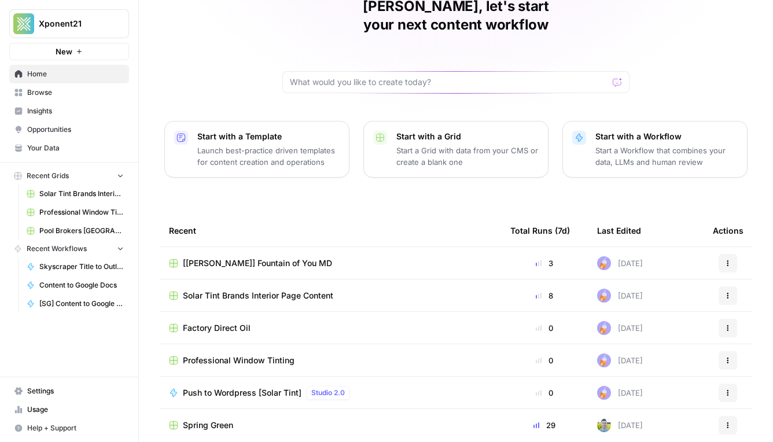
click at [255, 257] on span "[FOY] Fountain of You MD" at bounding box center [257, 263] width 149 height 12
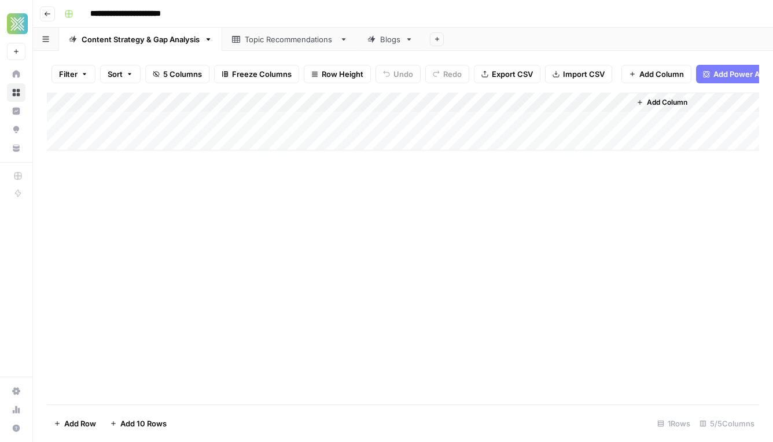
click at [389, 42] on div "Blogs" at bounding box center [390, 40] width 20 height 12
click at [727, 101] on span "Add Column" at bounding box center [732, 102] width 41 height 10
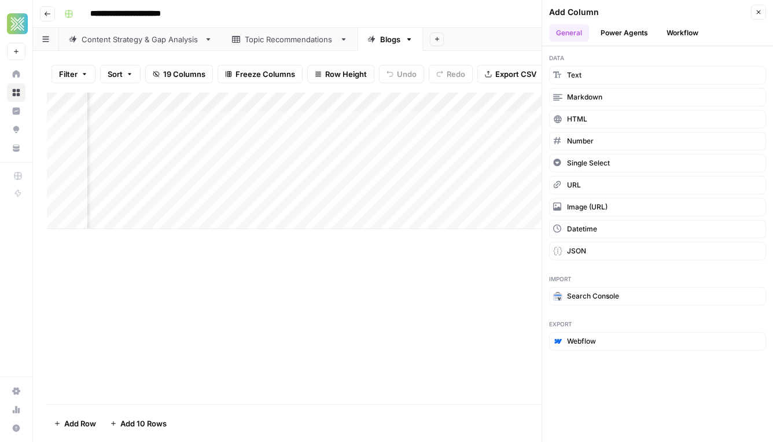
click at [691, 30] on button "Workflow" at bounding box center [683, 32] width 46 height 17
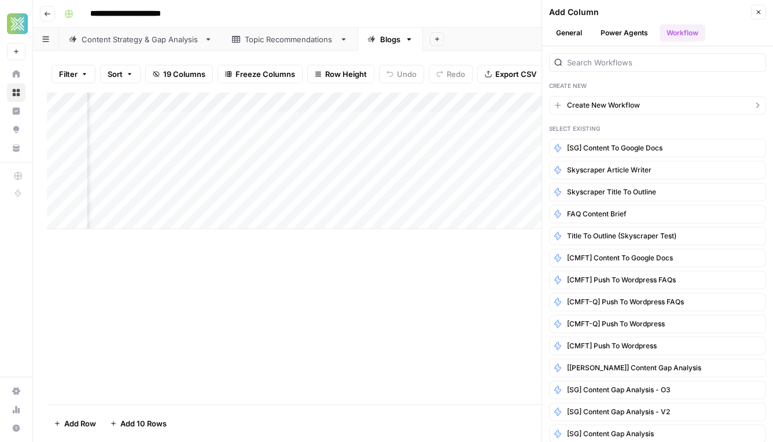
click at [649, 103] on button "Create New Workflow" at bounding box center [657, 105] width 217 height 19
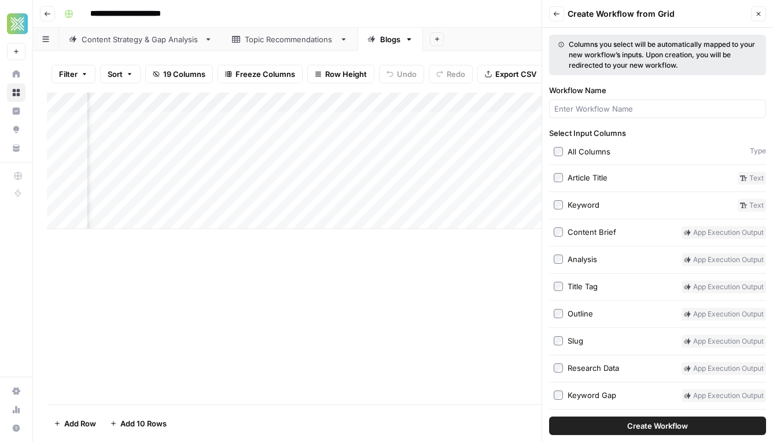
click at [561, 13] on button "Back" at bounding box center [556, 13] width 15 height 15
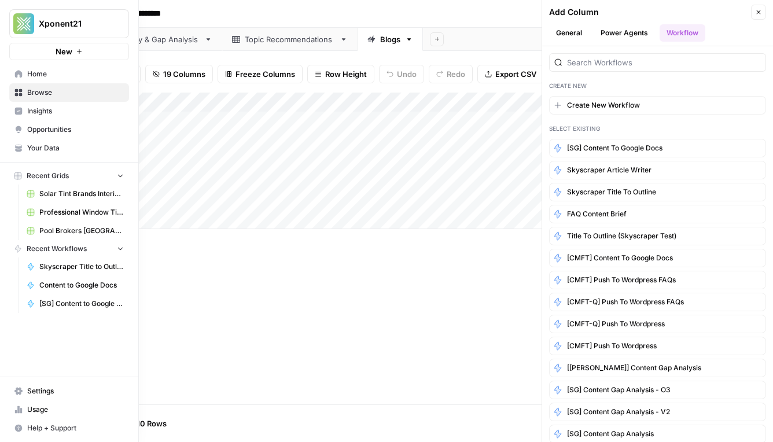
click at [53, 90] on span "Browse" at bounding box center [75, 92] width 97 height 10
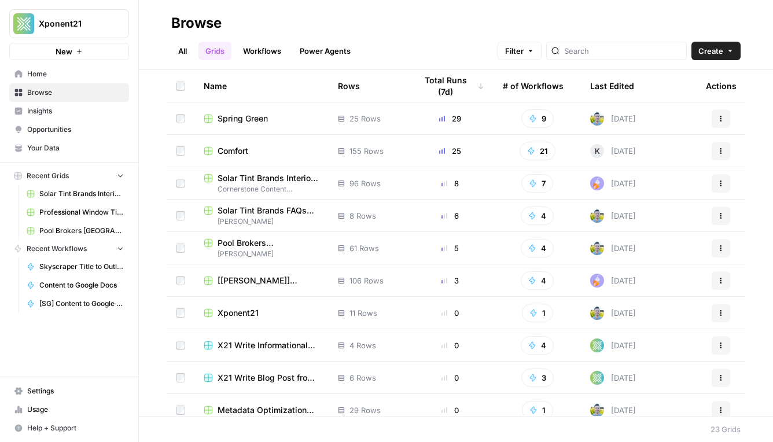
click at [255, 41] on div "All Grids Workflows Power Agents Filter Create" at bounding box center [455, 46] width 569 height 28
click at [268, 53] on link "Workflows" at bounding box center [262, 51] width 52 height 19
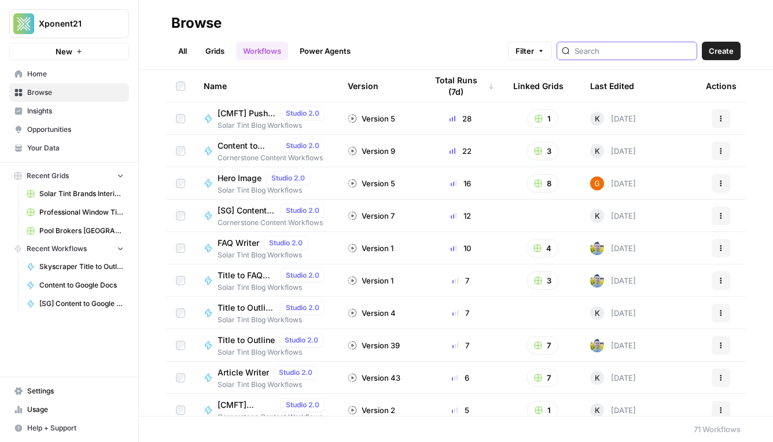
click at [651, 48] on input "search" at bounding box center [633, 51] width 117 height 12
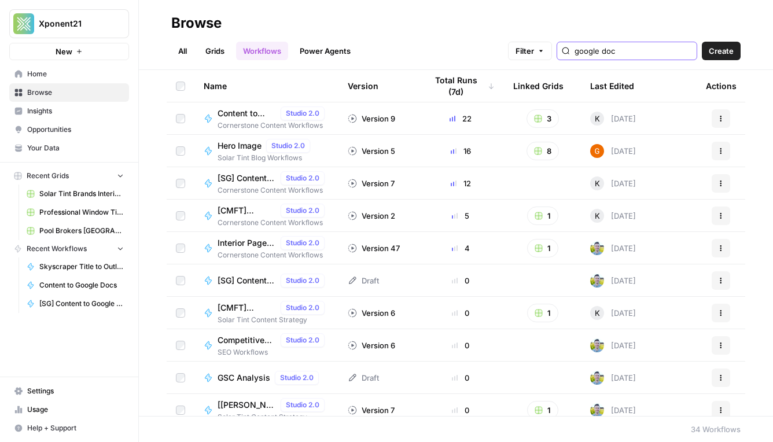
type input "google doc"
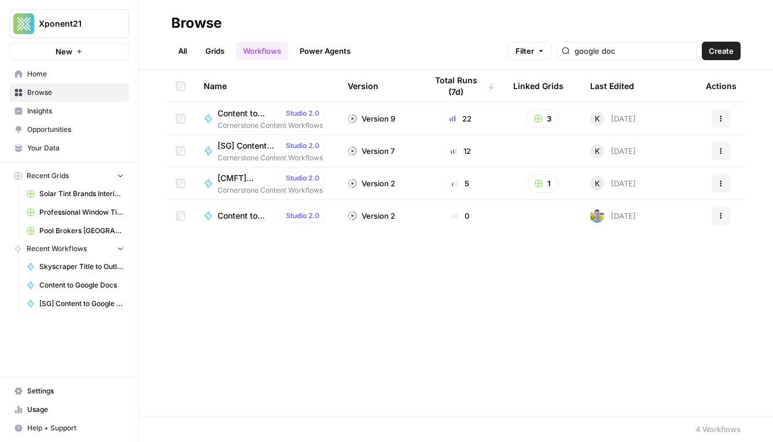
click at [722, 144] on button "Actions" at bounding box center [721, 151] width 19 height 19
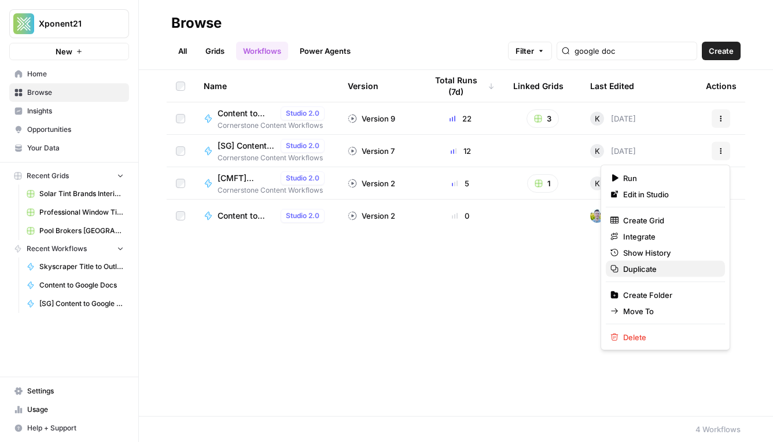
click at [670, 266] on span "Duplicate" at bounding box center [669, 269] width 93 height 12
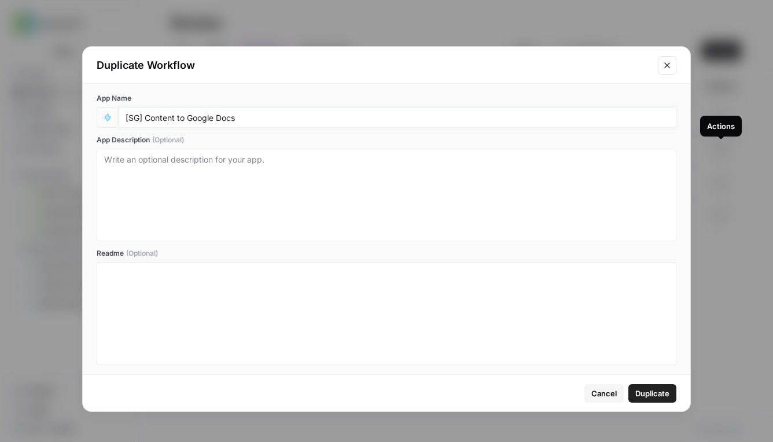
drag, startPoint x: 138, startPoint y: 117, endPoint x: 131, endPoint y: 117, distance: 6.9
click at [131, 117] on input "[SG] Content to Google Docs" at bounding box center [397, 117] width 543 height 10
type input "[[PERSON_NAME]] Content to Google Docs"
click at [194, 201] on textarea "App Description (Optional)" at bounding box center [386, 195] width 565 height 82
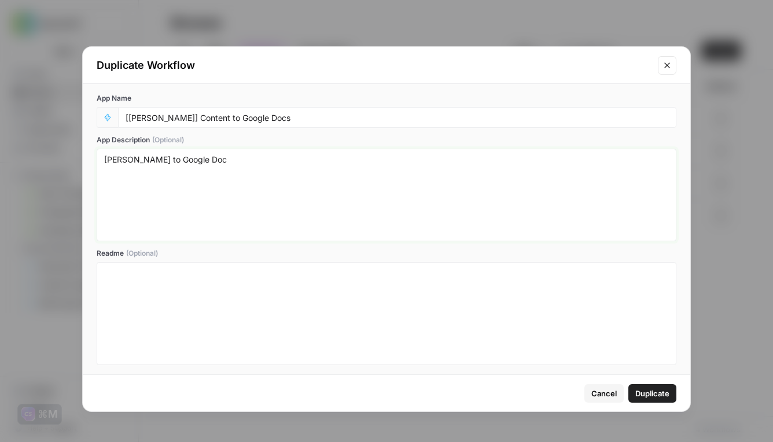
type textarea "FOY to Google Doc"
click at [647, 394] on span "Duplicate" at bounding box center [652, 394] width 34 height 12
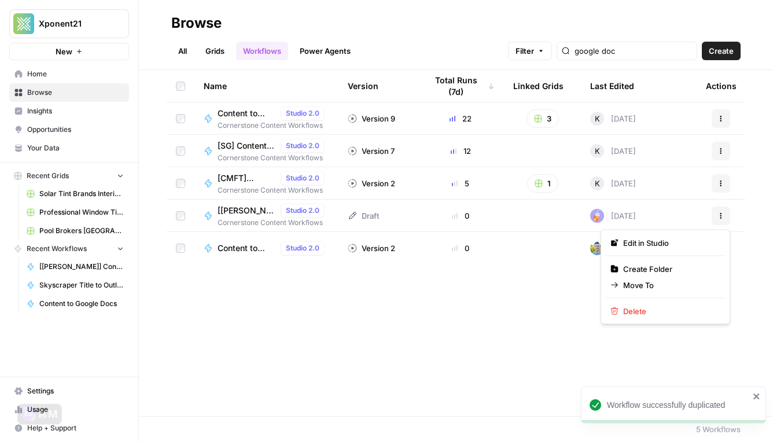
click at [719, 217] on icon "button" at bounding box center [720, 215] width 7 height 7
click at [666, 245] on span "Edit in Studio" at bounding box center [669, 243] width 93 height 12
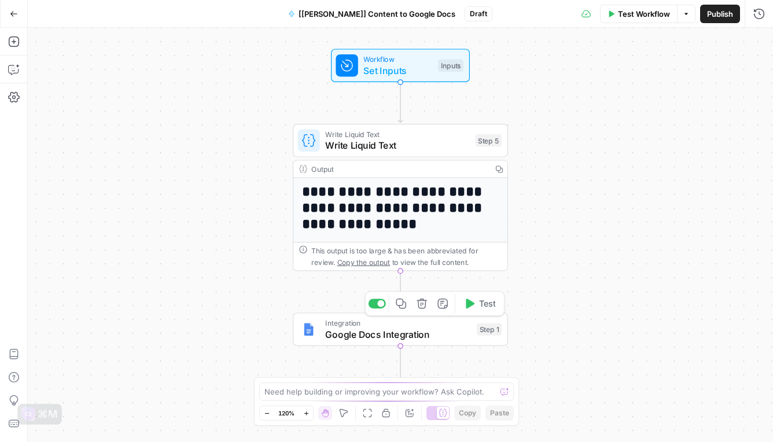
click at [426, 327] on span "Google Docs Integration" at bounding box center [398, 334] width 146 height 14
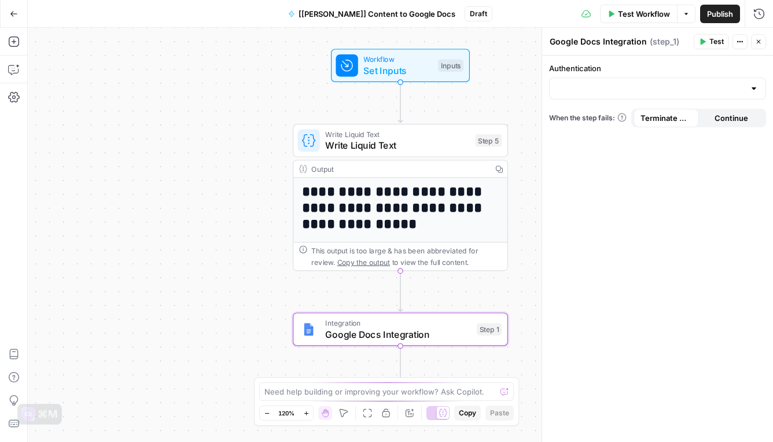
click at [753, 89] on div at bounding box center [753, 89] width 9 height 12
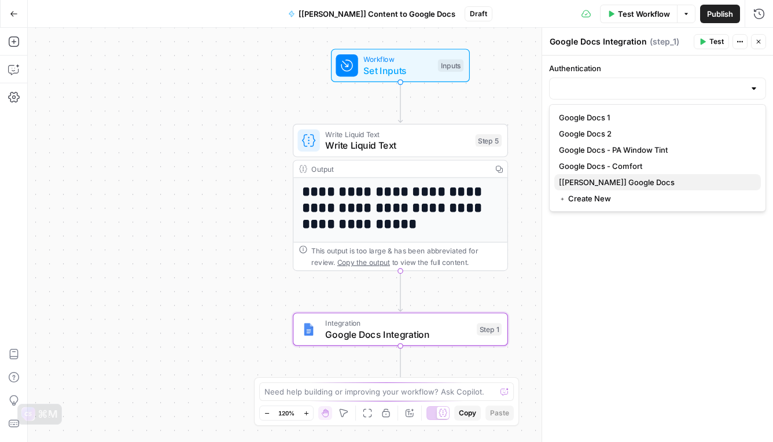
click at [624, 187] on span "[[PERSON_NAME]] Google Docs" at bounding box center [655, 182] width 193 height 12
type input "[[PERSON_NAME]] Google Docs"
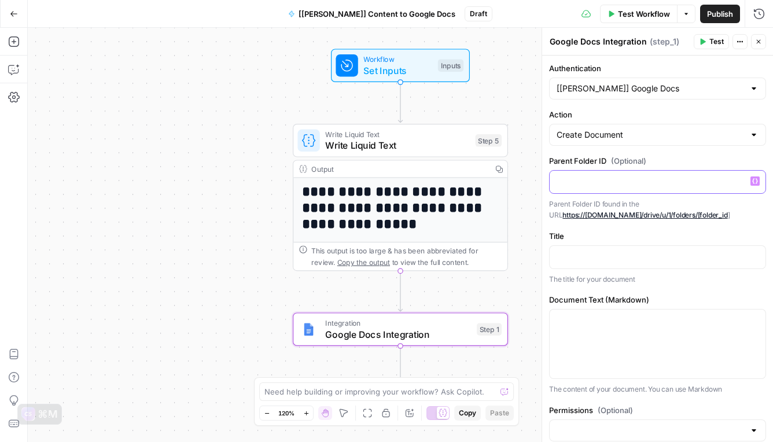
click at [610, 182] on p at bounding box center [658, 181] width 202 height 12
click at [683, 229] on div "**********" at bounding box center [657, 291] width 231 height 471
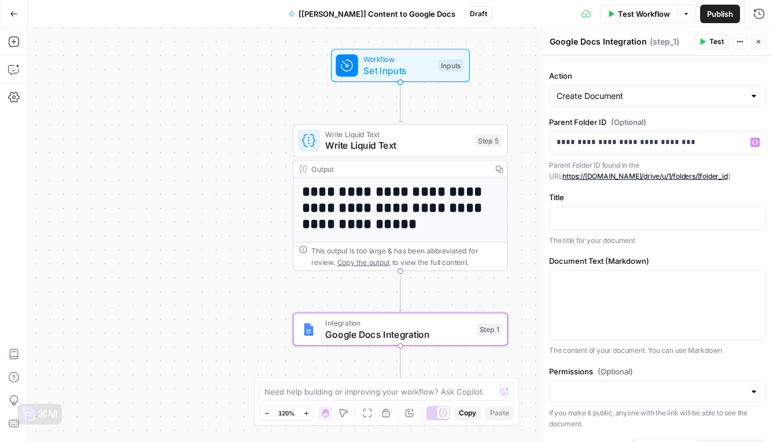
scroll to position [41, 0]
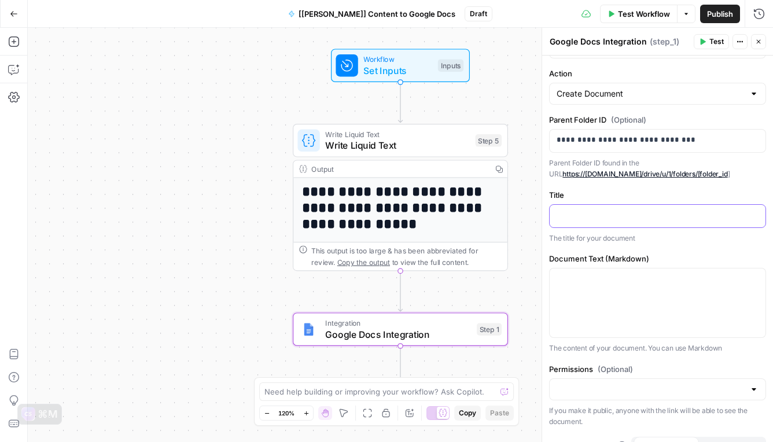
click at [649, 212] on p at bounding box center [658, 215] width 202 height 12
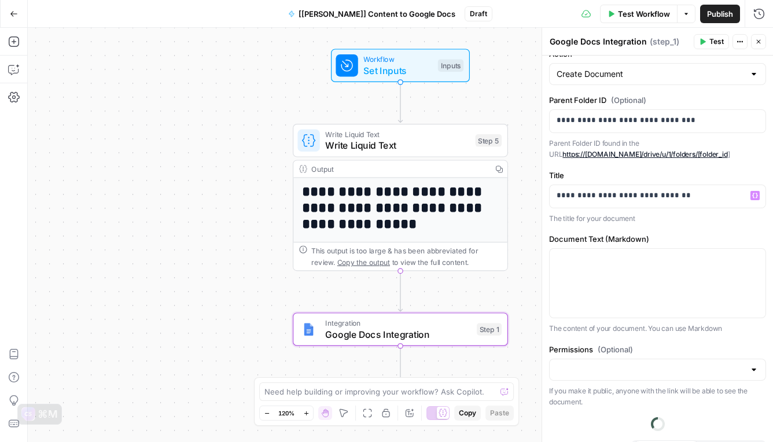
click at [698, 224] on div "**********" at bounding box center [657, 230] width 231 height 471
click at [705, 179] on label "Title" at bounding box center [657, 176] width 217 height 12
click at [705, 192] on p "**********" at bounding box center [658, 196] width 202 height 12
click at [756, 197] on icon "button" at bounding box center [755, 196] width 6 height 6
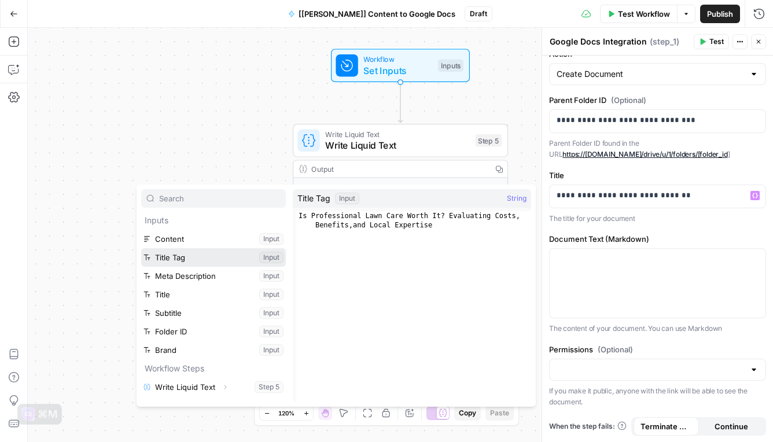
click at [213, 254] on button "Select variable Title Tag" at bounding box center [213, 257] width 145 height 19
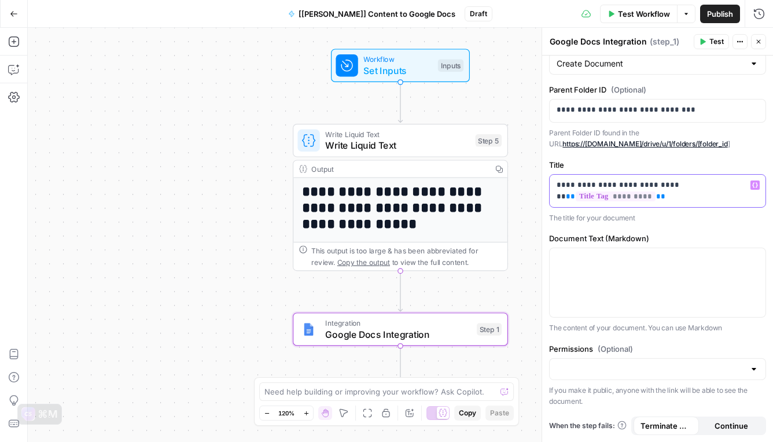
scroll to position [71, 0]
click at [638, 264] on p at bounding box center [658, 259] width 202 height 12
click at [756, 261] on icon "button" at bounding box center [755, 258] width 6 height 5
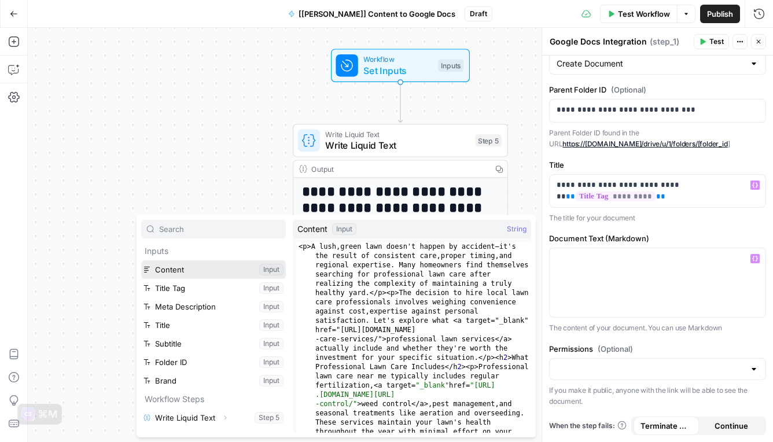
click at [201, 271] on button "Select variable Content" at bounding box center [213, 269] width 145 height 19
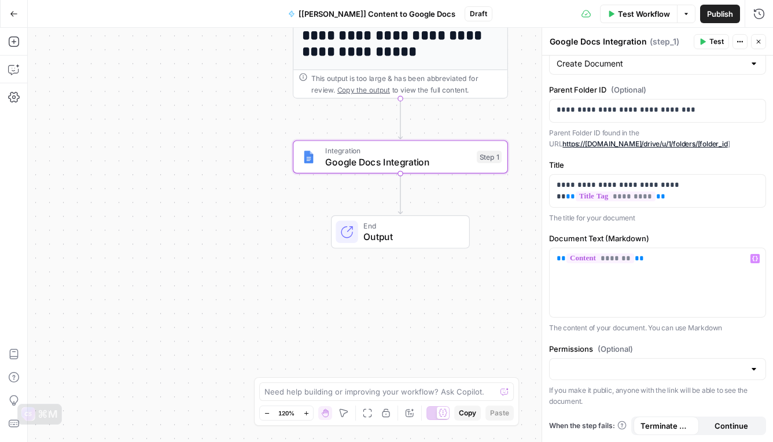
click at [712, 13] on span "Publish" at bounding box center [720, 14] width 26 height 12
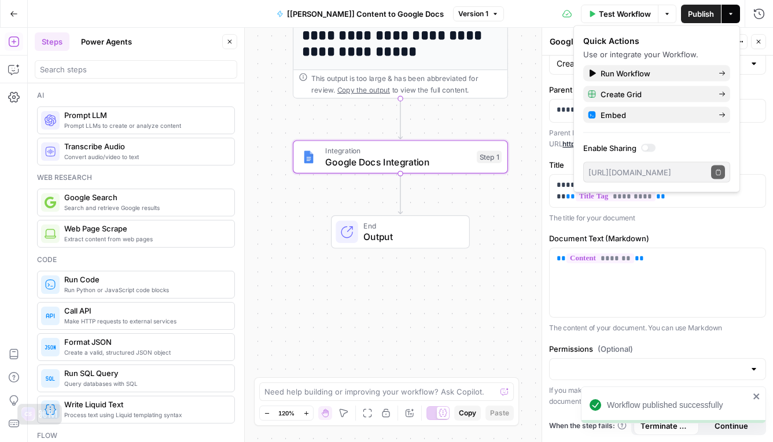
click at [612, 12] on span "Test Workflow" at bounding box center [625, 14] width 52 height 12
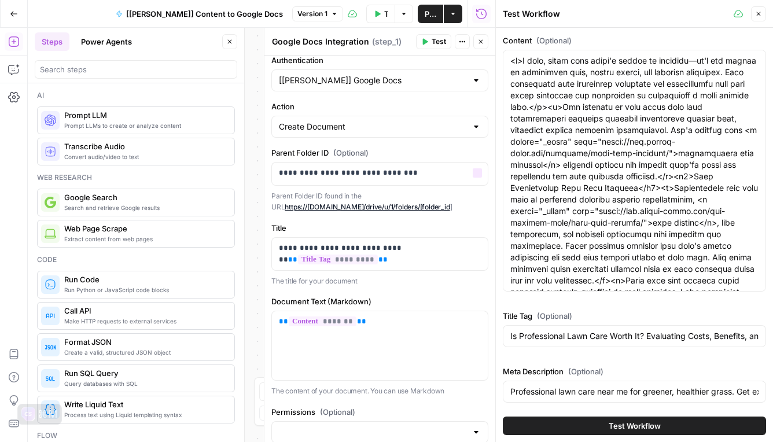
scroll to position [0, 0]
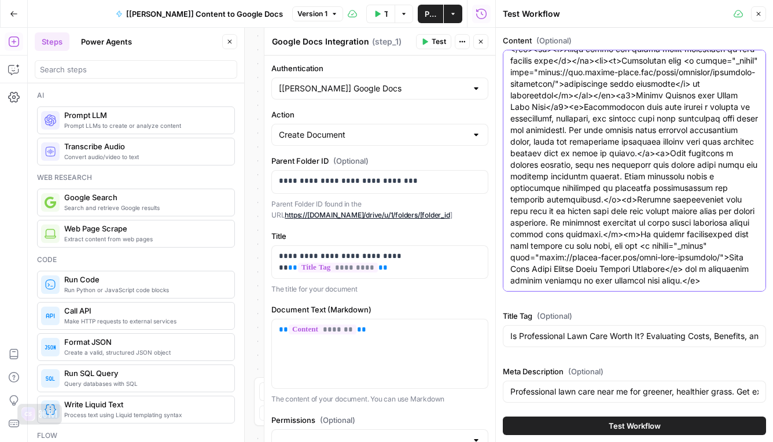
scroll to position [227, 0]
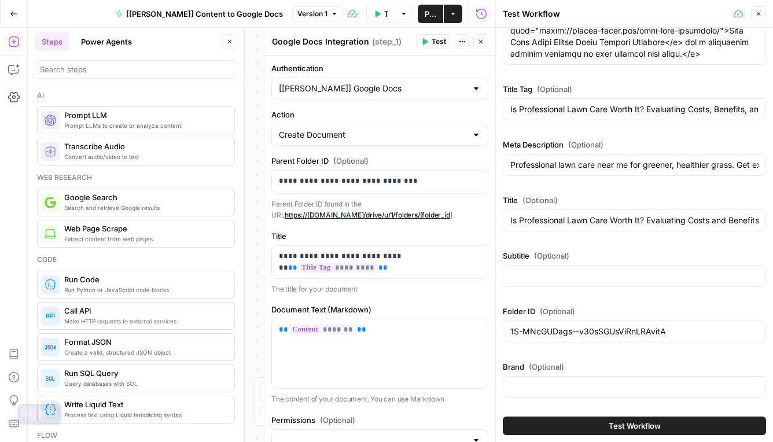
click at [758, 15] on icon "button" at bounding box center [758, 13] width 7 height 7
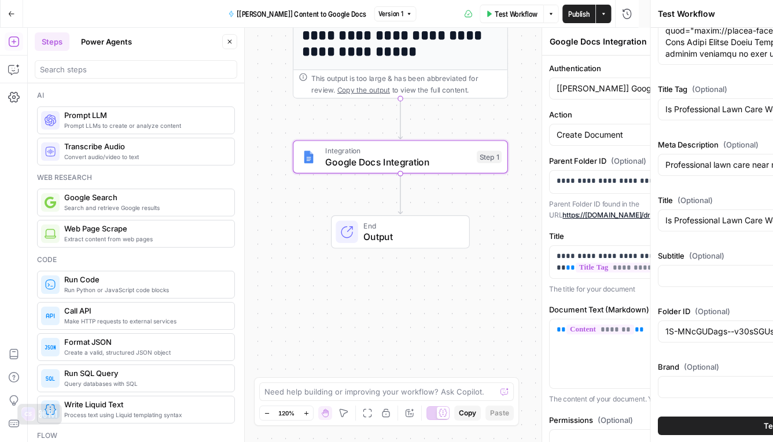
scroll to position [0, 0]
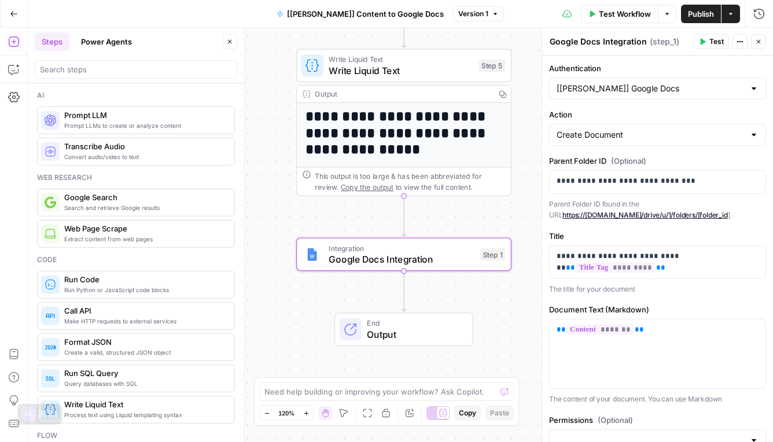
click at [392, 68] on span "Write Liquid Text" at bounding box center [401, 71] width 145 height 14
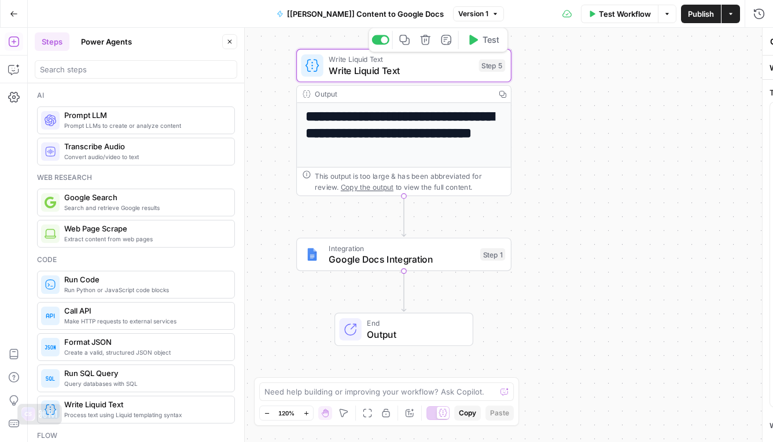
type textarea "Write Liquid Text"
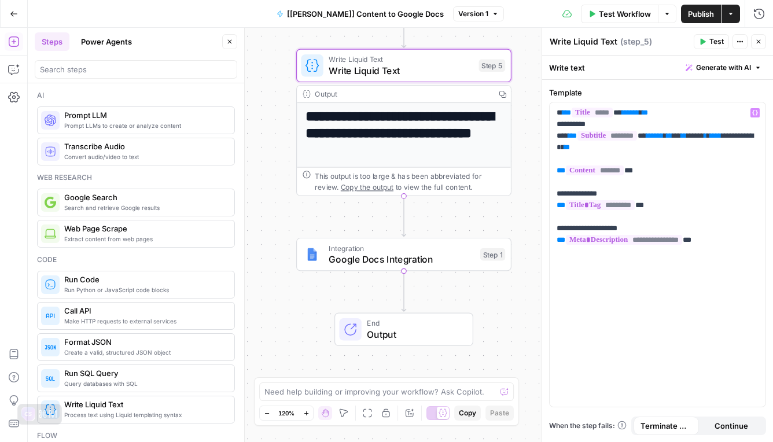
click at [421, 112] on h1 "**********" at bounding box center [404, 141] width 198 height 65
click at [477, 119] on h1 "**********" at bounding box center [404, 141] width 198 height 65
click at [493, 81] on div "Write Liquid Text Write Liquid Text Step 5 Copy step Delete step Add Note Test" at bounding box center [403, 66] width 215 height 34
click at [458, 103] on div "**********" at bounding box center [404, 238] width 214 height 270
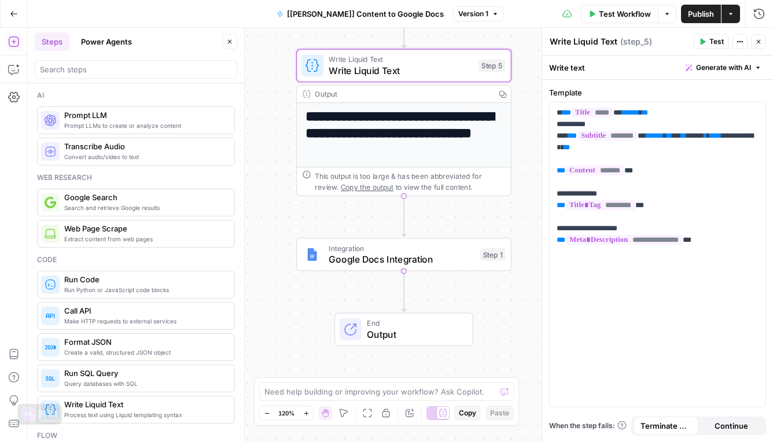
click at [446, 64] on span "Write Liquid Text" at bounding box center [401, 71] width 145 height 14
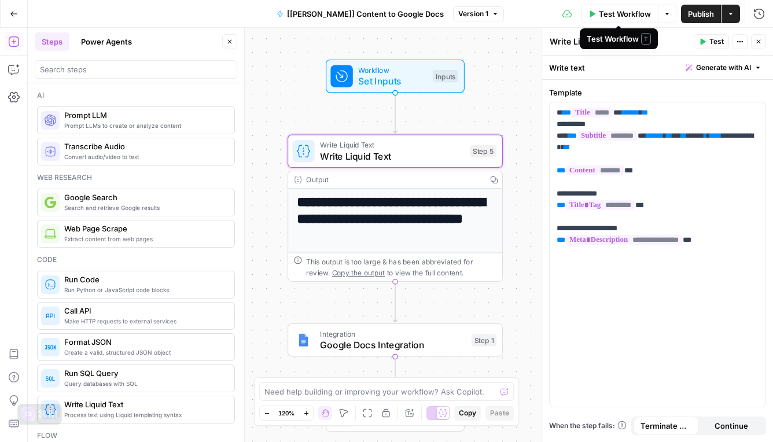
click at [440, 78] on div "Inputs" at bounding box center [445, 76] width 25 height 13
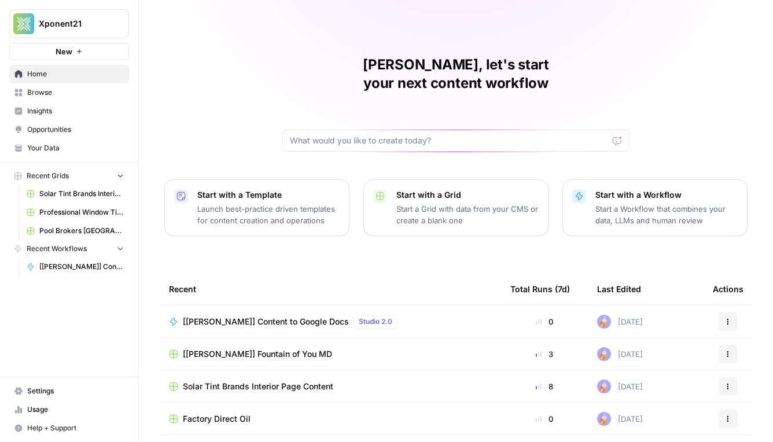
click at [219, 348] on span "[[PERSON_NAME]] Fountain of You MD" at bounding box center [257, 354] width 149 height 12
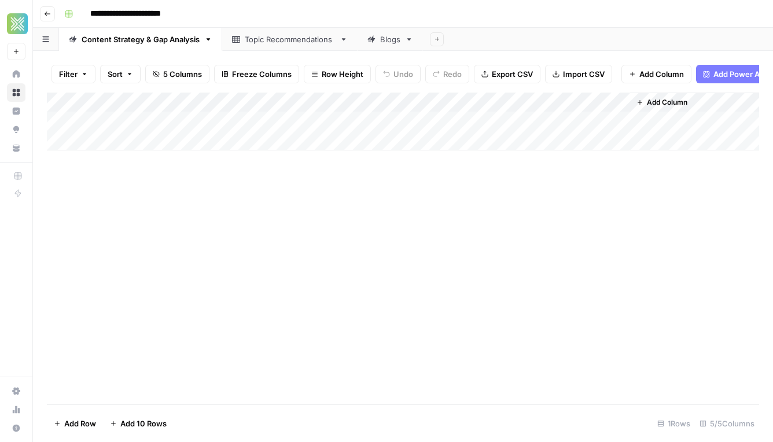
click at [674, 102] on span "Add Column" at bounding box center [667, 102] width 41 height 10
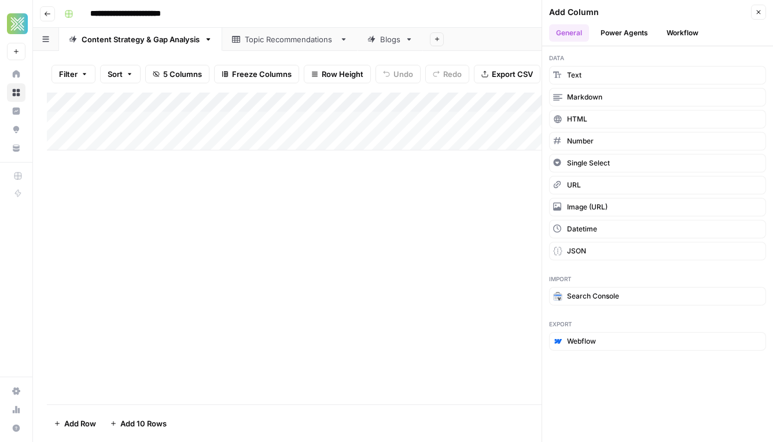
click at [716, 36] on ul "General Power Agents Workflow" at bounding box center [657, 32] width 217 height 17
click at [698, 36] on button "Workflow" at bounding box center [683, 32] width 46 height 17
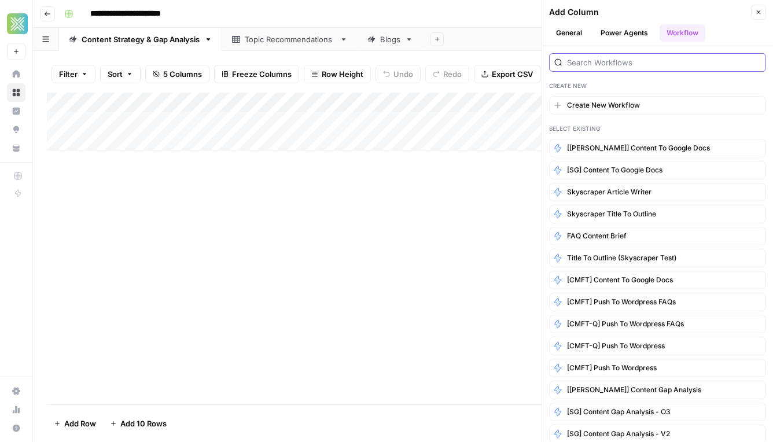
click at [640, 62] on input "search" at bounding box center [664, 63] width 194 height 12
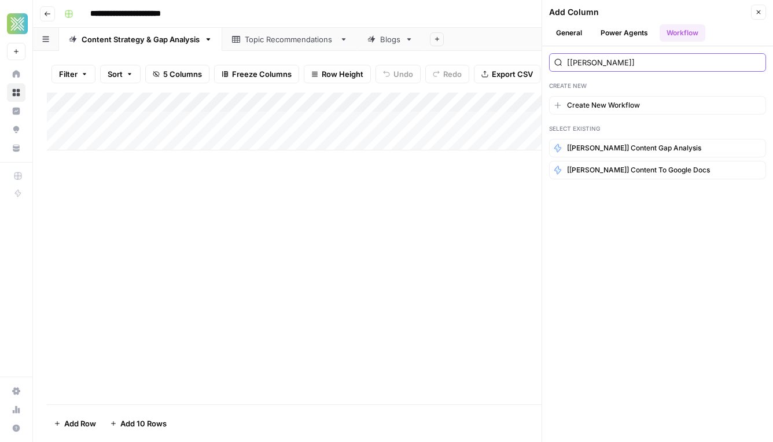
type input "[[PERSON_NAME]]"
click at [653, 174] on span "[[PERSON_NAME]] Content to Google Docs" at bounding box center [638, 170] width 143 height 10
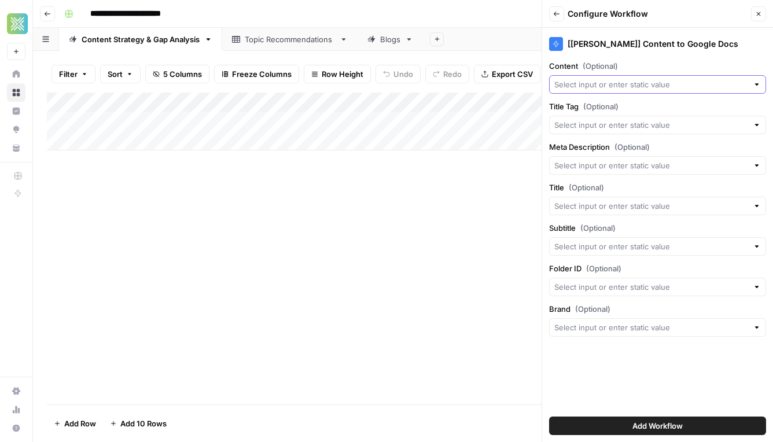
click at [617, 89] on input "Content (Optional)" at bounding box center [651, 85] width 194 height 12
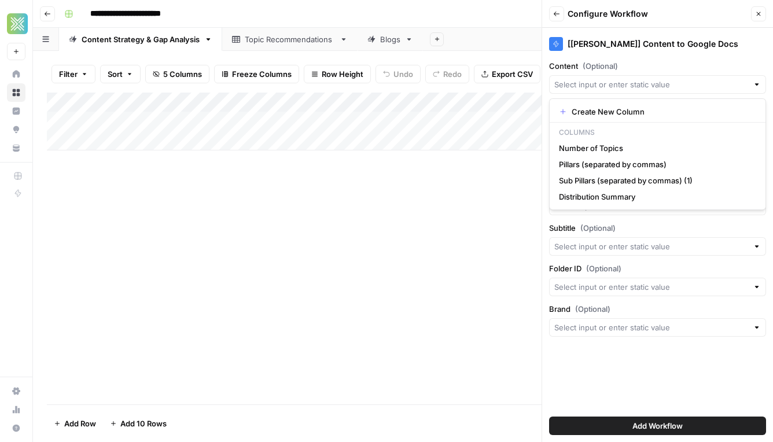
click at [633, 91] on div at bounding box center [657, 84] width 217 height 19
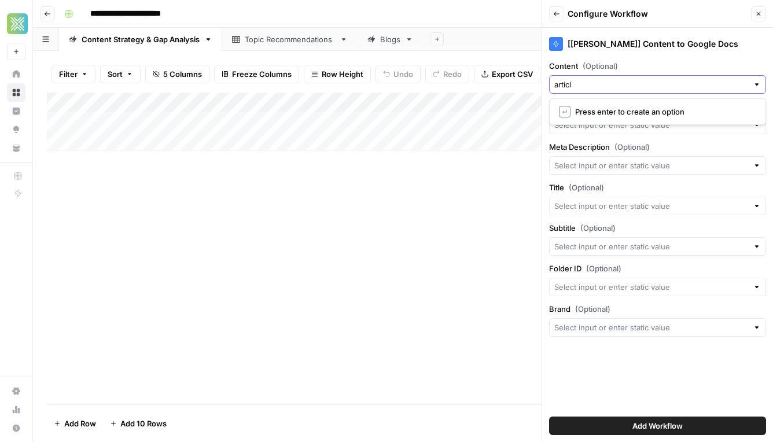
type input "articl"
click at [472, 220] on div "Add Column" at bounding box center [403, 249] width 712 height 312
click at [754, 13] on button "Close" at bounding box center [758, 13] width 15 height 15
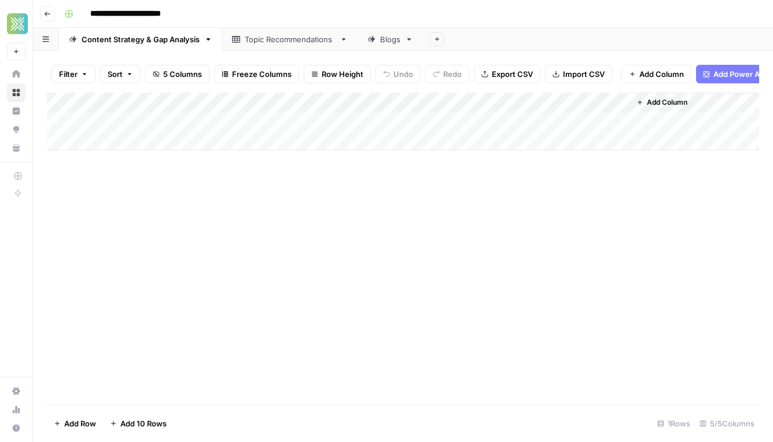
click at [504, 102] on div "Add Column" at bounding box center [403, 122] width 712 height 58
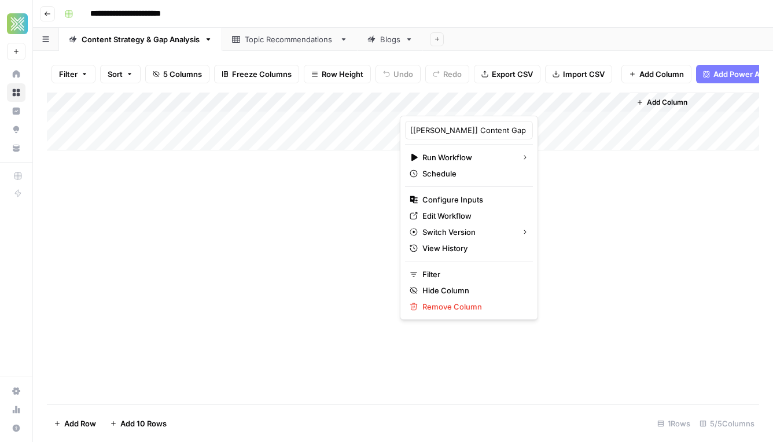
click at [504, 102] on div at bounding box center [463, 104] width 126 height 23
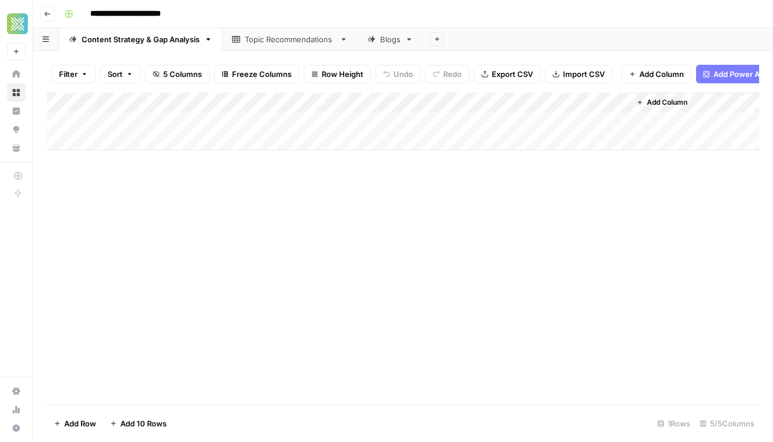
click at [588, 183] on div "Add Column" at bounding box center [403, 249] width 712 height 312
click at [381, 42] on div "Blogs" at bounding box center [390, 40] width 20 height 12
click at [716, 102] on span "Add Column" at bounding box center [732, 102] width 41 height 10
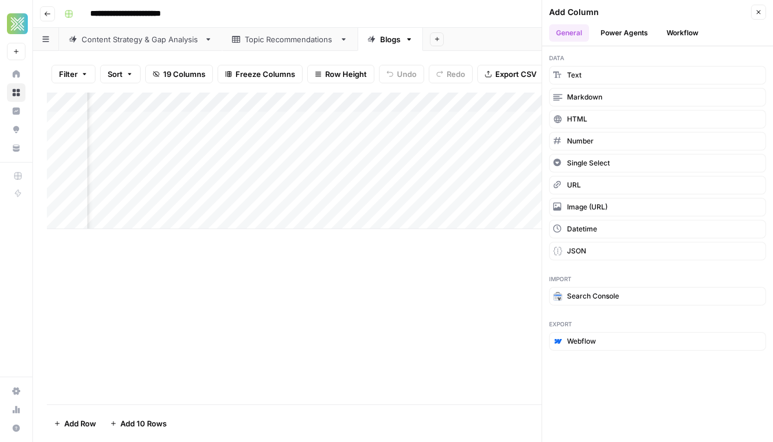
click at [680, 38] on button "Workflow" at bounding box center [683, 32] width 46 height 17
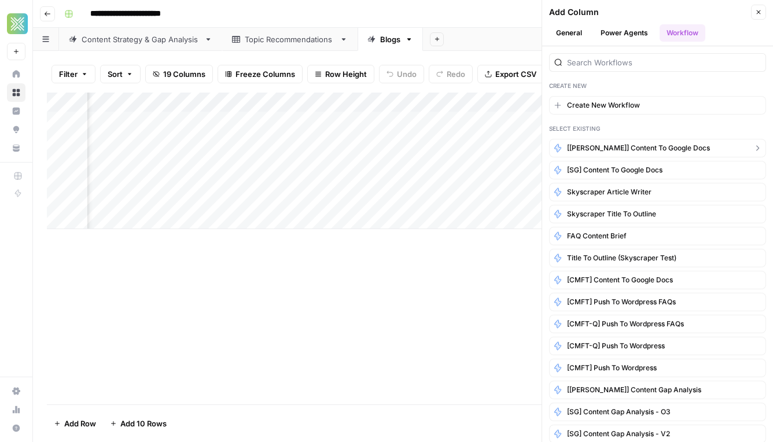
click at [671, 143] on button "[[PERSON_NAME]] Content to Google Docs" at bounding box center [657, 148] width 217 height 19
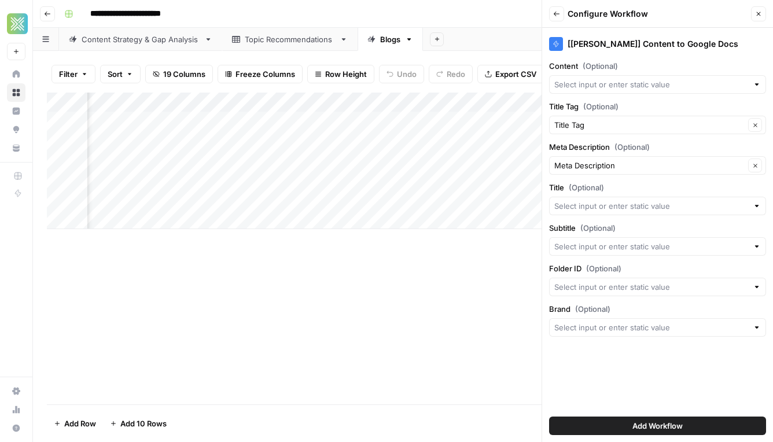
click at [595, 78] on div at bounding box center [657, 84] width 217 height 19
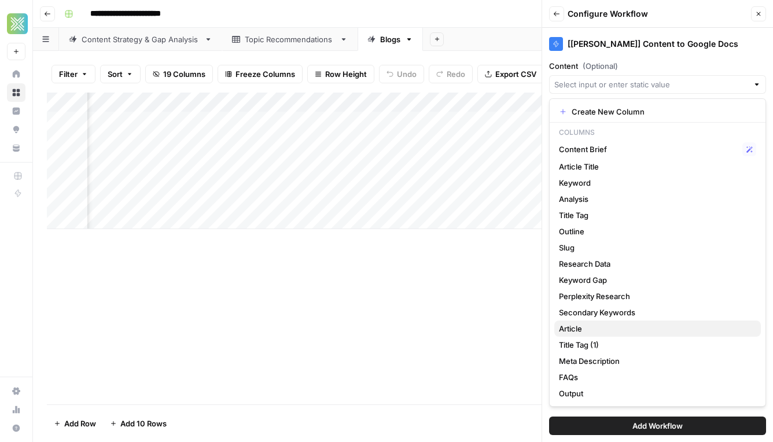
click at [585, 333] on span "Article" at bounding box center [655, 329] width 193 height 12
type input "Article"
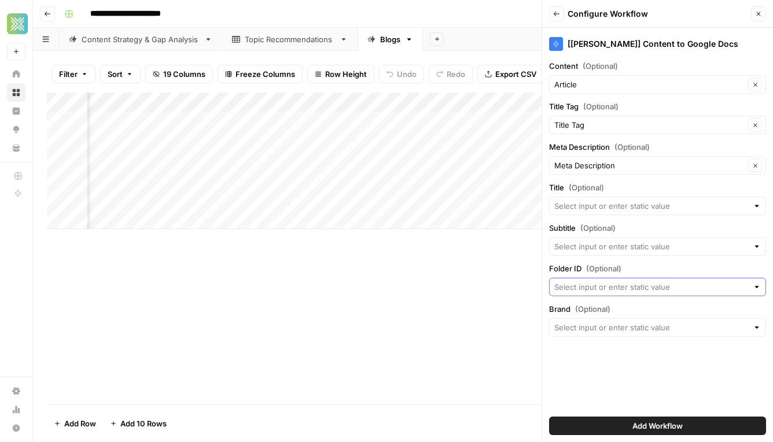
click at [609, 286] on input "Folder ID (Optional)" at bounding box center [651, 287] width 194 height 12
type input "o"
type input "f"
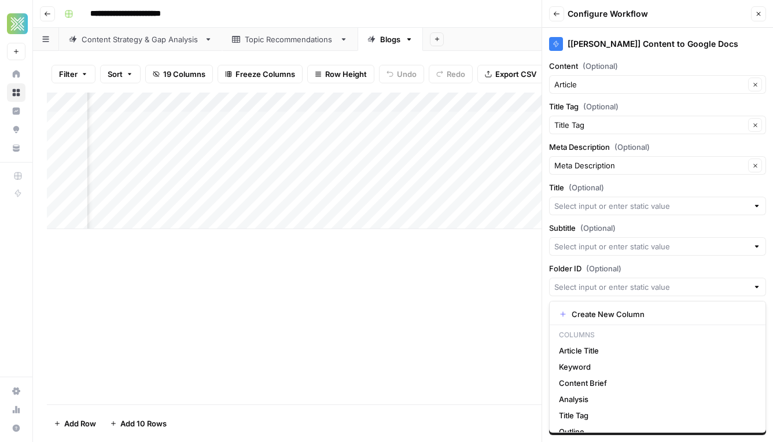
click at [656, 272] on label "Folder ID (Optional)" at bounding box center [657, 269] width 217 height 12
click at [656, 281] on input "Folder ID (Optional)" at bounding box center [651, 287] width 194 height 12
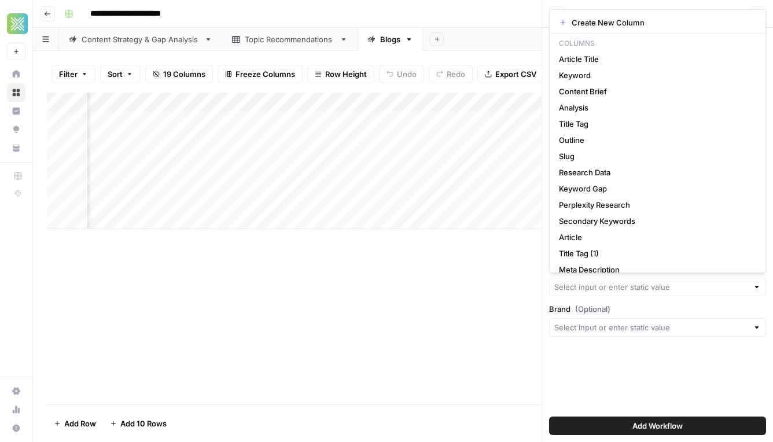
click at [658, 338] on div "[FOY] Content to Google Docs Content (Optional) Article Clear Title Tag (Option…" at bounding box center [657, 235] width 231 height 414
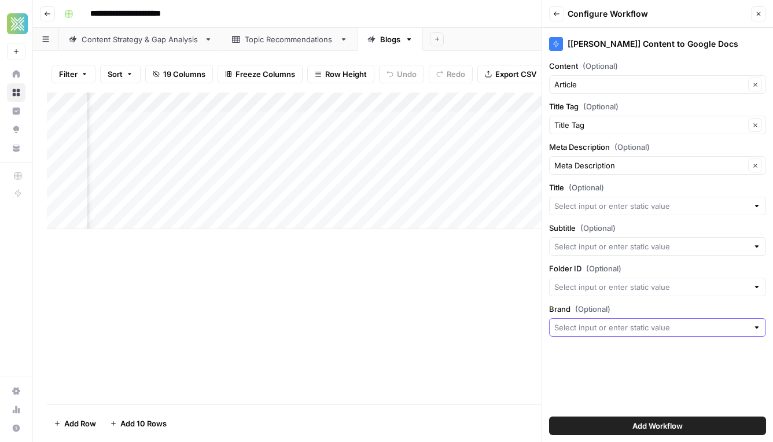
click at [666, 330] on input "Brand (Optional)" at bounding box center [651, 328] width 194 height 12
type input "F"
click at [702, 305] on label "Brand (Optional)" at bounding box center [657, 309] width 217 height 12
click at [702, 322] on input "Brand (Optional)" at bounding box center [651, 328] width 194 height 12
click at [676, 402] on div "[FOY] Content to Google Docs Content (Optional) Article Clear Title Tag (Option…" at bounding box center [657, 235] width 231 height 414
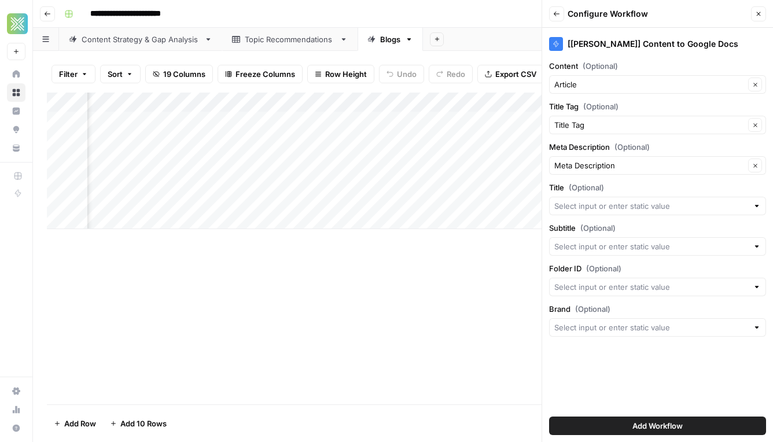
click at [644, 429] on span "Add Workflow" at bounding box center [657, 426] width 50 height 12
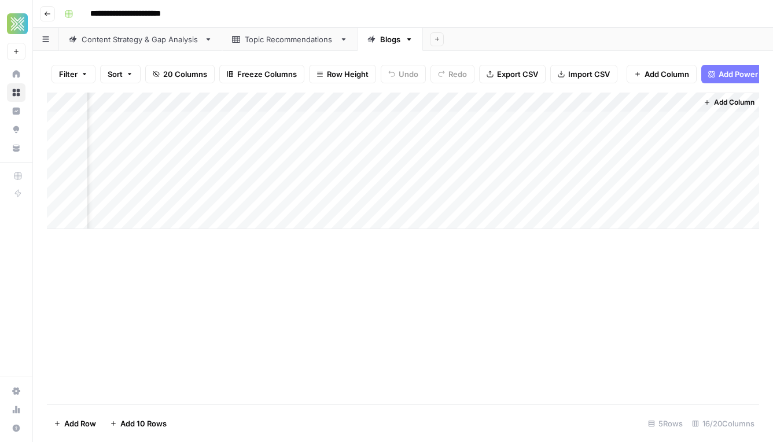
scroll to position [0, 1288]
click at [599, 118] on div "Add Column" at bounding box center [403, 161] width 712 height 137
click at [614, 117] on div "Add Column" at bounding box center [403, 161] width 712 height 137
click at [627, 123] on div "Add Column" at bounding box center [403, 161] width 712 height 137
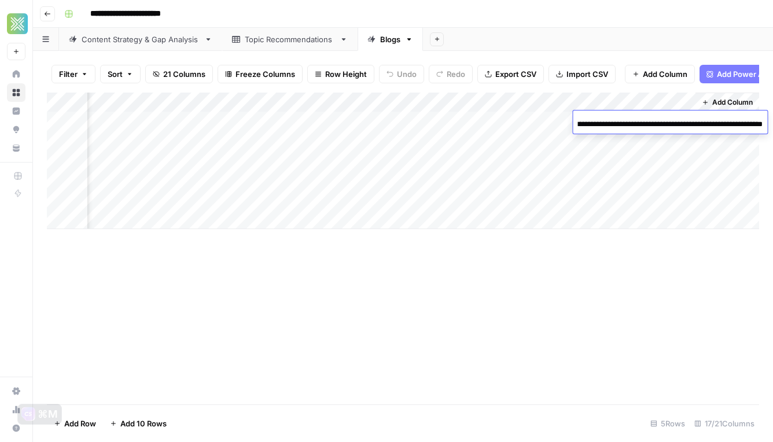
scroll to position [0, 0]
click at [548, 289] on div "Add Column" at bounding box center [403, 249] width 712 height 312
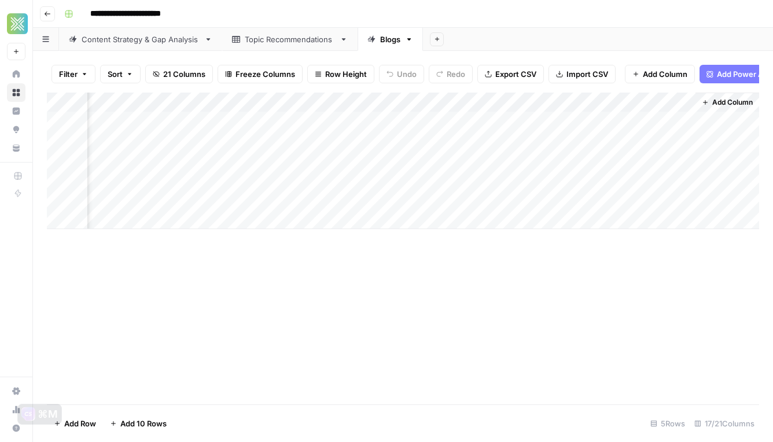
click at [562, 103] on div "Add Column" at bounding box center [403, 161] width 712 height 137
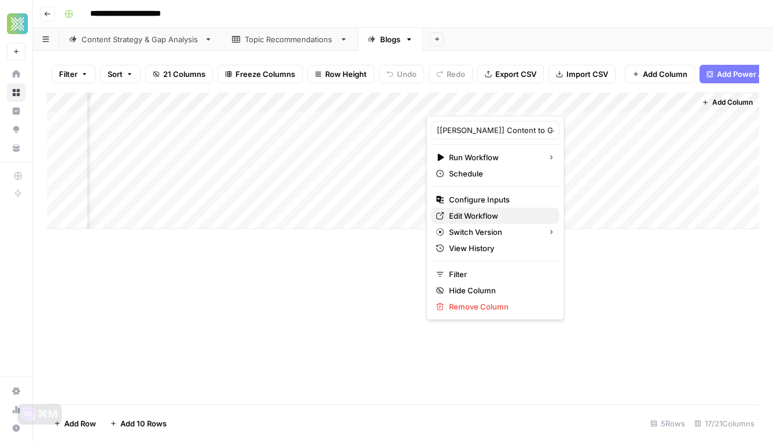
click at [496, 211] on span "Edit Workflow" at bounding box center [499, 216] width 101 height 12
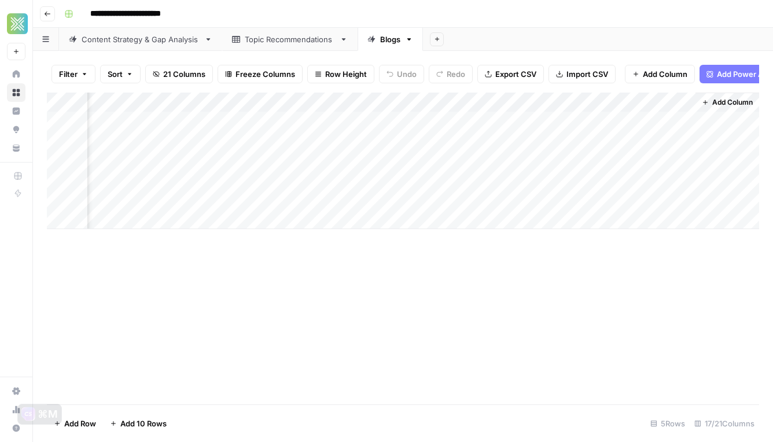
click at [599, 297] on div "Add Column" at bounding box center [403, 249] width 712 height 312
drag, startPoint x: 693, startPoint y: 100, endPoint x: 745, endPoint y: 97, distance: 52.2
click at [745, 97] on div "Add Column" at bounding box center [403, 161] width 712 height 137
click at [664, 286] on div "Add Column" at bounding box center [403, 249] width 712 height 312
drag, startPoint x: 587, startPoint y: 102, endPoint x: 514, endPoint y: 97, distance: 73.1
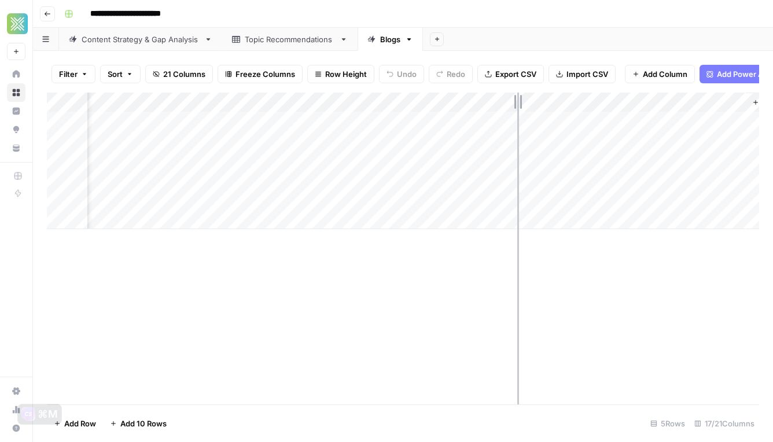
click at [514, 97] on div "Add Column" at bounding box center [403, 161] width 712 height 137
drag, startPoint x: 654, startPoint y: 101, endPoint x: 618, endPoint y: 98, distance: 35.5
click at [618, 98] on div "Add Column" at bounding box center [403, 161] width 712 height 137
drag, startPoint x: 617, startPoint y: 104, endPoint x: 603, endPoint y: 104, distance: 13.9
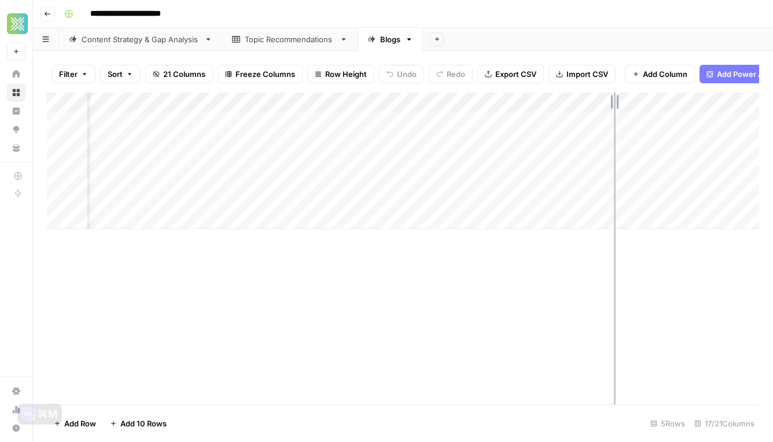
click at [603, 104] on div "Add Column" at bounding box center [403, 161] width 712 height 137
drag, startPoint x: 550, startPoint y: 105, endPoint x: 527, endPoint y: 105, distance: 23.1
click at [527, 105] on div "Add Column" at bounding box center [403, 161] width 712 height 137
click at [363, 123] on div "Add Column" at bounding box center [403, 161] width 712 height 137
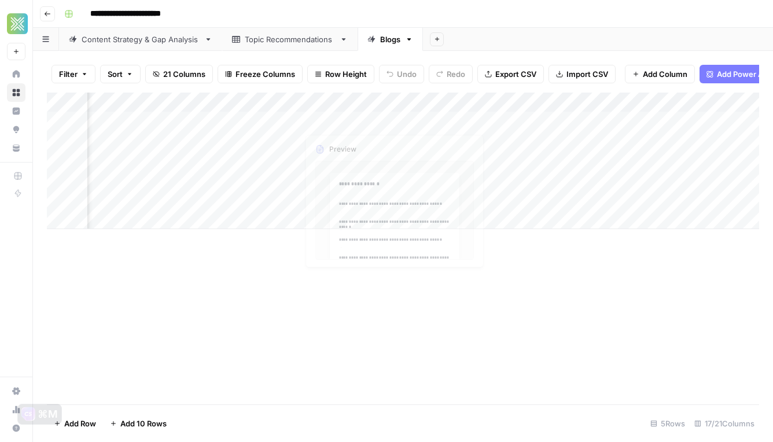
click at [363, 123] on div "Add Column" at bounding box center [403, 161] width 712 height 137
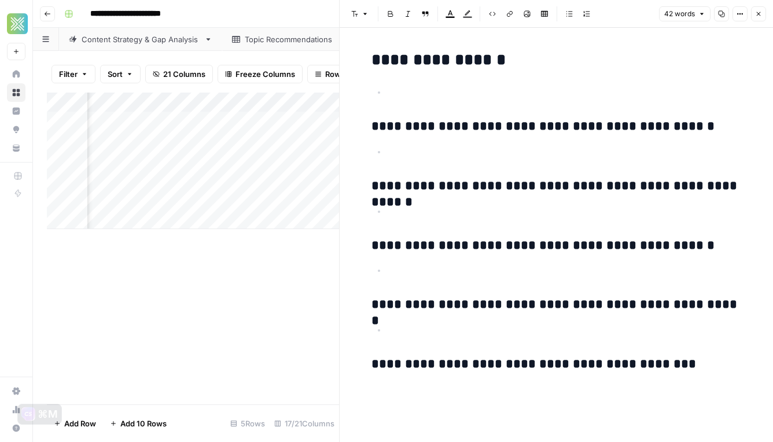
click at [754, 22] on header "Font style Bold Italic Block quote Text color Highlight color Code block Link I…" at bounding box center [556, 14] width 433 height 28
click at [754, 13] on button "Close" at bounding box center [758, 13] width 15 height 15
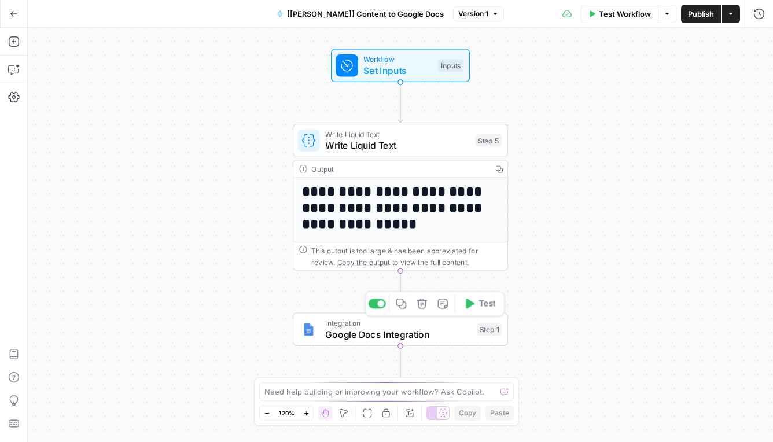
click at [417, 324] on span "Integration" at bounding box center [398, 323] width 146 height 11
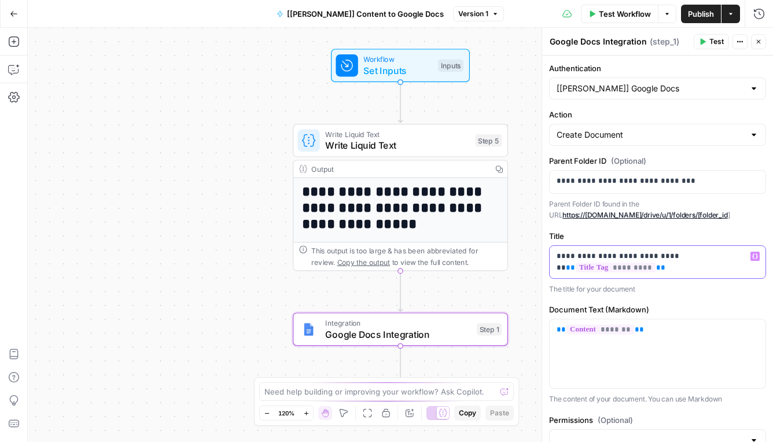
click at [682, 253] on p "**********" at bounding box center [658, 262] width 202 height 23
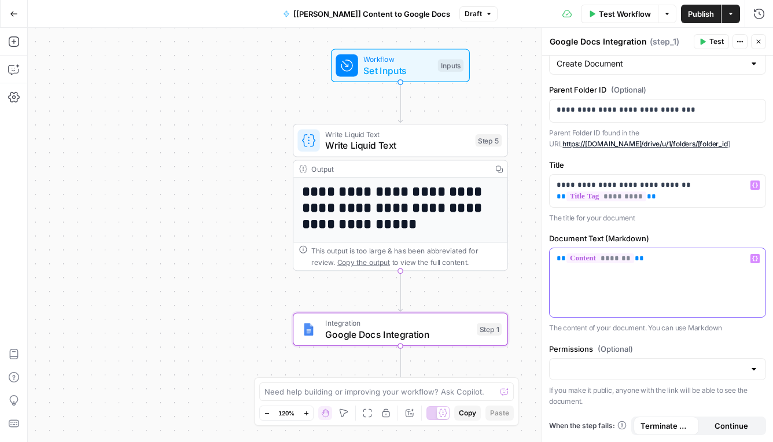
click at [557, 259] on span "**" at bounding box center [561, 259] width 9 height 8
click at [751, 258] on button "Variables Menu" at bounding box center [754, 258] width 9 height 9
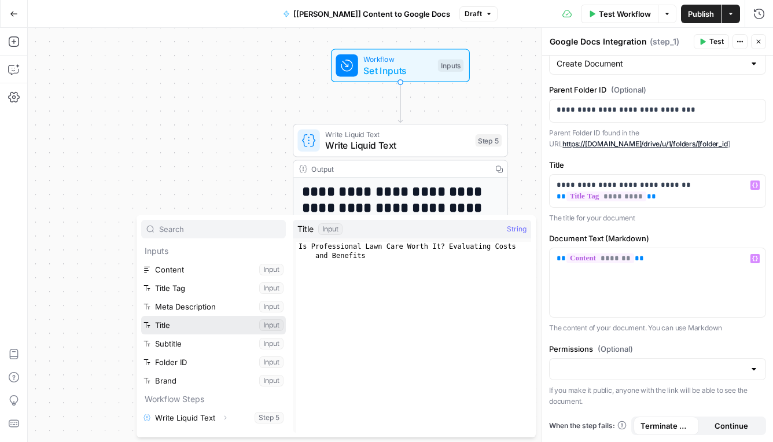
click at [183, 332] on button "Select variable Title" at bounding box center [213, 325] width 145 height 19
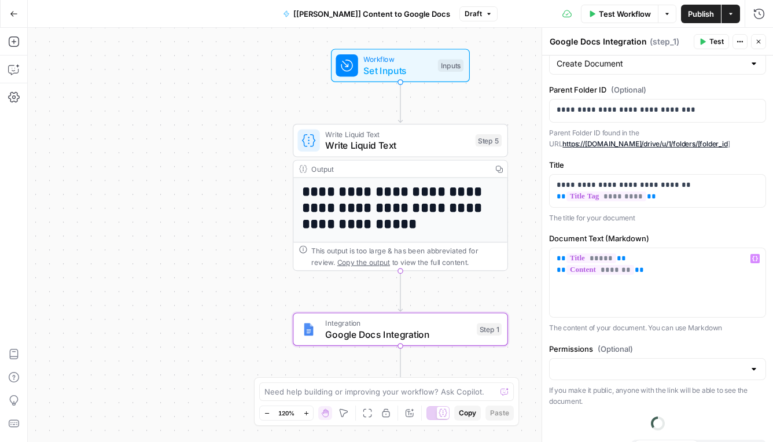
click at [697, 14] on span "Publish" at bounding box center [701, 14] width 26 height 12
